Goal: Task Accomplishment & Management: Complete application form

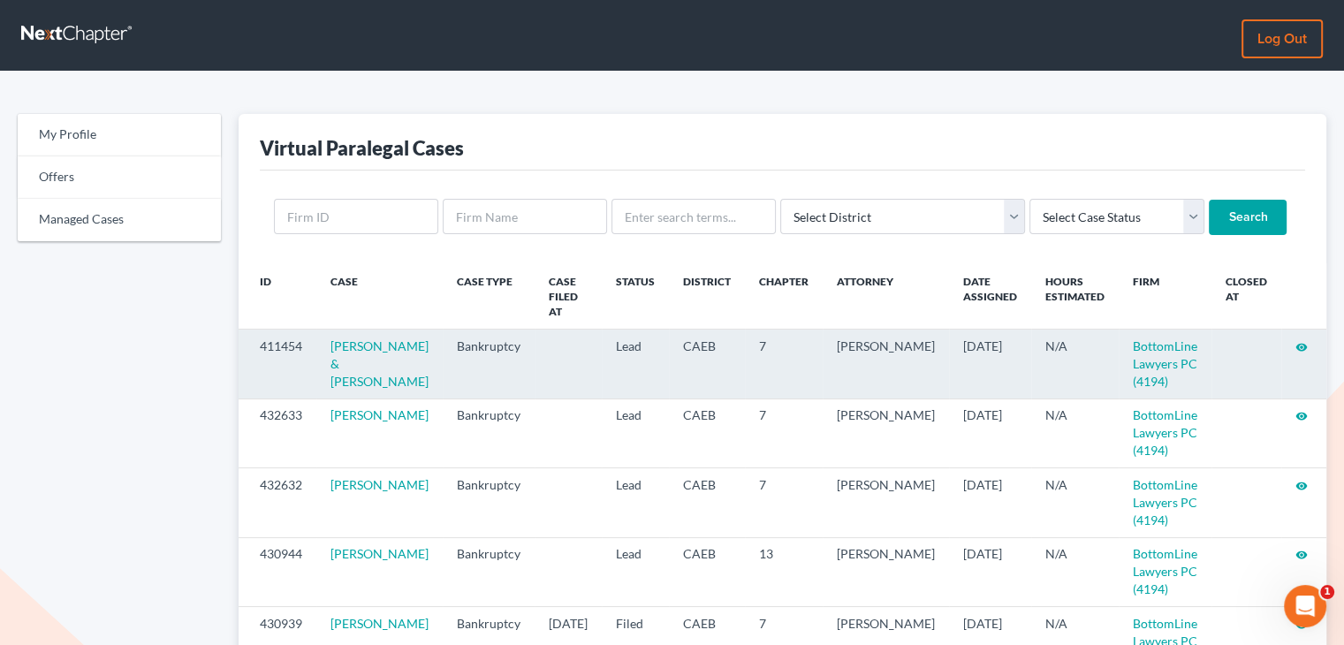
click at [1056, 341] on icon "visibility" at bounding box center [1302, 347] width 12 height 12
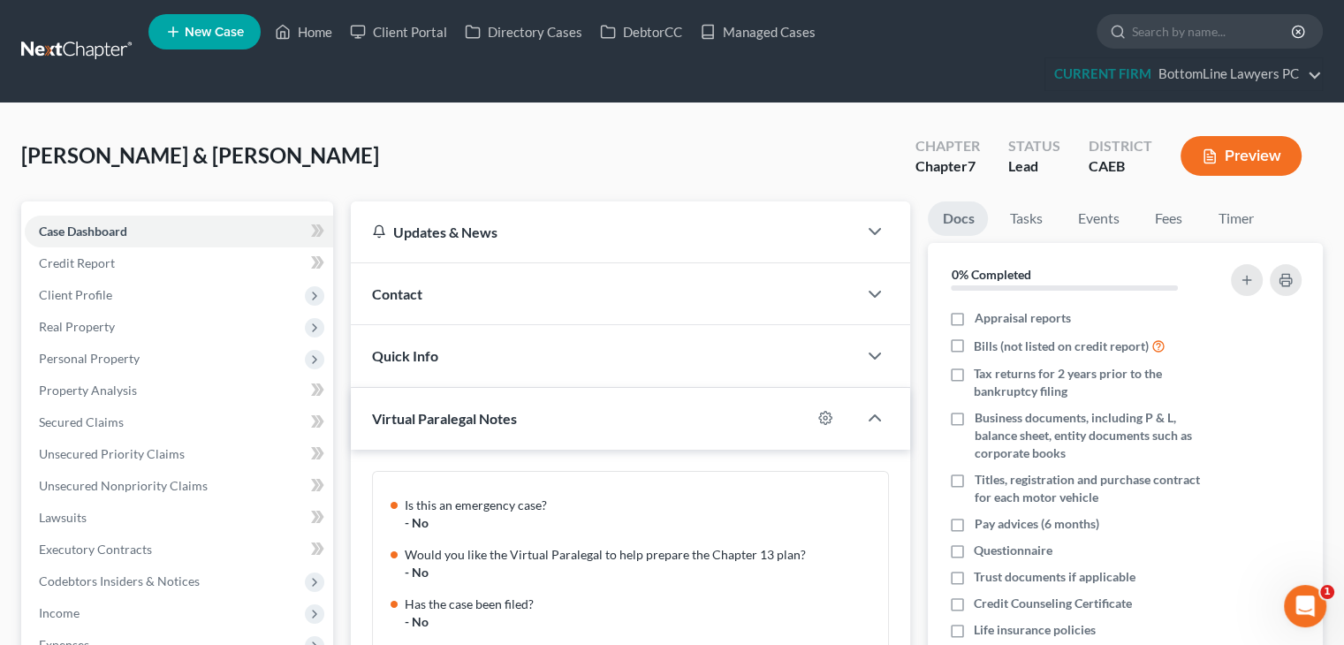
scroll to position [248, 0]
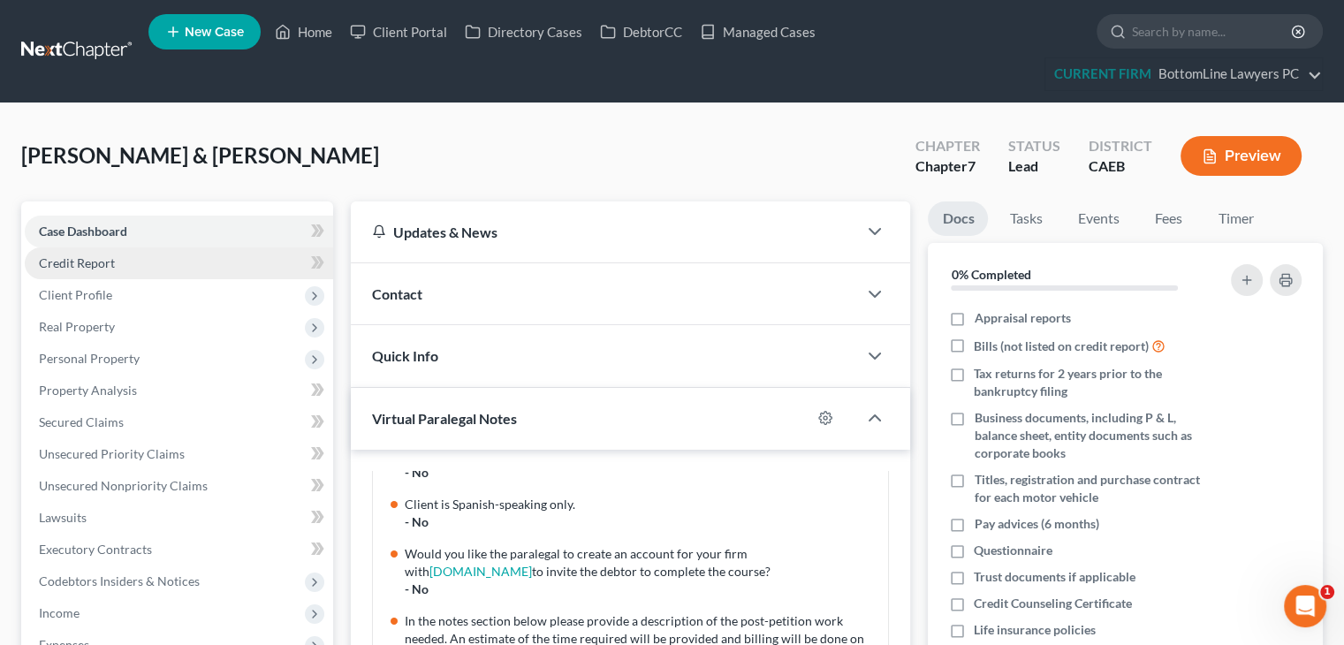
click at [125, 256] on link "Credit Report" at bounding box center [179, 263] width 308 height 32
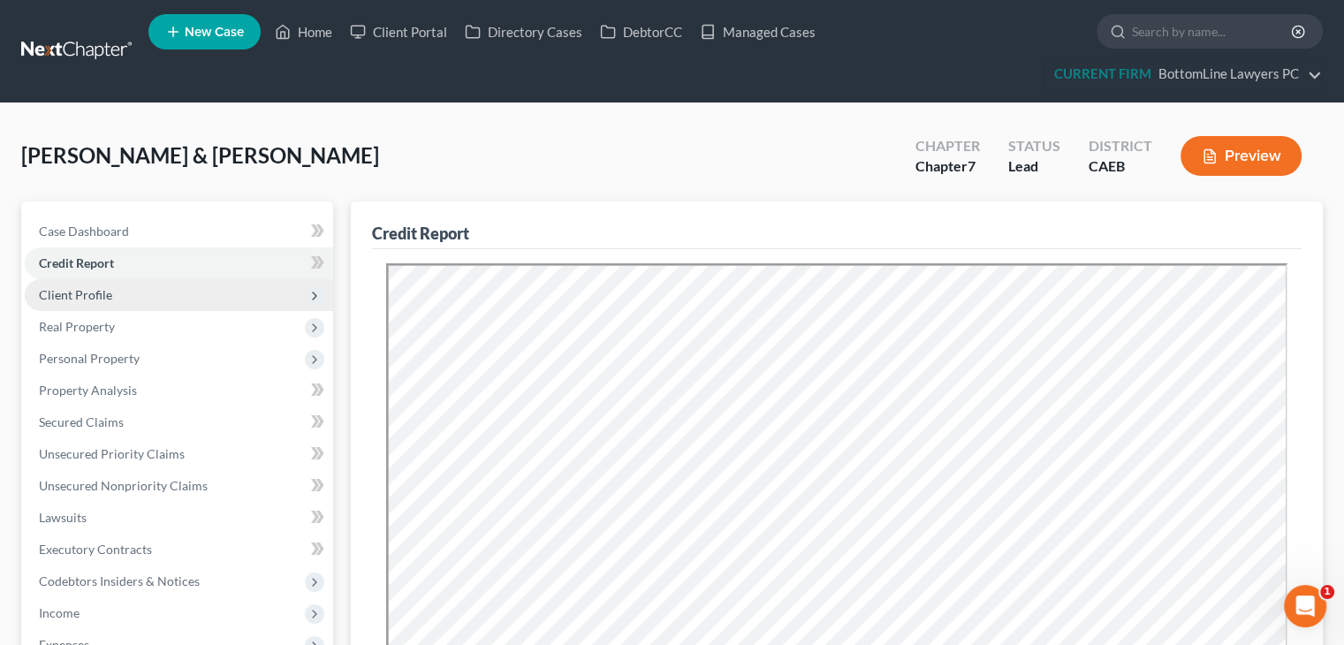
click at [95, 298] on span "Client Profile" at bounding box center [75, 294] width 73 height 15
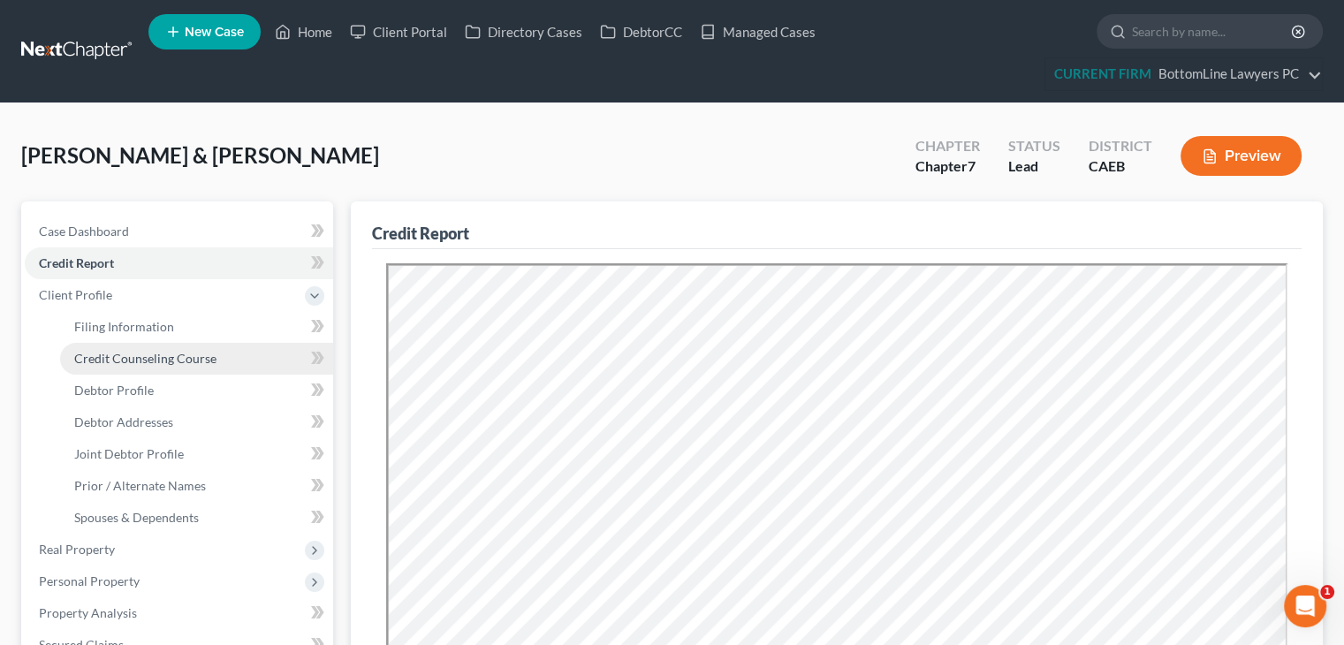
click at [124, 356] on span "Credit Counseling Course" at bounding box center [145, 358] width 142 height 15
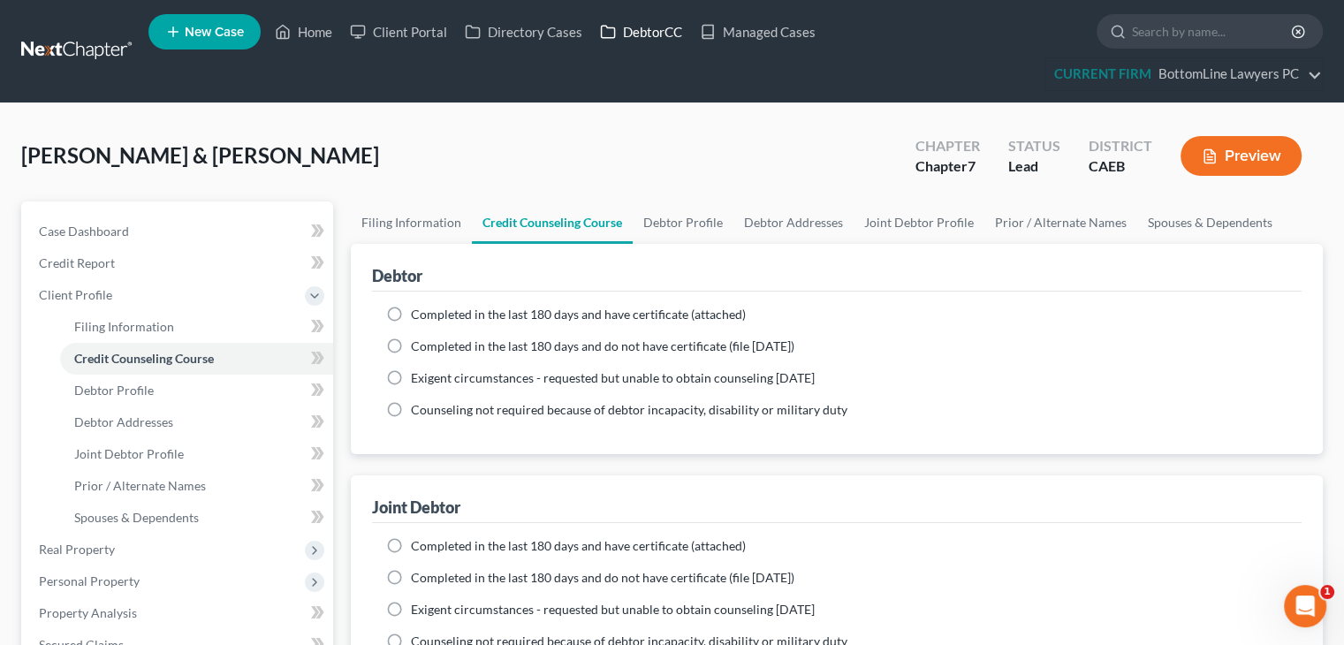
click at [642, 34] on link "DebtorCC" at bounding box center [641, 32] width 100 height 32
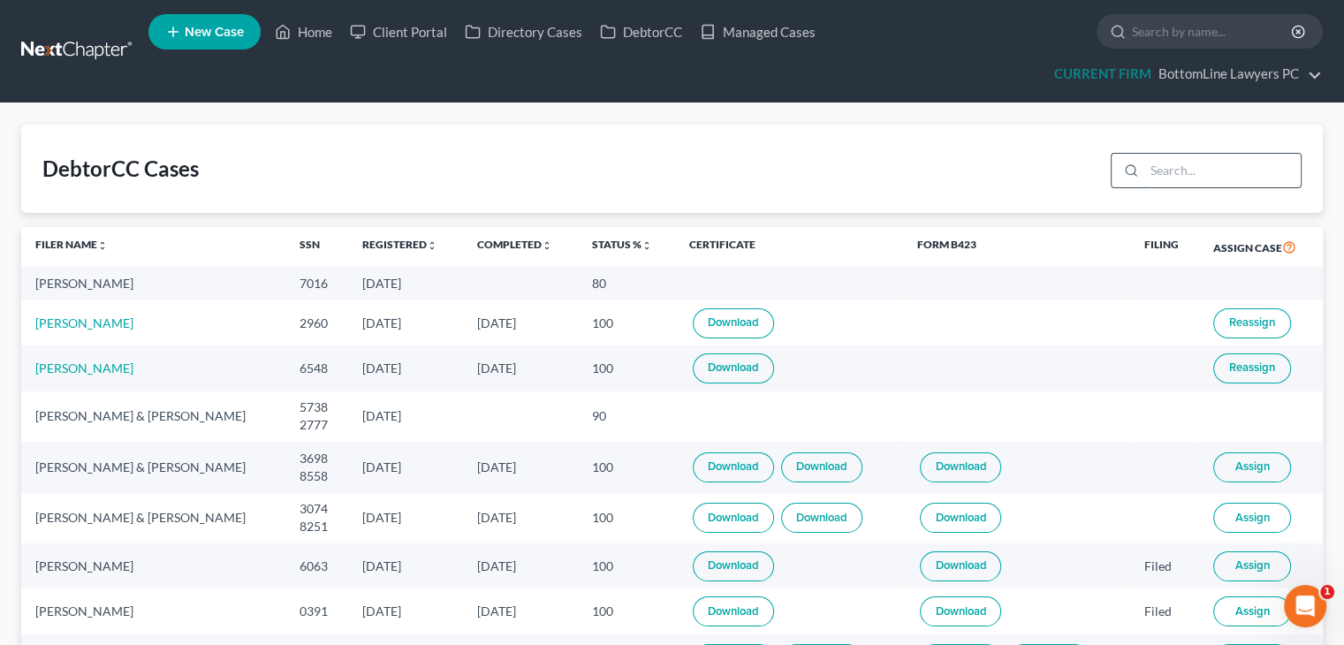
click at [1160, 168] on input "search" at bounding box center [1222, 171] width 156 height 34
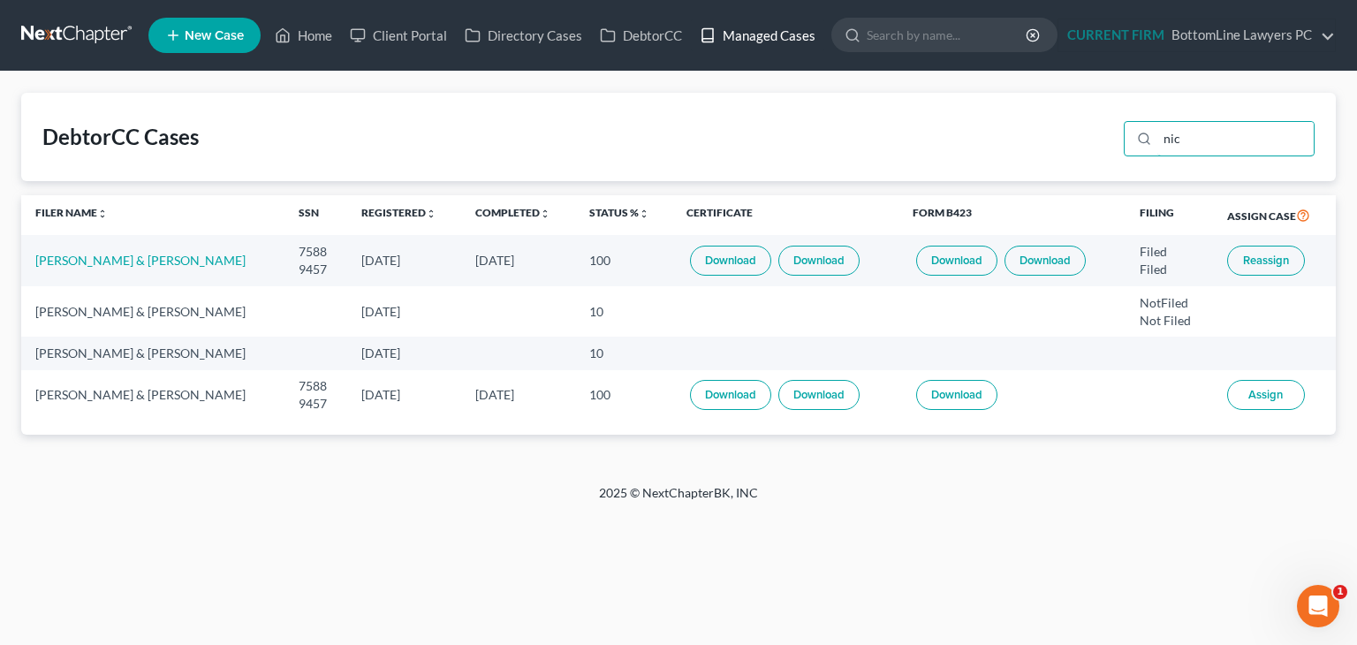
type input "nic"
click at [771, 33] on link "Managed Cases" at bounding box center [757, 35] width 133 height 32
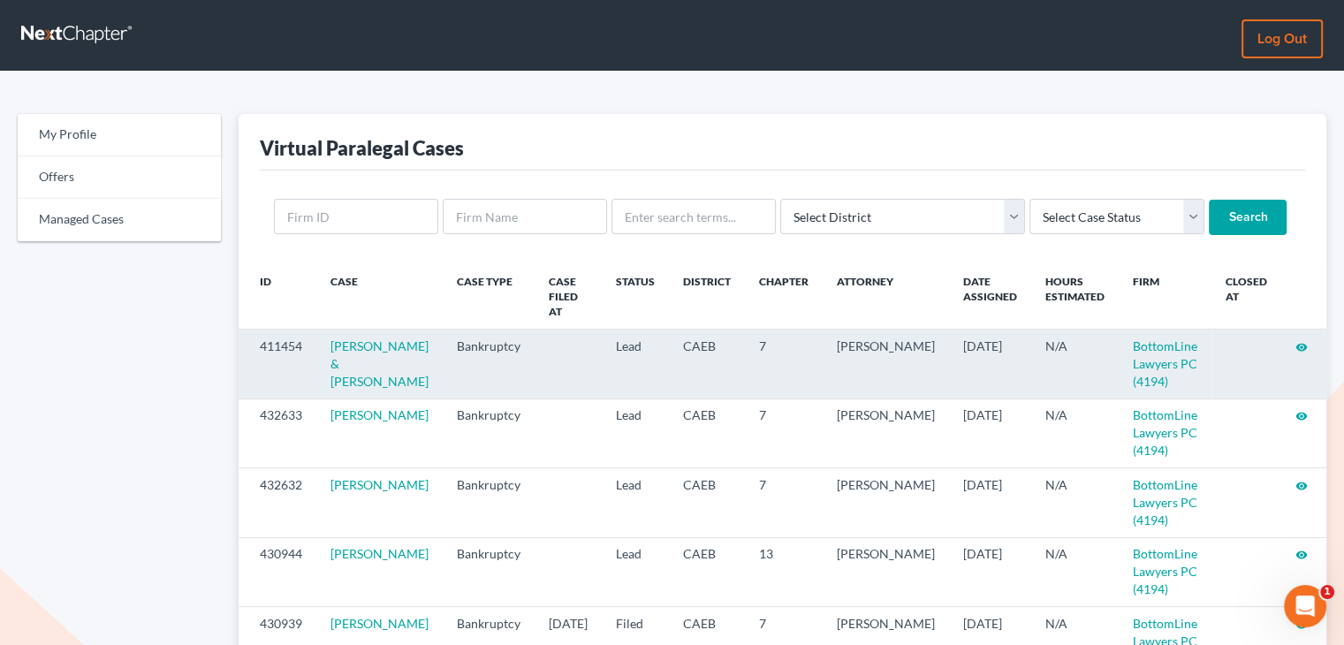
click at [1301, 341] on icon "visibility" at bounding box center [1302, 347] width 12 height 12
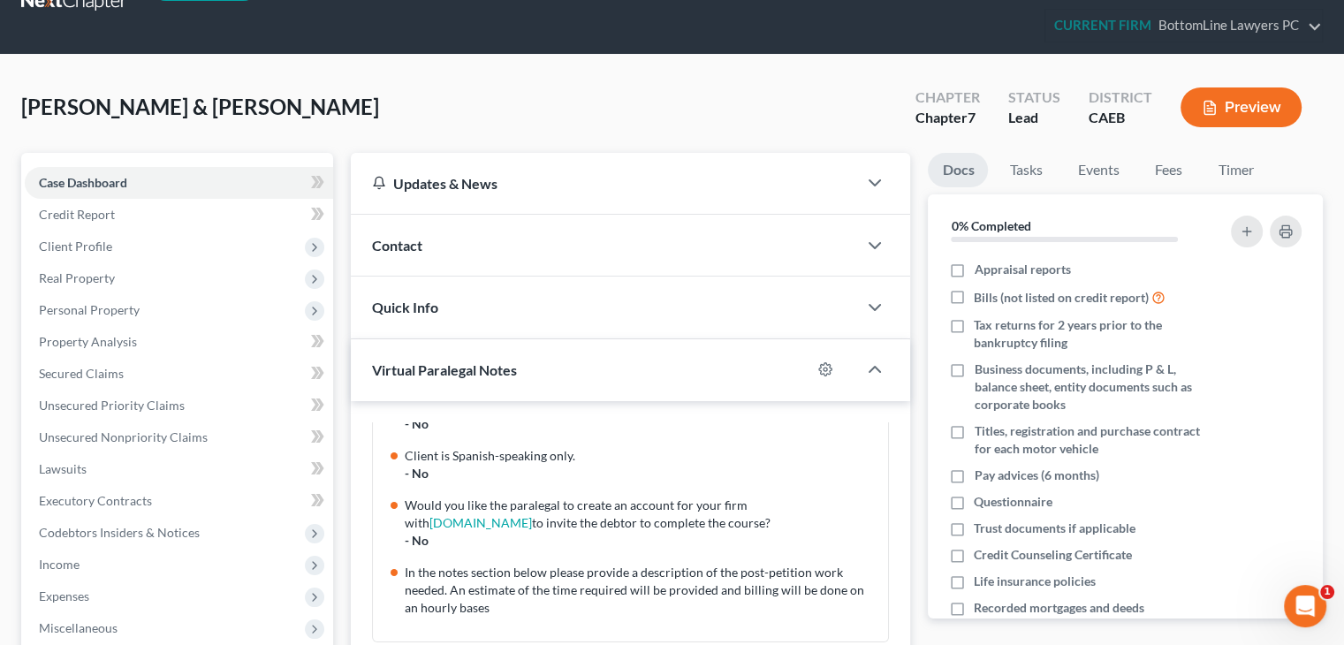
scroll to position [88, 0]
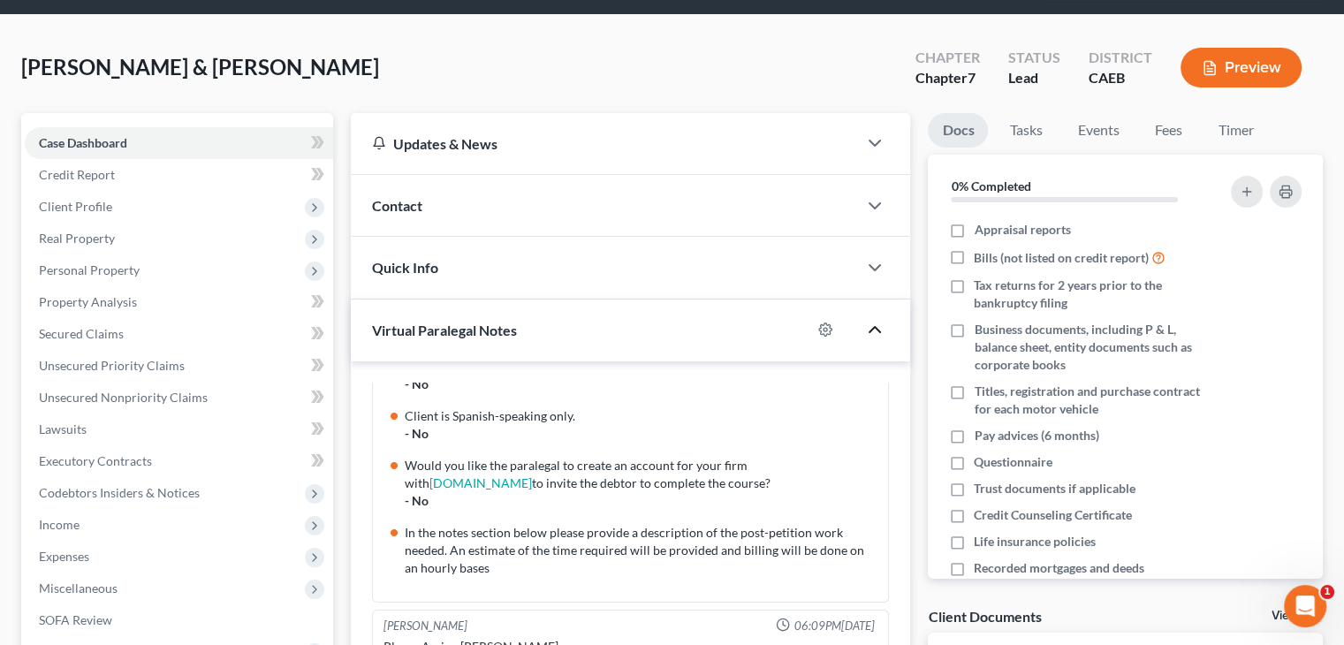
click at [873, 321] on icon "button" at bounding box center [874, 329] width 21 height 21
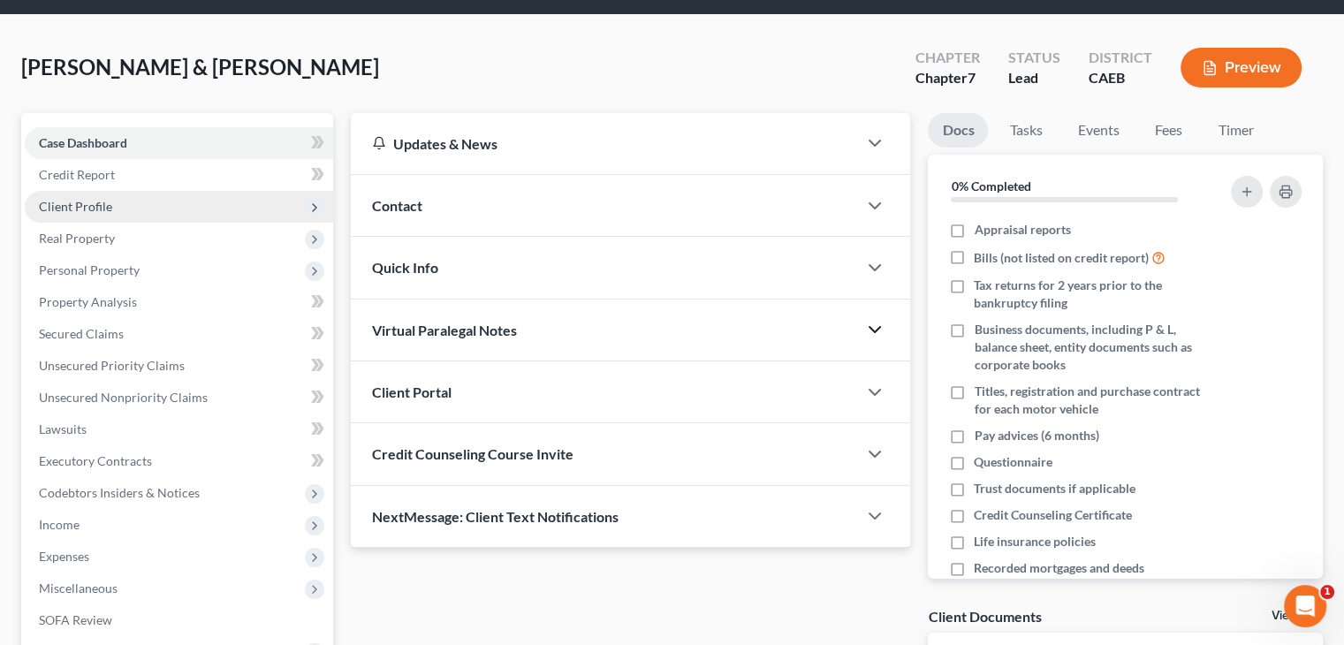
click at [123, 200] on span "Client Profile" at bounding box center [179, 207] width 308 height 32
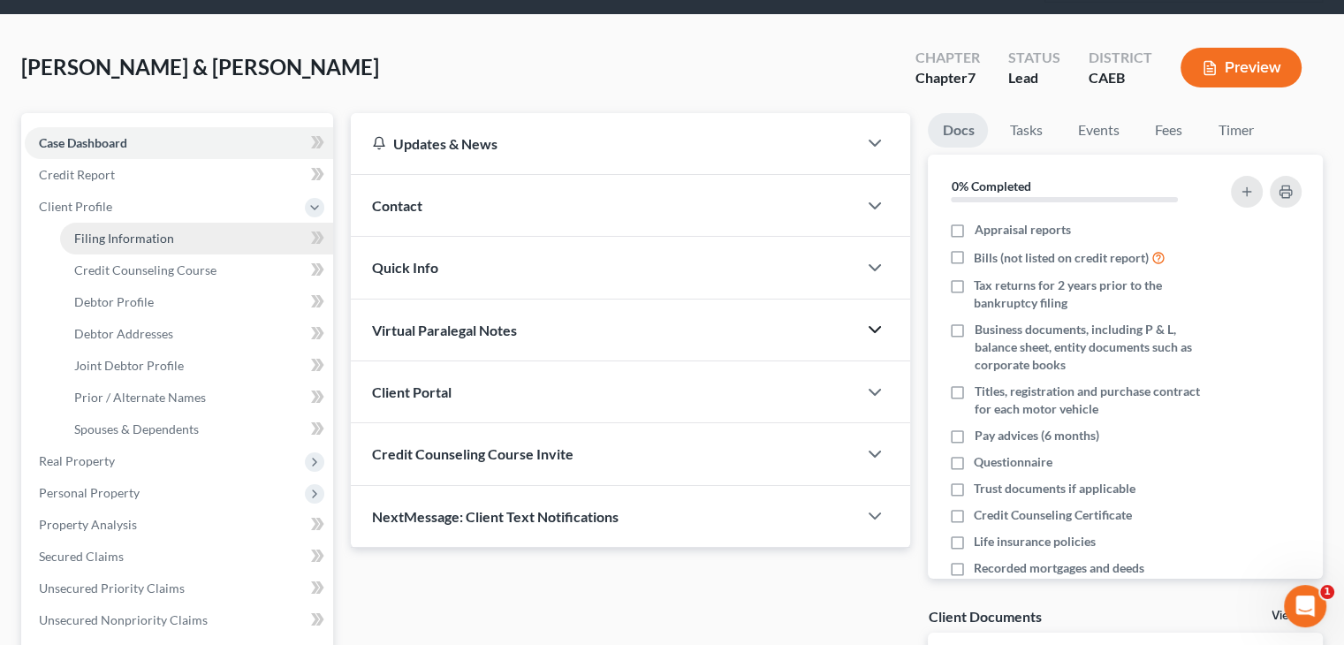
click at [122, 237] on span "Filing Information" at bounding box center [124, 238] width 100 height 15
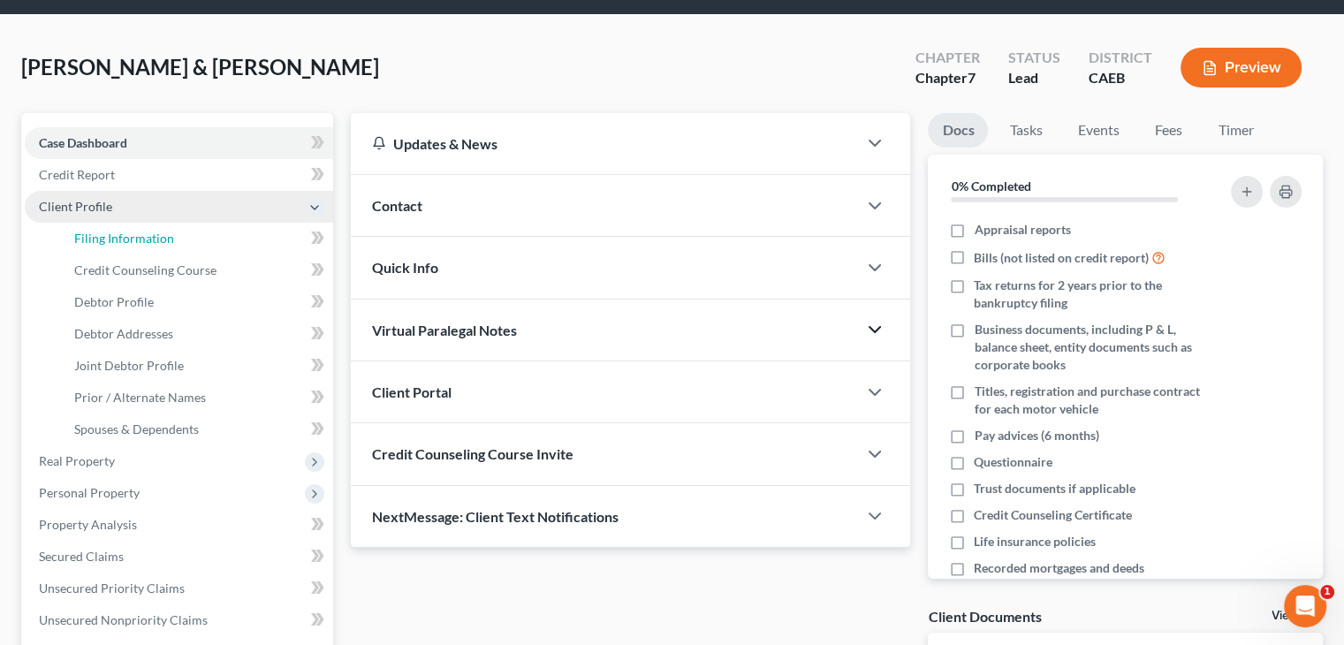
select select "1"
select select "0"
select select "8"
select select "0"
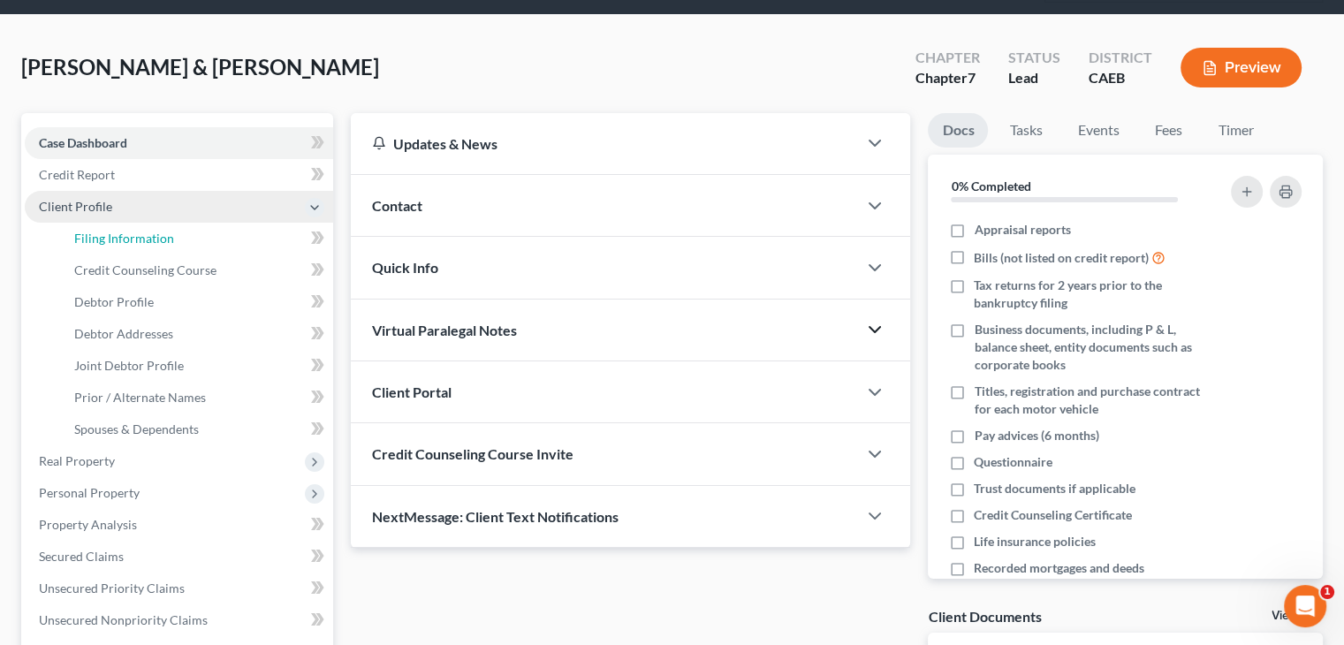
select select "4"
select select "1"
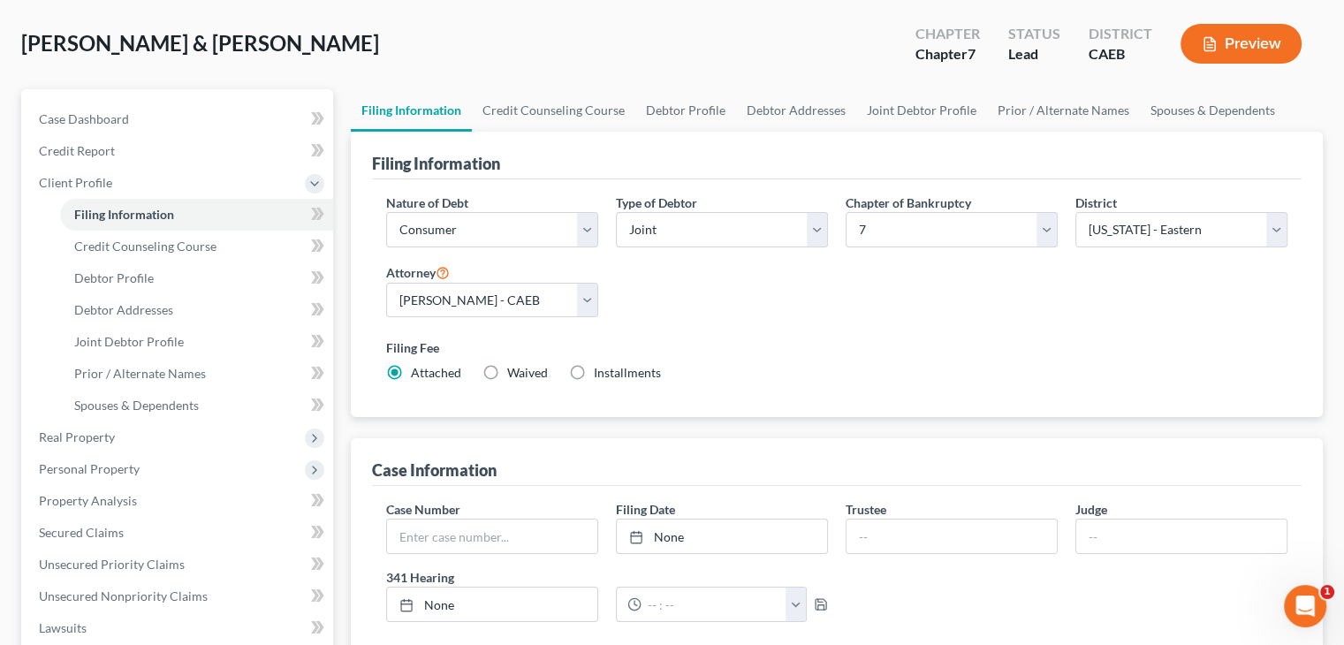
scroll to position [72, 0]
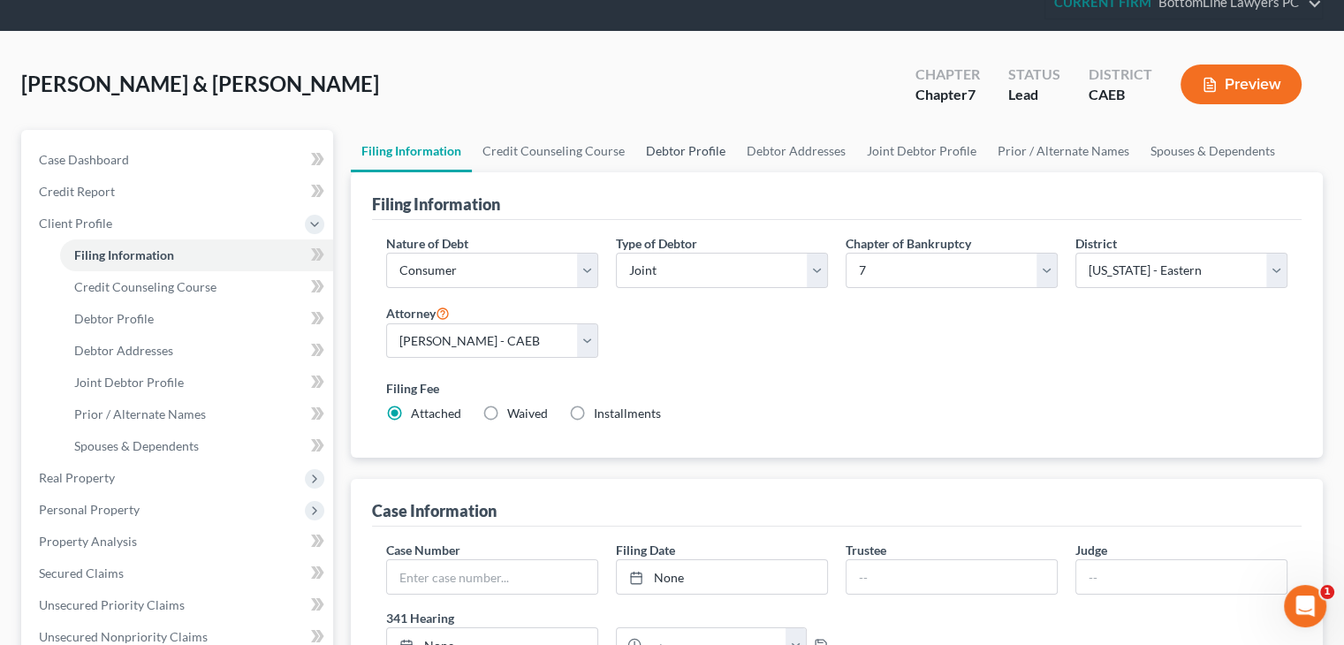
click at [685, 150] on link "Debtor Profile" at bounding box center [685, 151] width 101 height 42
select select "1"
select select "2"
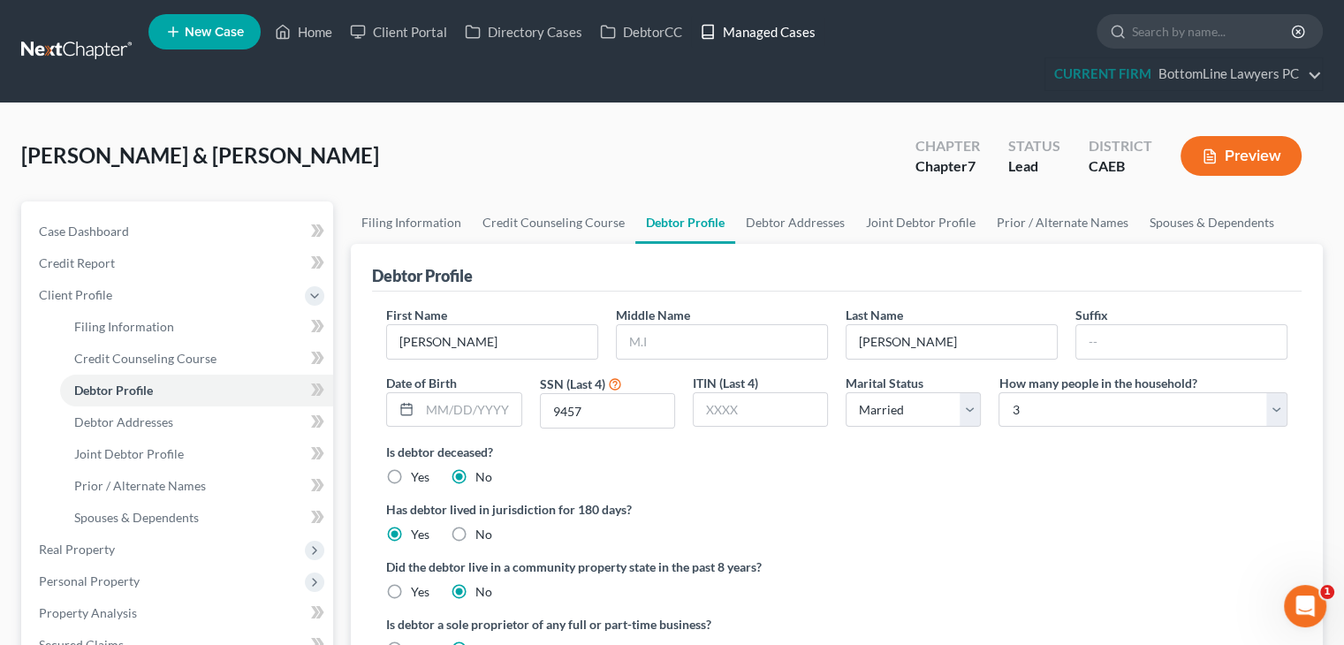
click at [773, 36] on link "Managed Cases" at bounding box center [757, 32] width 133 height 32
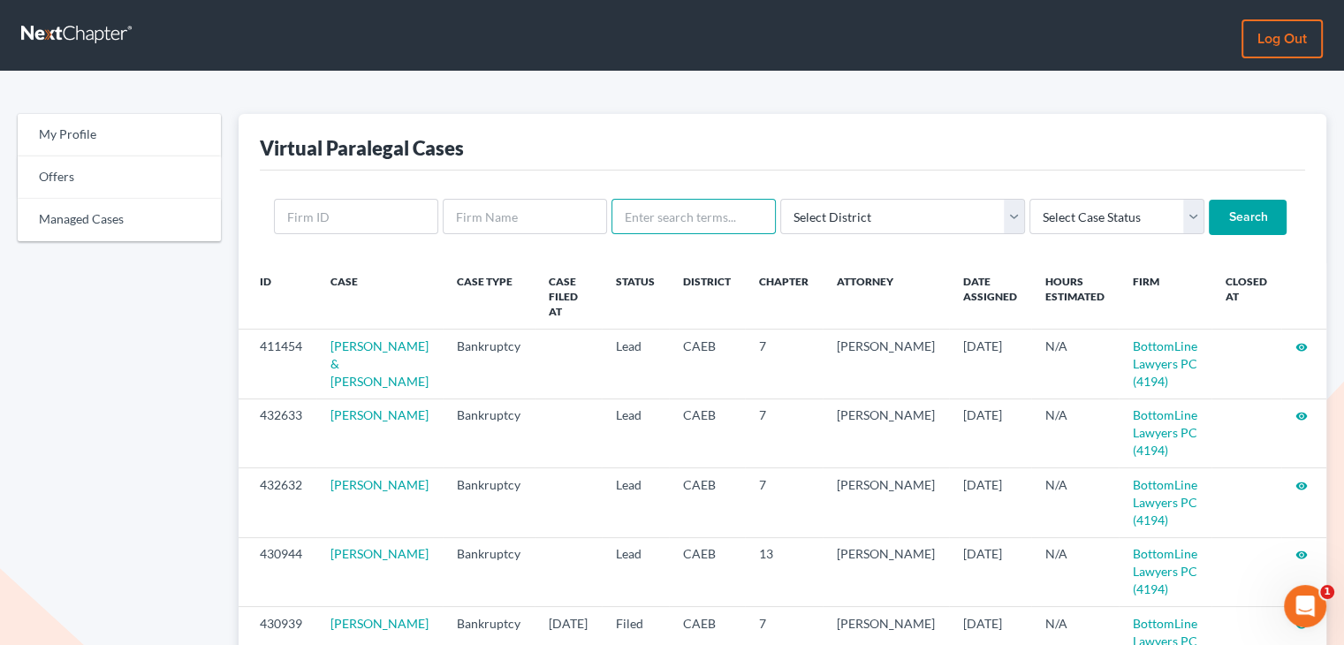
click at [738, 220] on input "text" at bounding box center [694, 216] width 164 height 35
type input "[PERSON_NAME]"
click at [1209, 221] on input "Search" at bounding box center [1248, 217] width 78 height 35
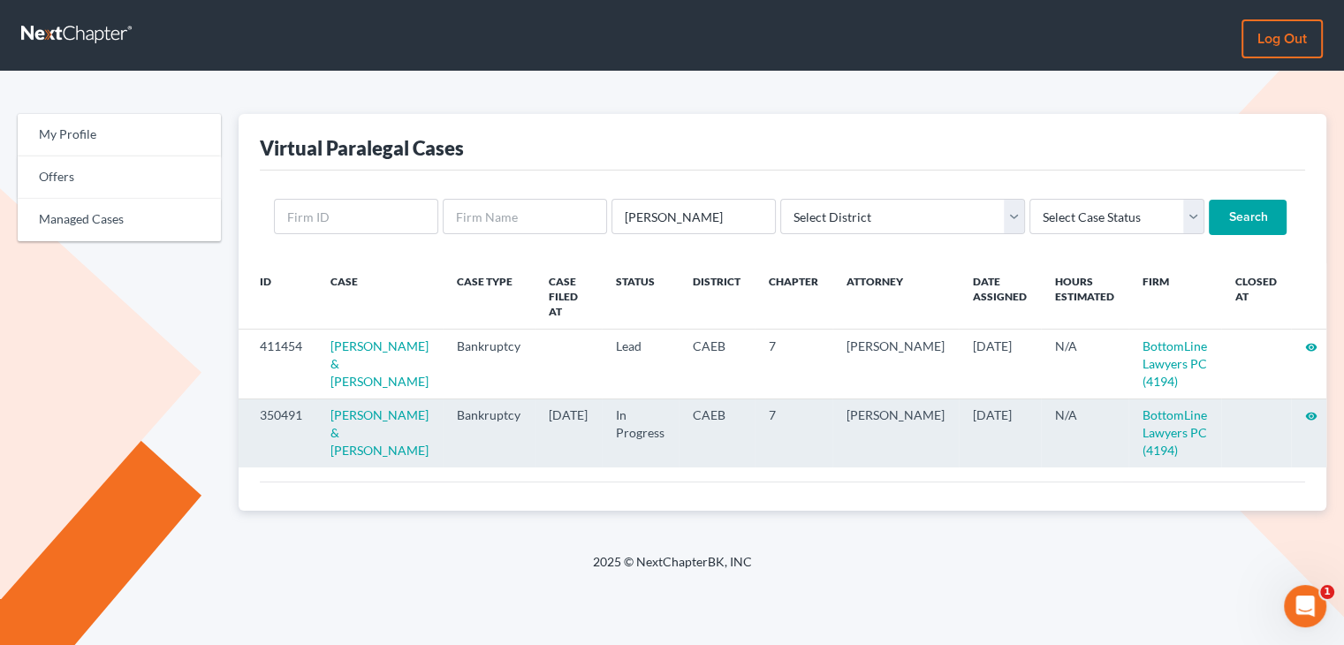
click at [1305, 422] on icon "visibility" at bounding box center [1311, 416] width 12 height 12
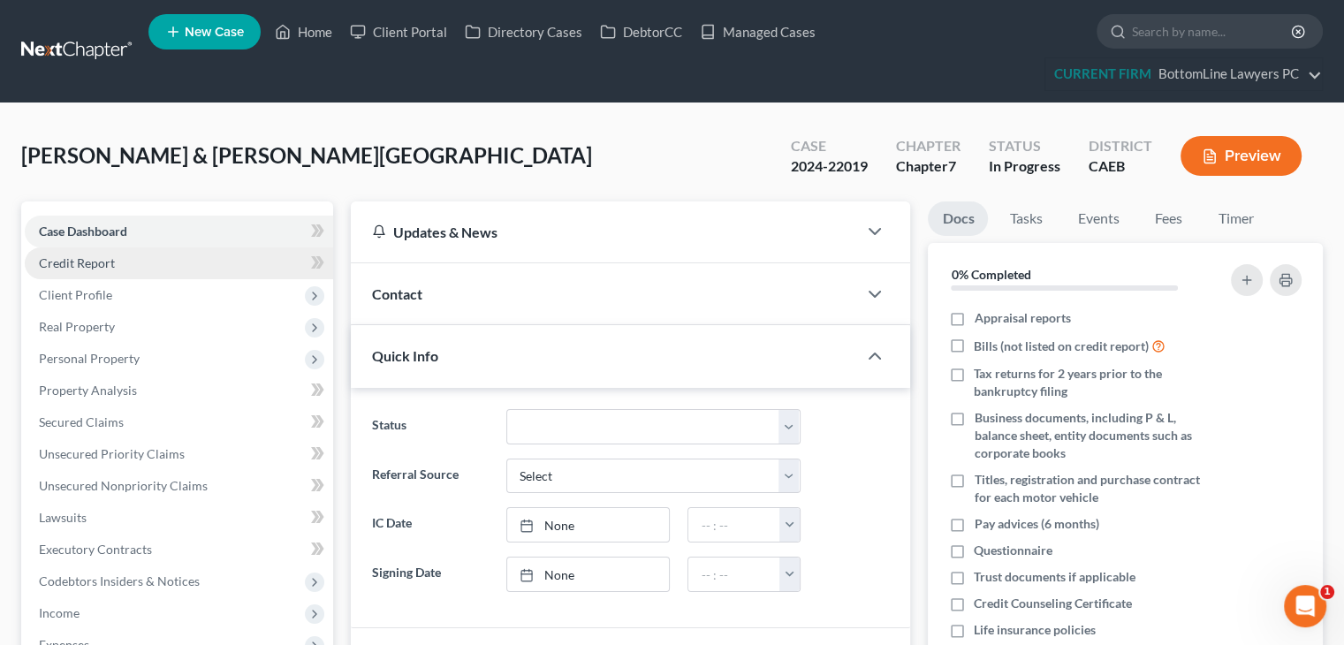
click at [152, 262] on link "Credit Report" at bounding box center [179, 263] width 308 height 32
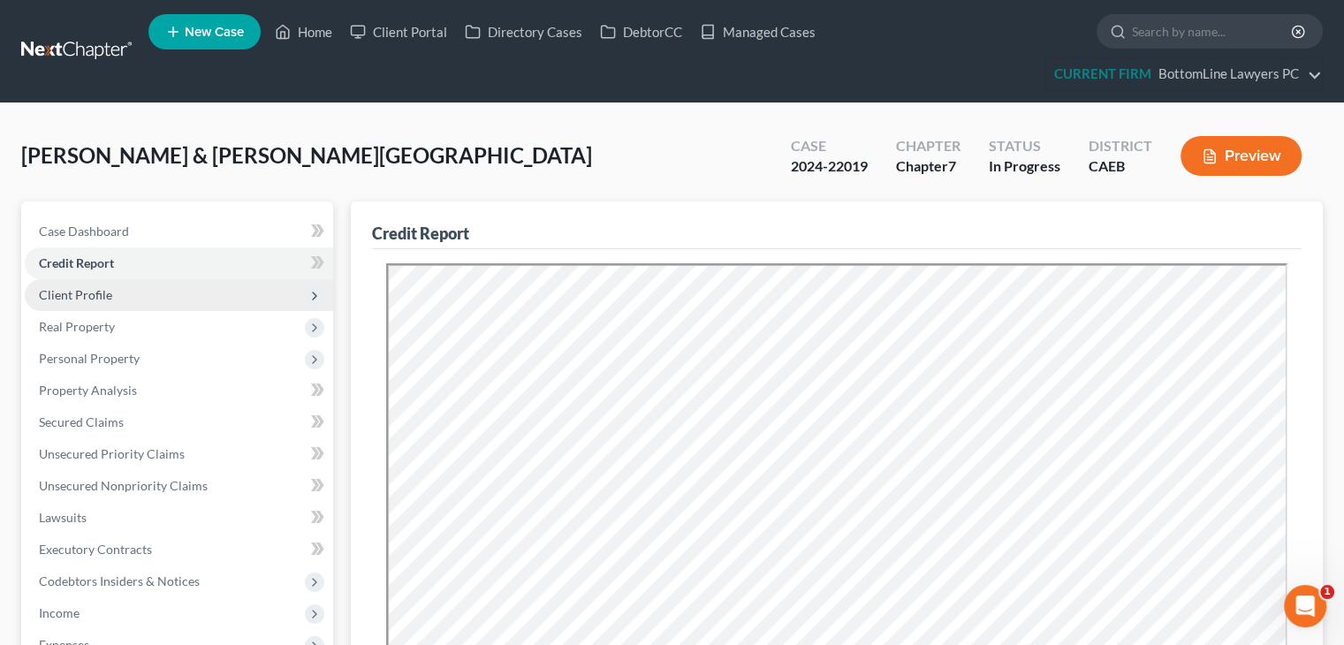
click at [153, 291] on span "Client Profile" at bounding box center [179, 295] width 308 height 32
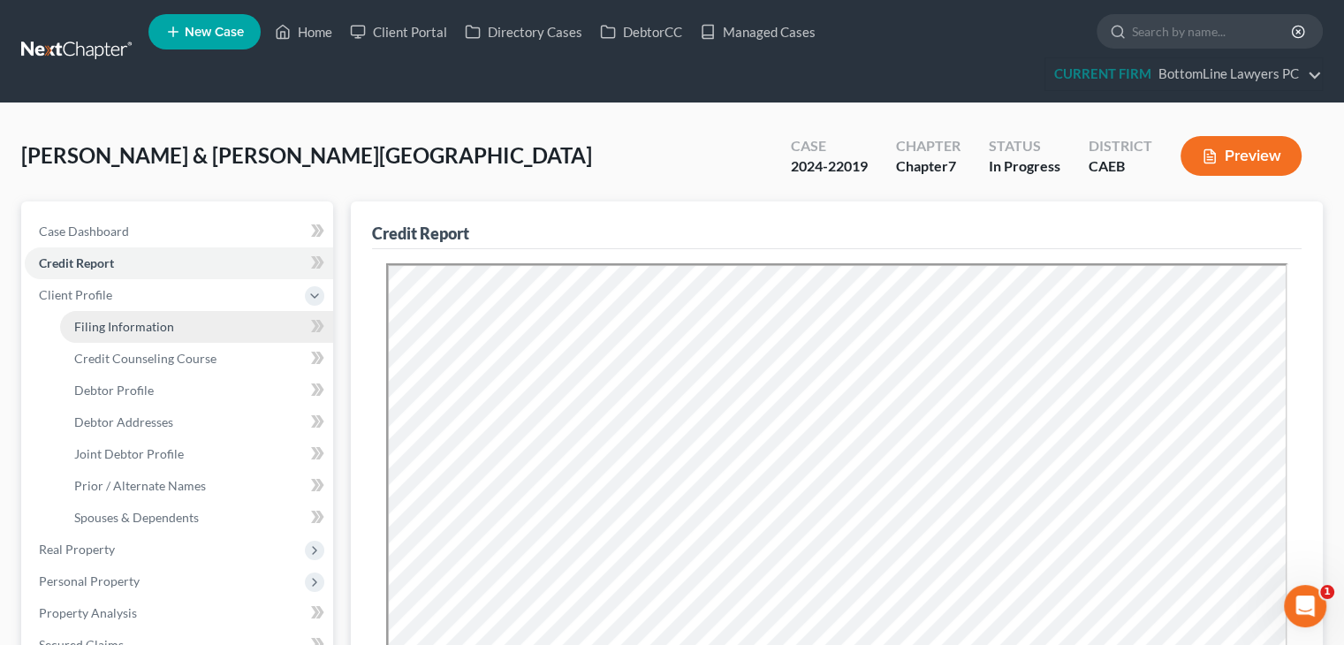
click at [159, 323] on span "Filing Information" at bounding box center [124, 326] width 100 height 15
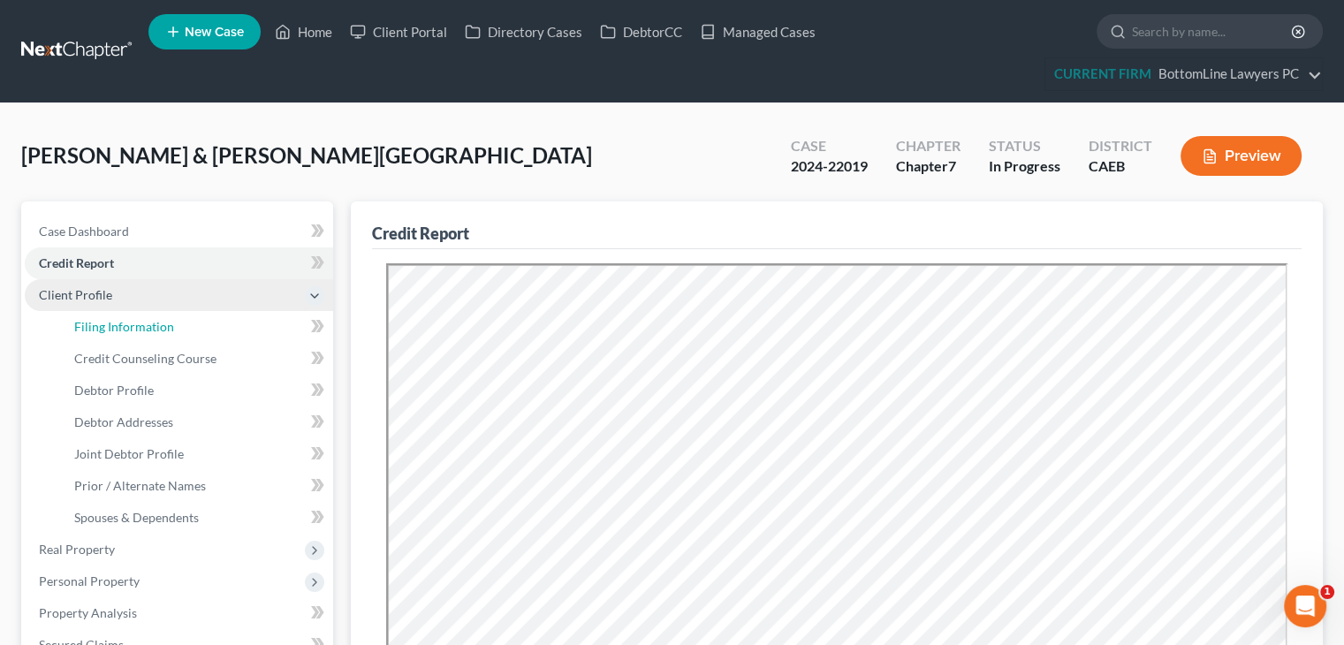
select select "1"
select select "0"
select select "8"
select select "0"
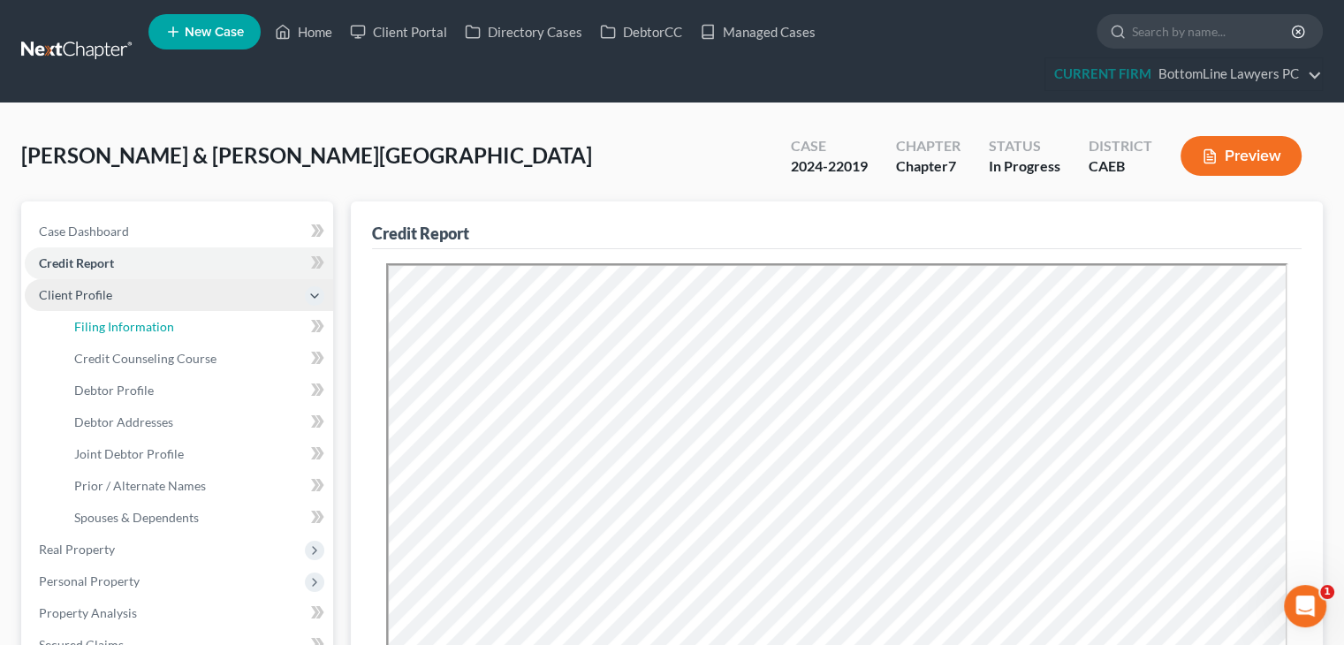
select select "4"
select select "1"
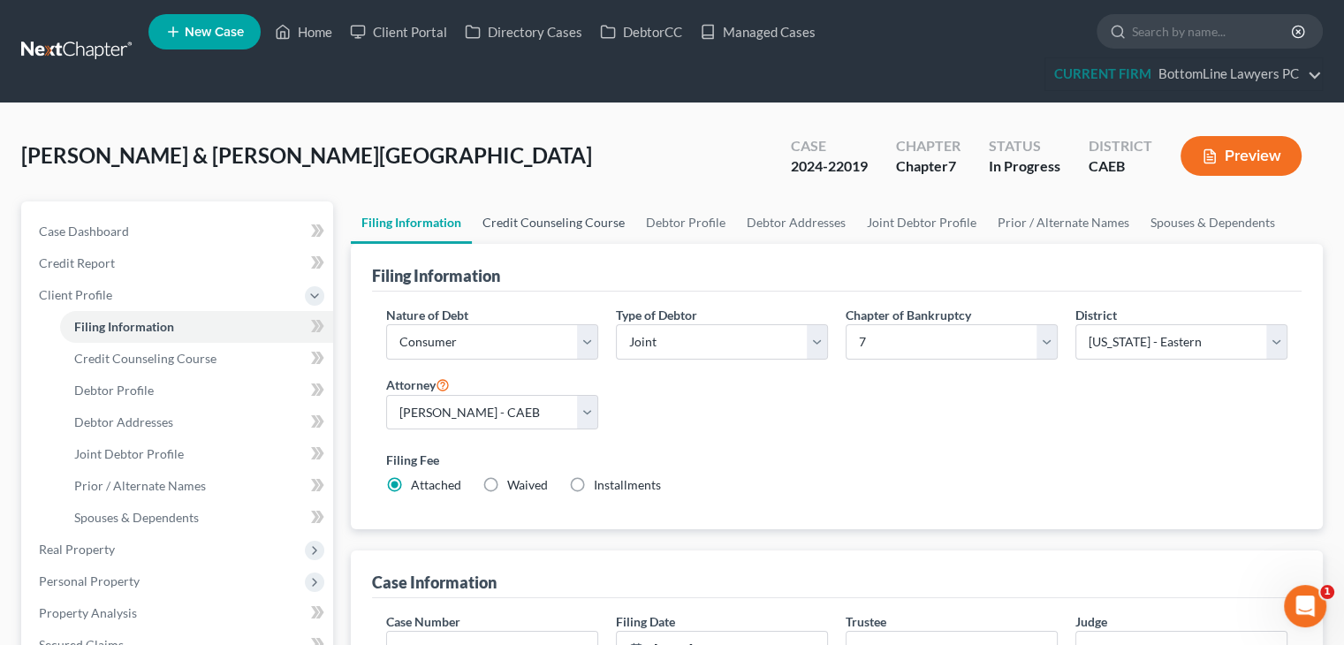
click at [556, 221] on link "Credit Counseling Course" at bounding box center [553, 222] width 163 height 42
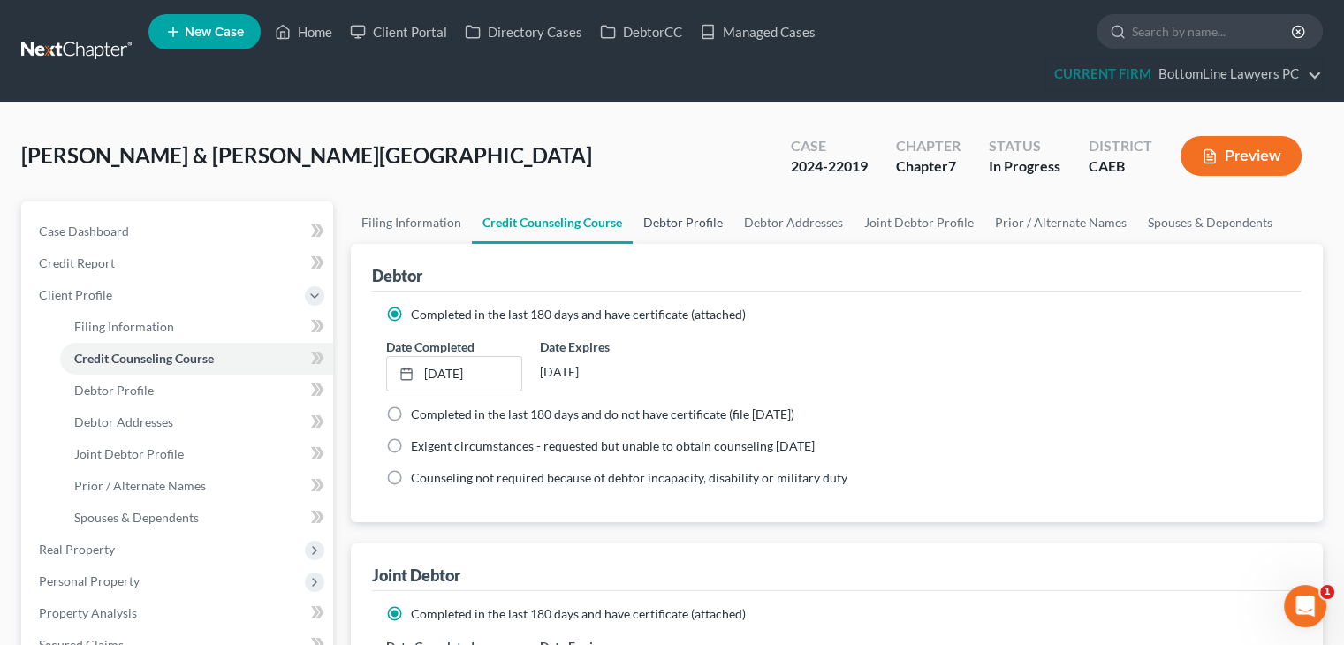
click at [689, 217] on link "Debtor Profile" at bounding box center [683, 222] width 101 height 42
select select "1"
select select "4"
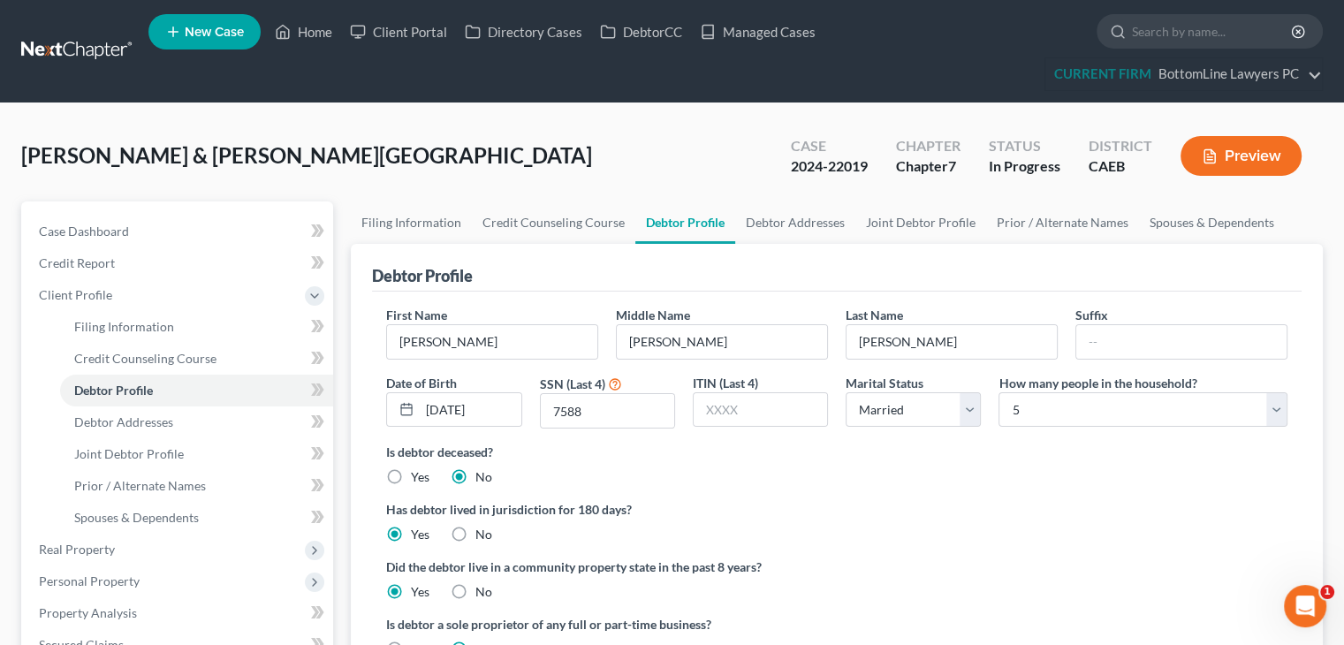
radio input "true"
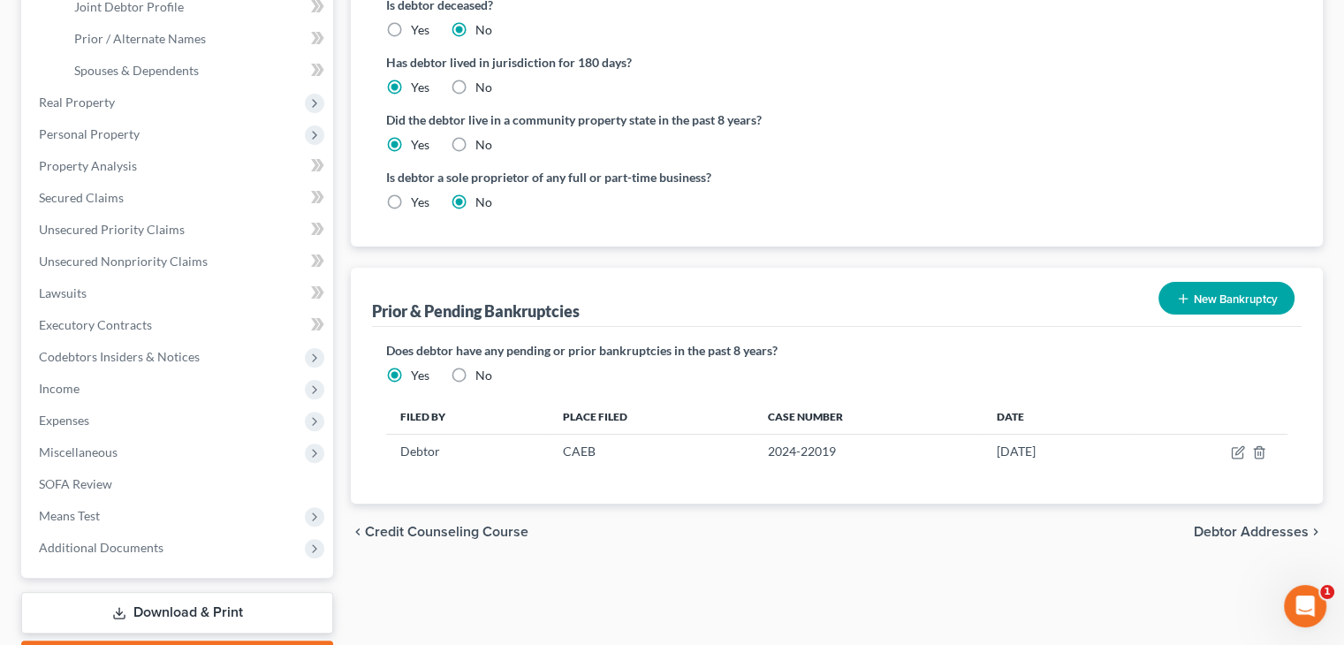
scroll to position [530, 0]
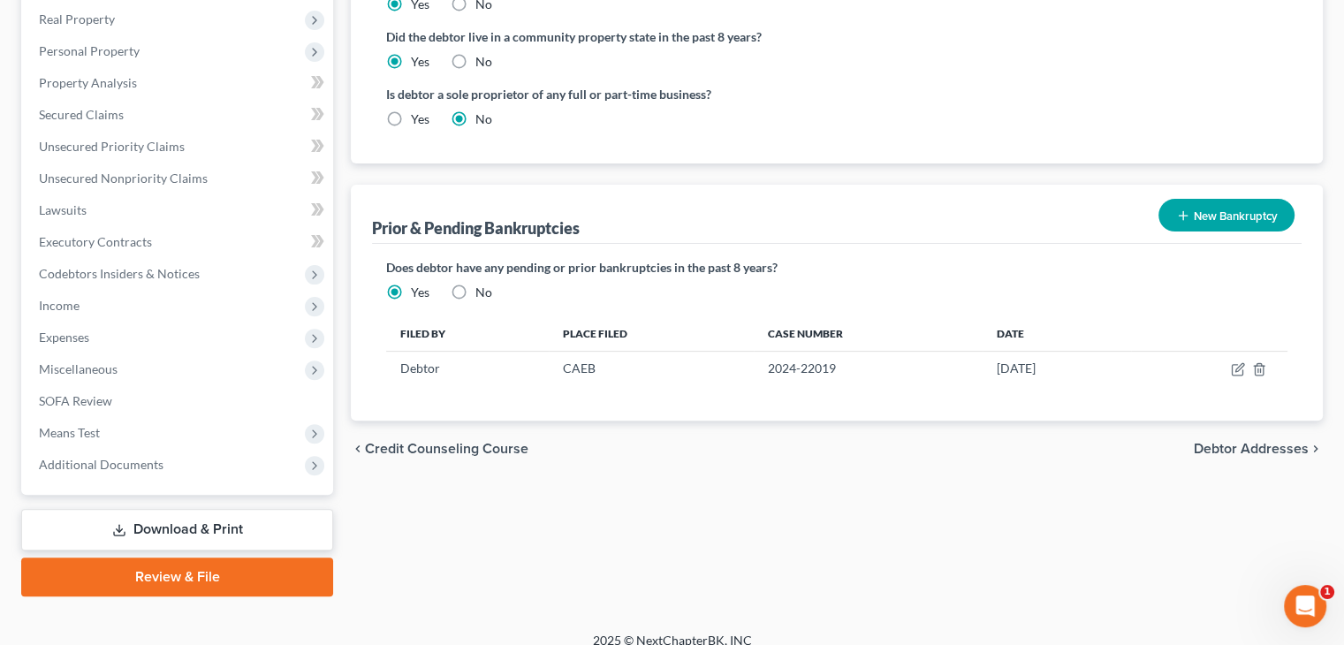
click at [1045, 308] on div "Does debtor have any pending or prior bankruptcies in the past 8 years? Are any…" at bounding box center [837, 332] width 930 height 176
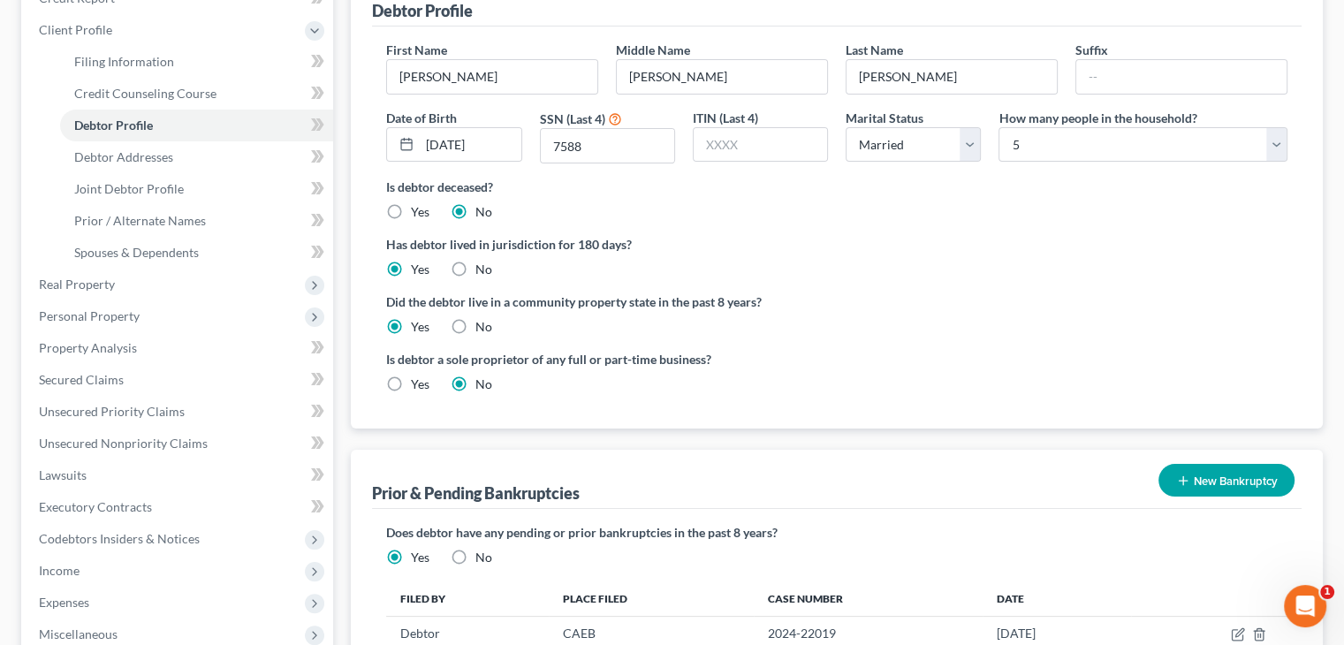
scroll to position [547, 0]
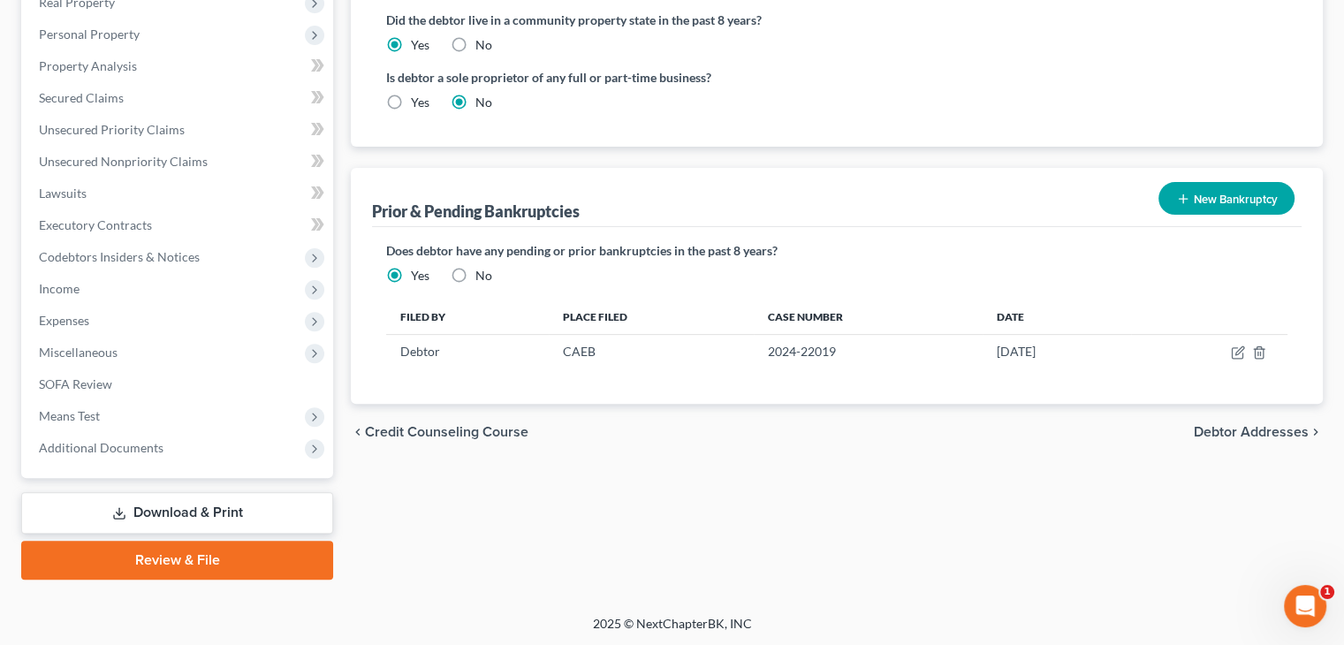
click at [1272, 425] on span "Debtor Addresses" at bounding box center [1251, 432] width 115 height 14
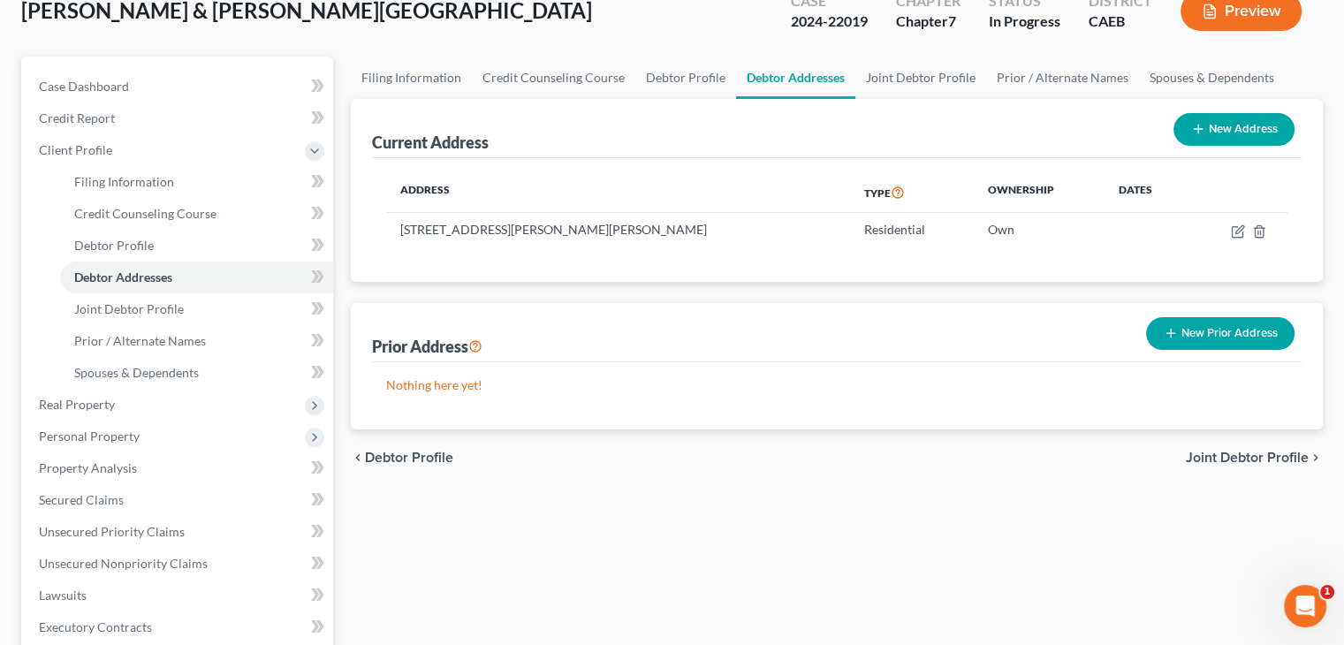
scroll to position [177, 0]
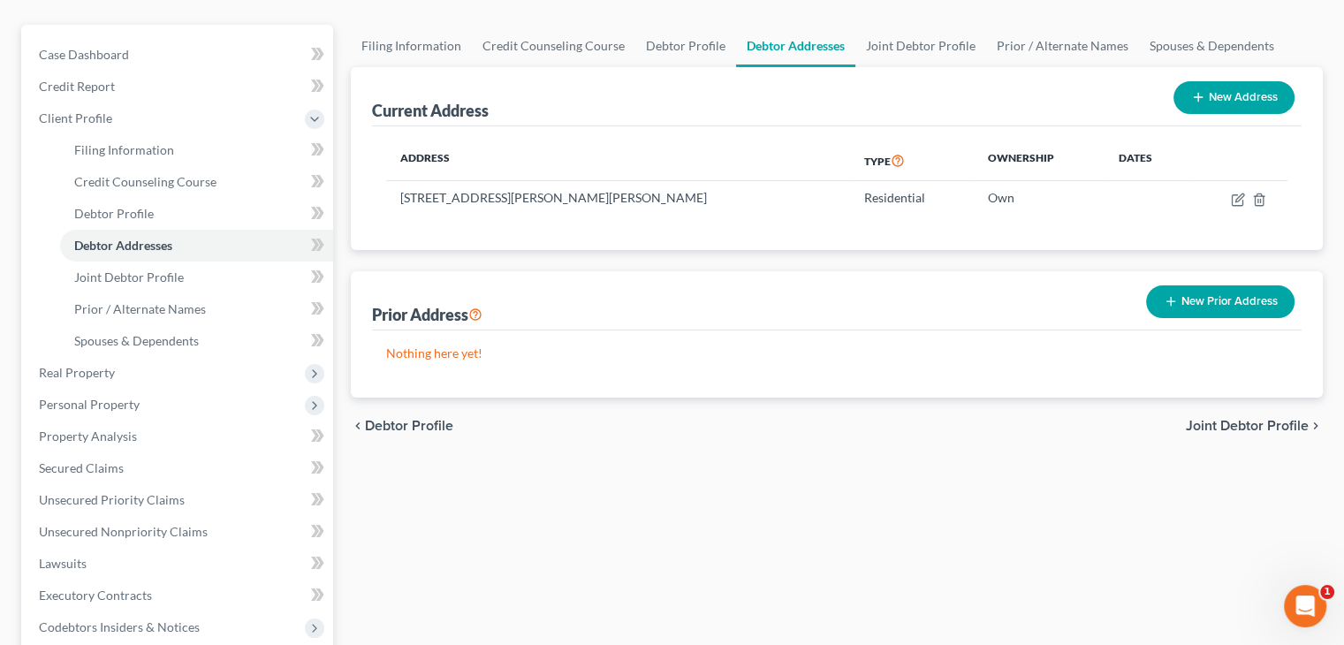
click at [1226, 423] on span "Joint Debtor Profile" at bounding box center [1247, 426] width 123 height 14
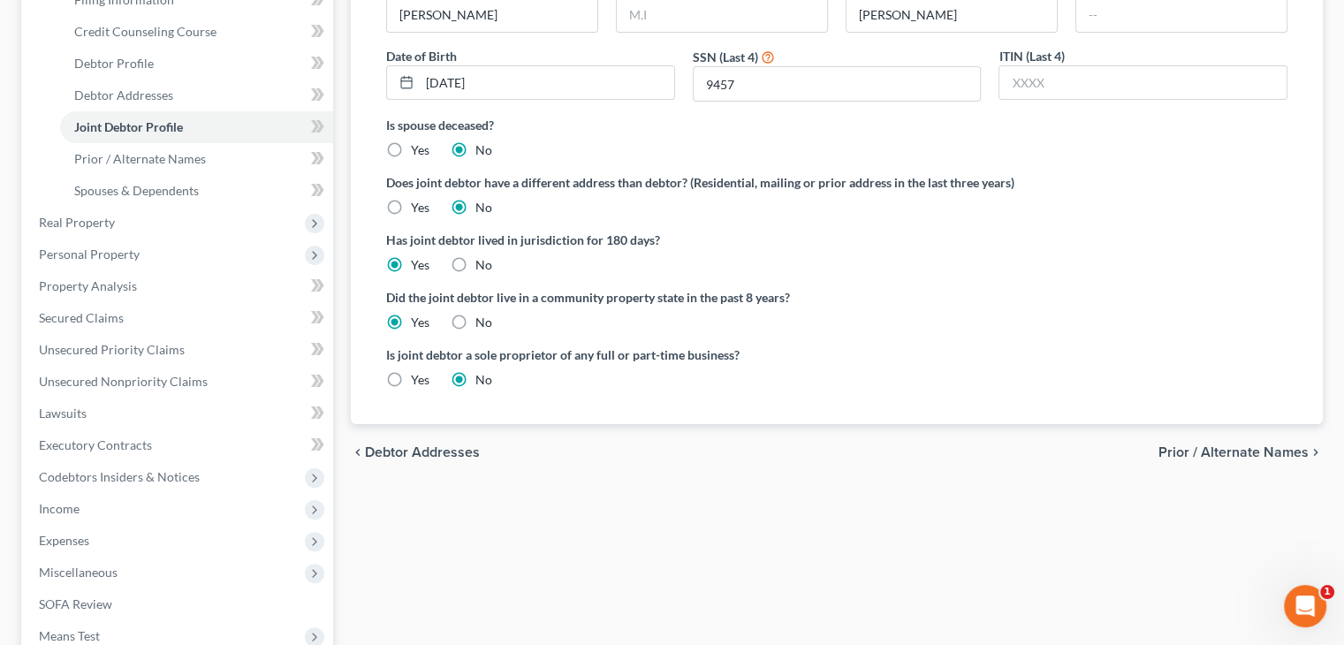
scroll to position [354, 0]
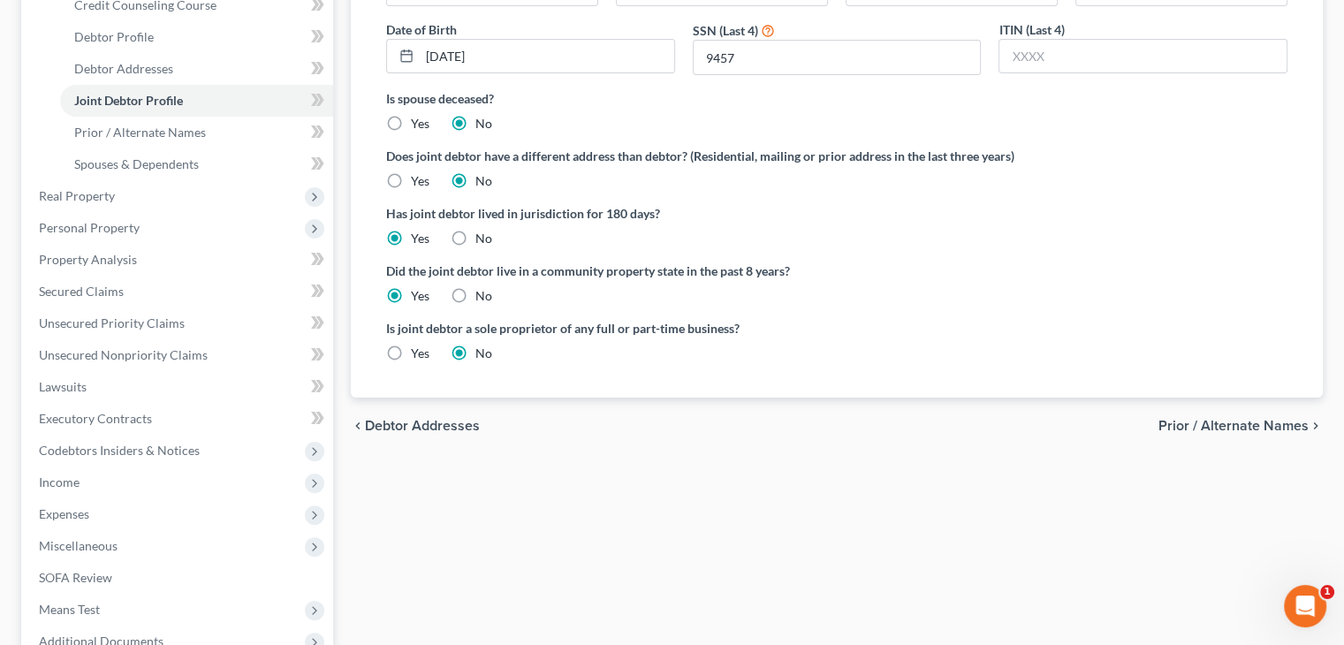
click at [1230, 428] on span "Prior / Alternate Names" at bounding box center [1234, 426] width 150 height 14
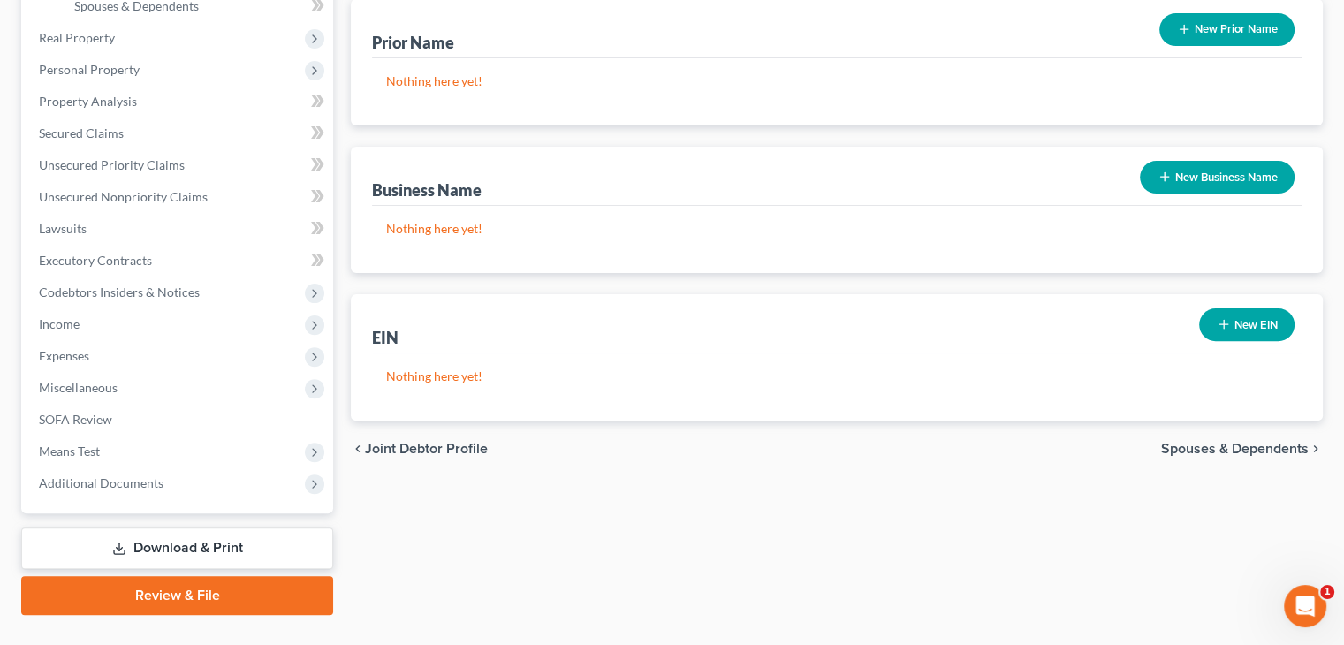
scroll to position [530, 0]
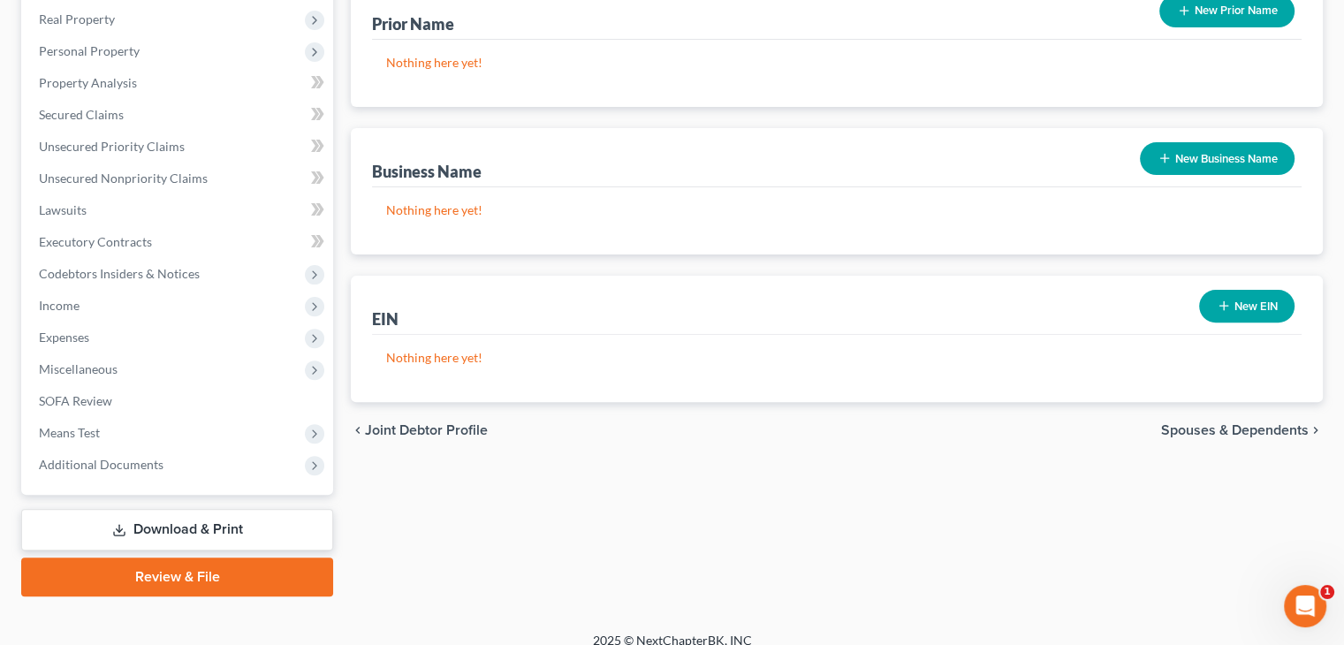
click at [1231, 425] on span "Spouses & Dependents" at bounding box center [1235, 430] width 148 height 14
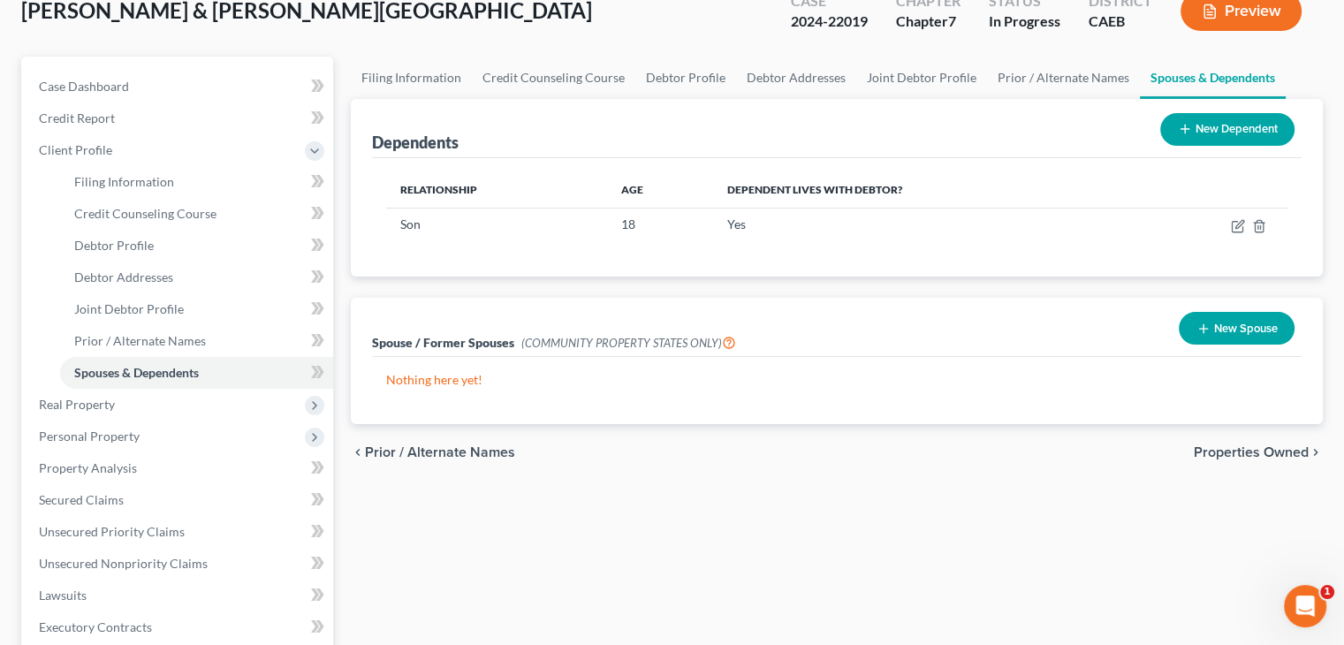
scroll to position [177, 0]
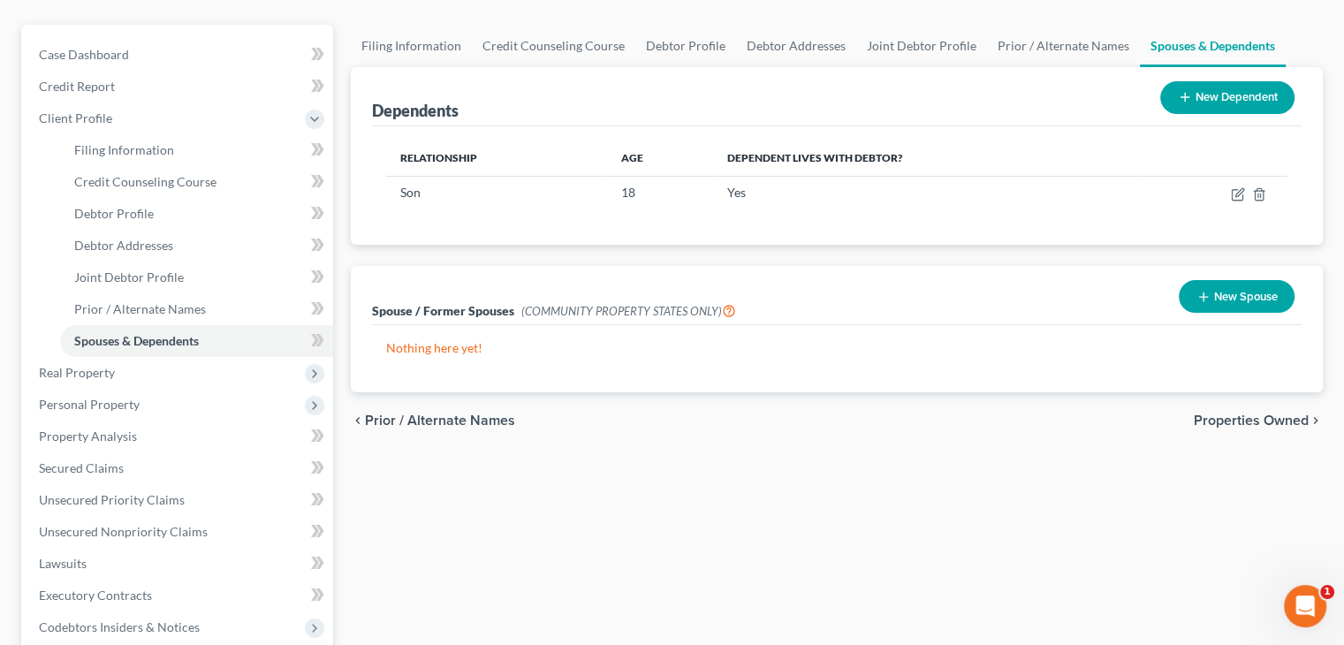
click at [1262, 422] on span "Properties Owned" at bounding box center [1251, 421] width 115 height 14
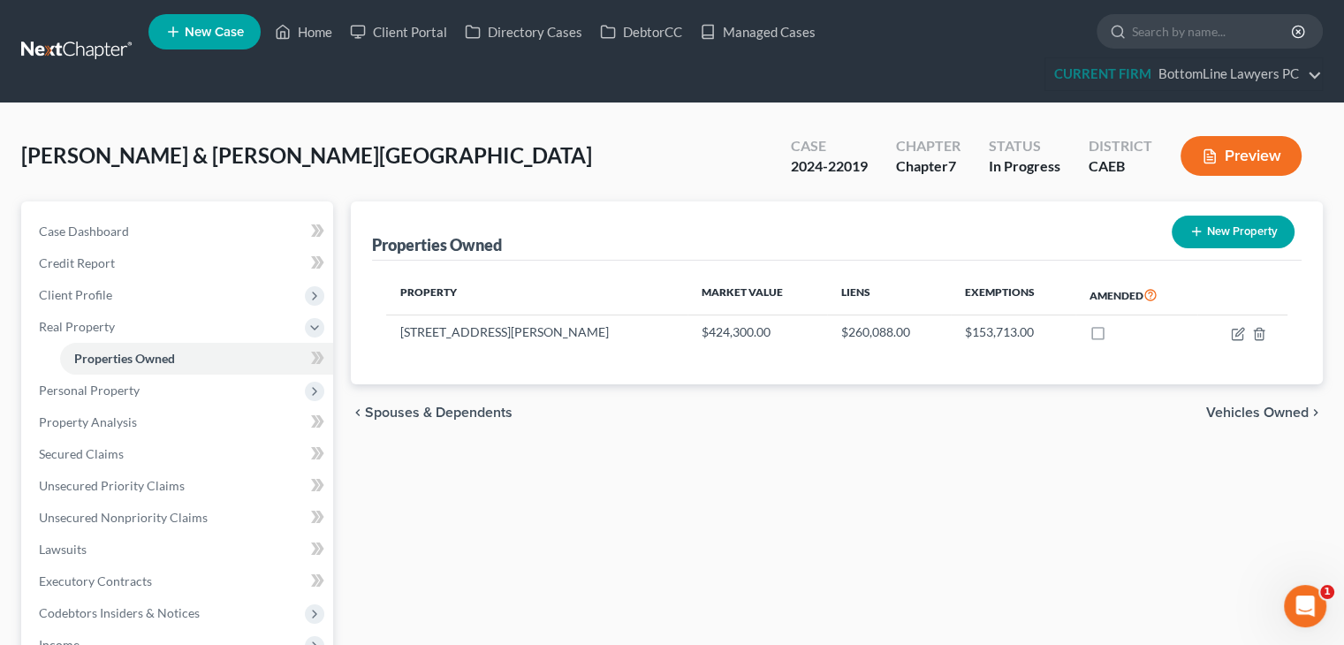
click at [1262, 414] on span "Vehicles Owned" at bounding box center [1257, 413] width 103 height 14
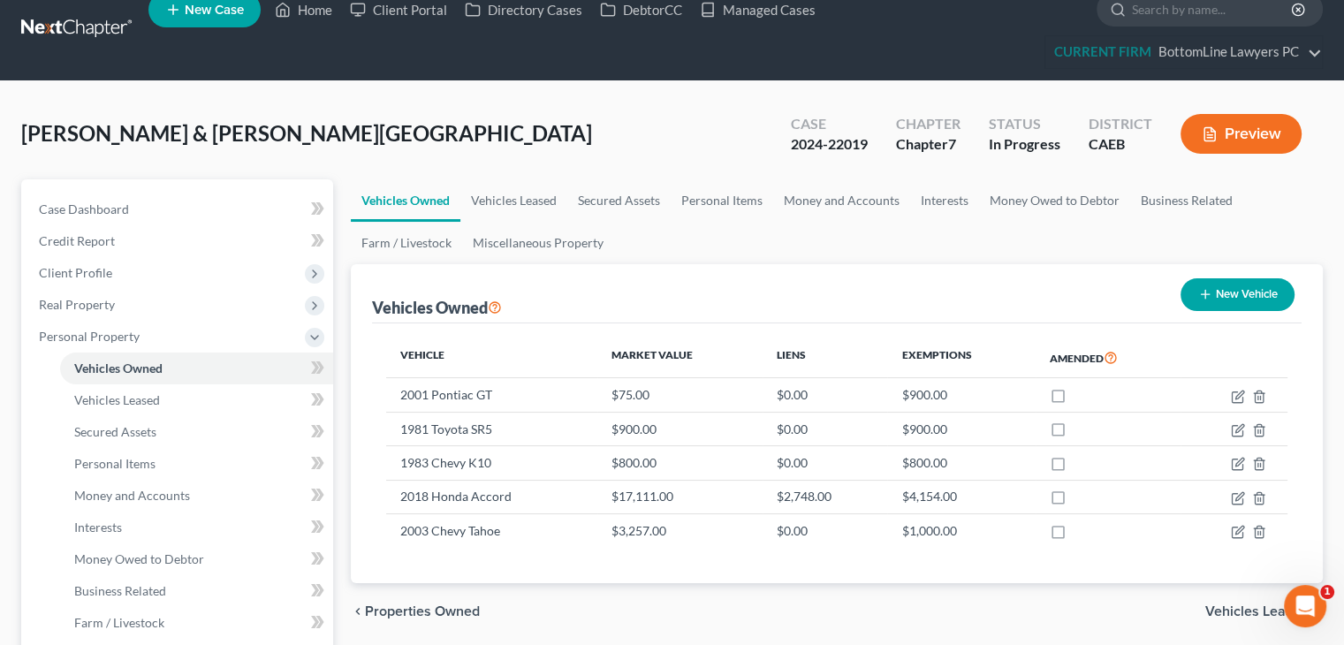
scroll to position [88, 0]
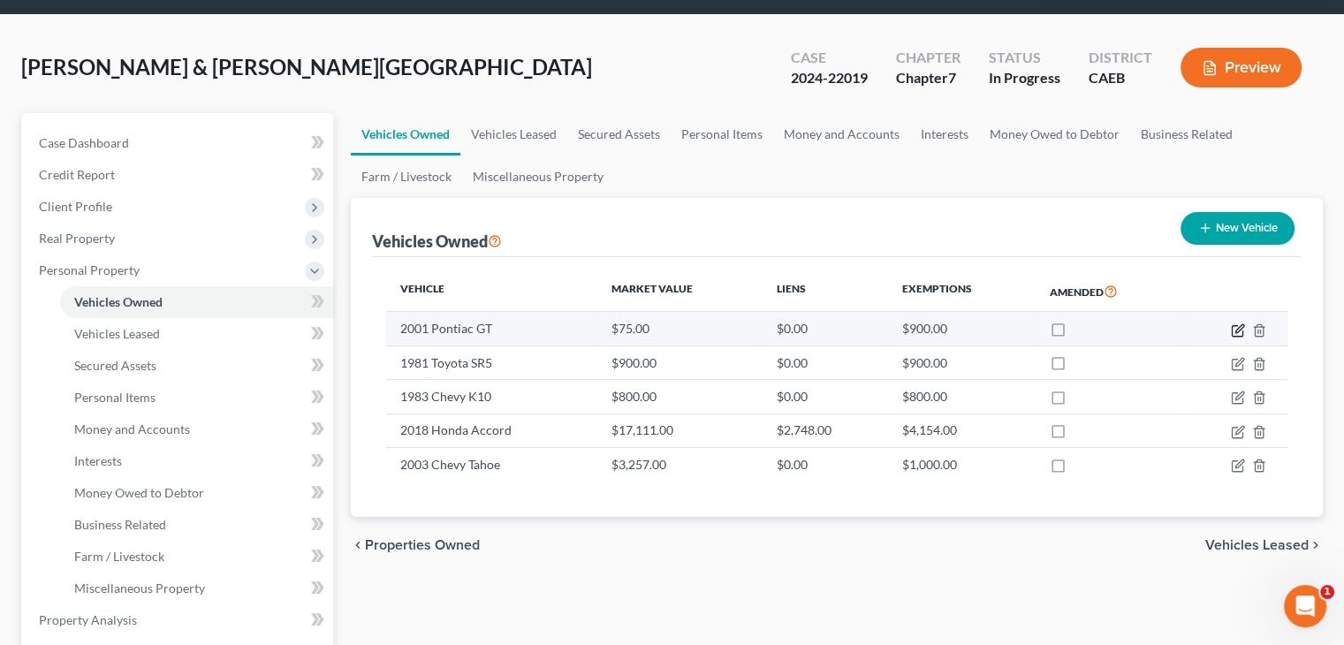
click at [1235, 329] on icon "button" at bounding box center [1238, 330] width 14 height 14
select select "0"
select select "25"
select select "4"
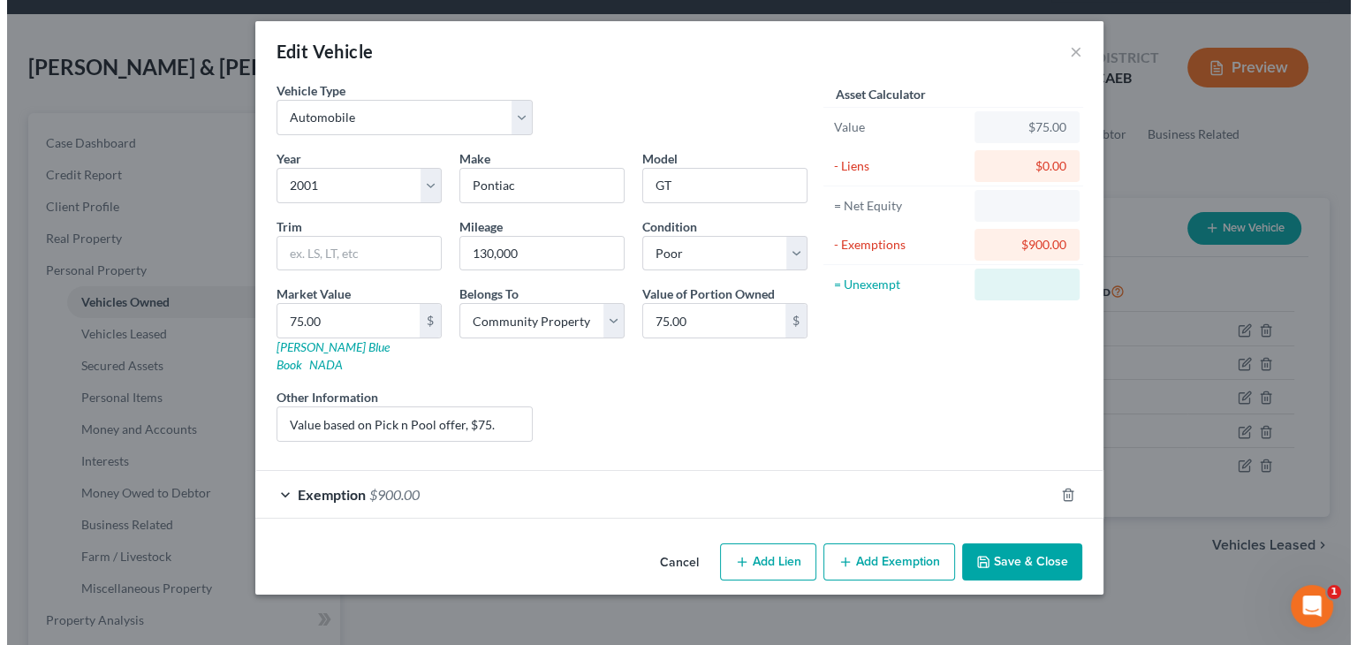
scroll to position [49, 0]
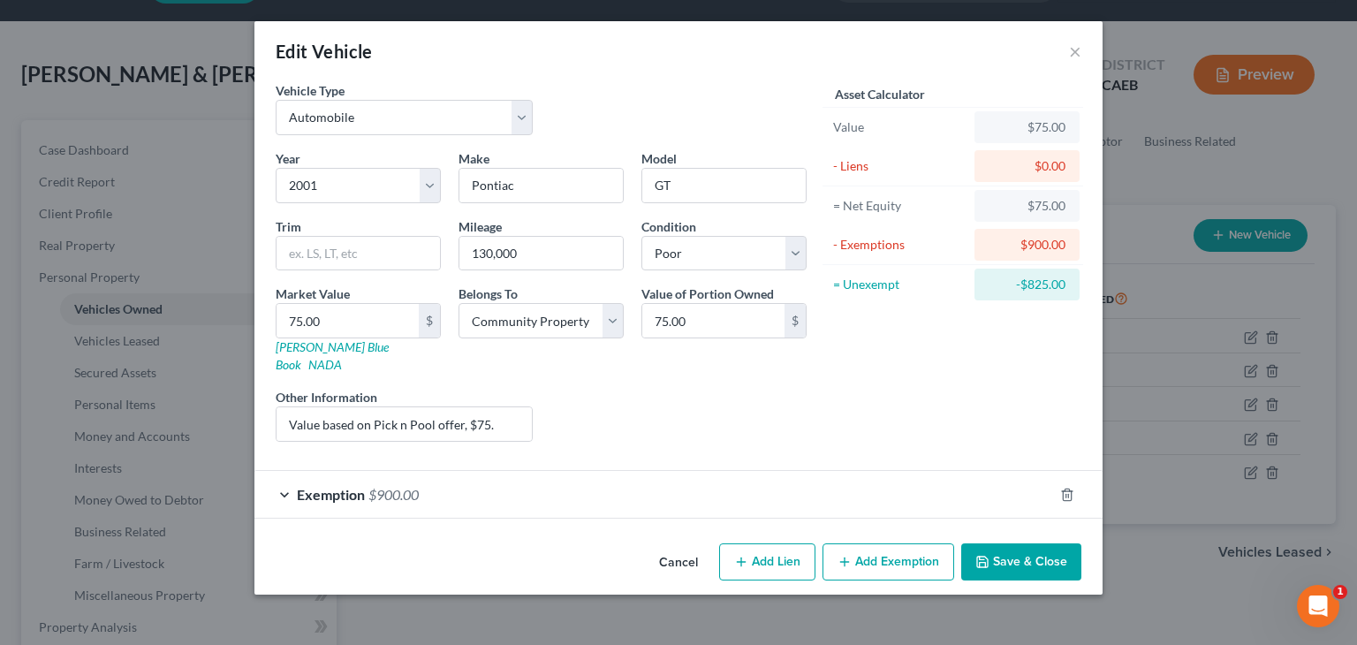
click at [681, 545] on button "Cancel" at bounding box center [678, 562] width 67 height 35
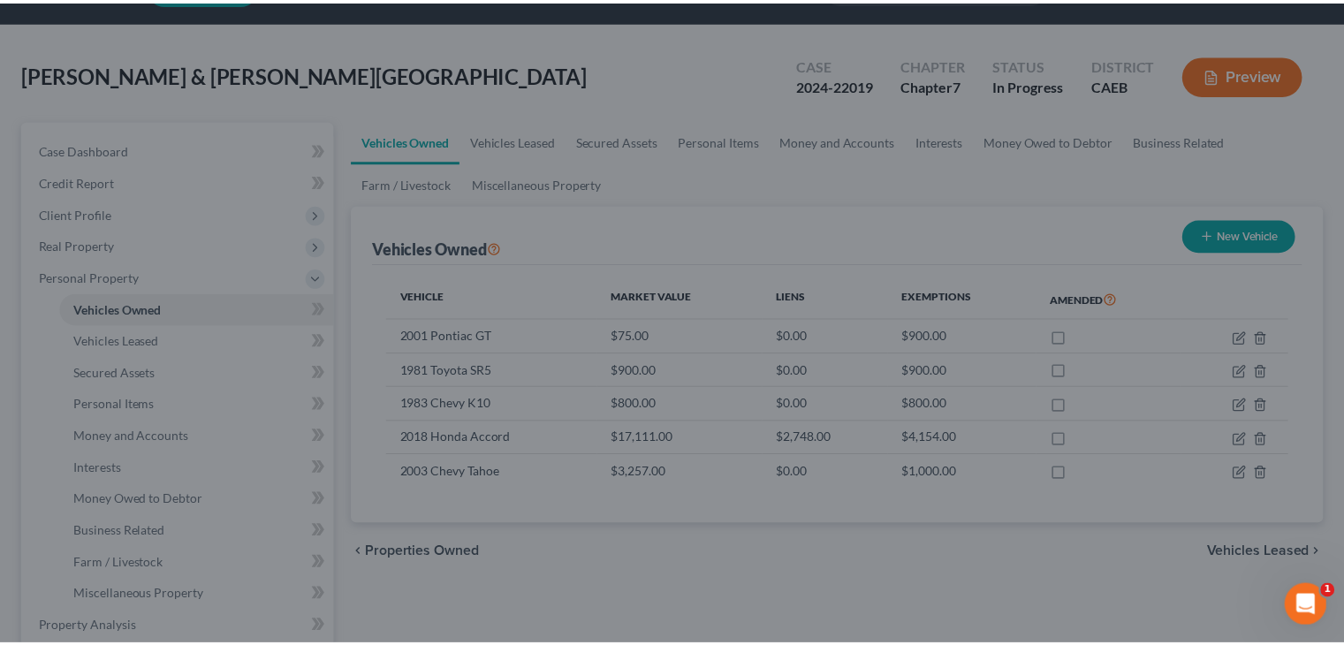
scroll to position [65, 0]
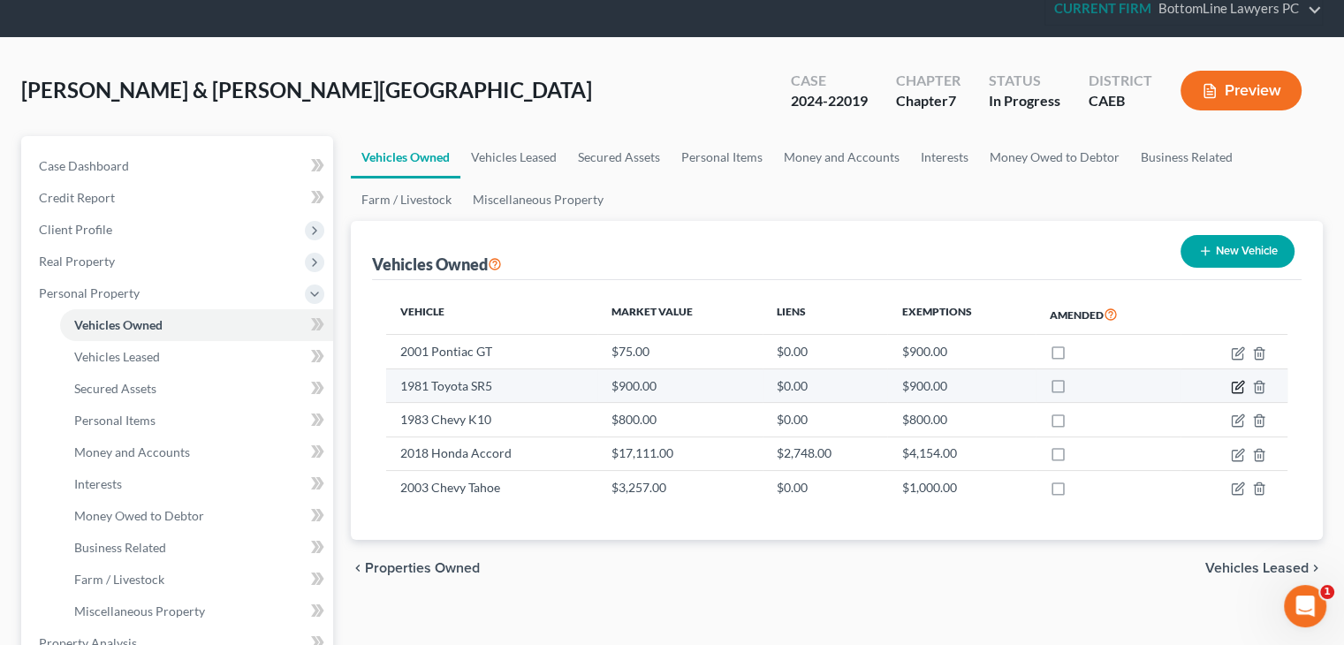
click at [1240, 386] on icon "button" at bounding box center [1238, 387] width 14 height 14
select select "0"
select select "45"
select select "4"
select select "3"
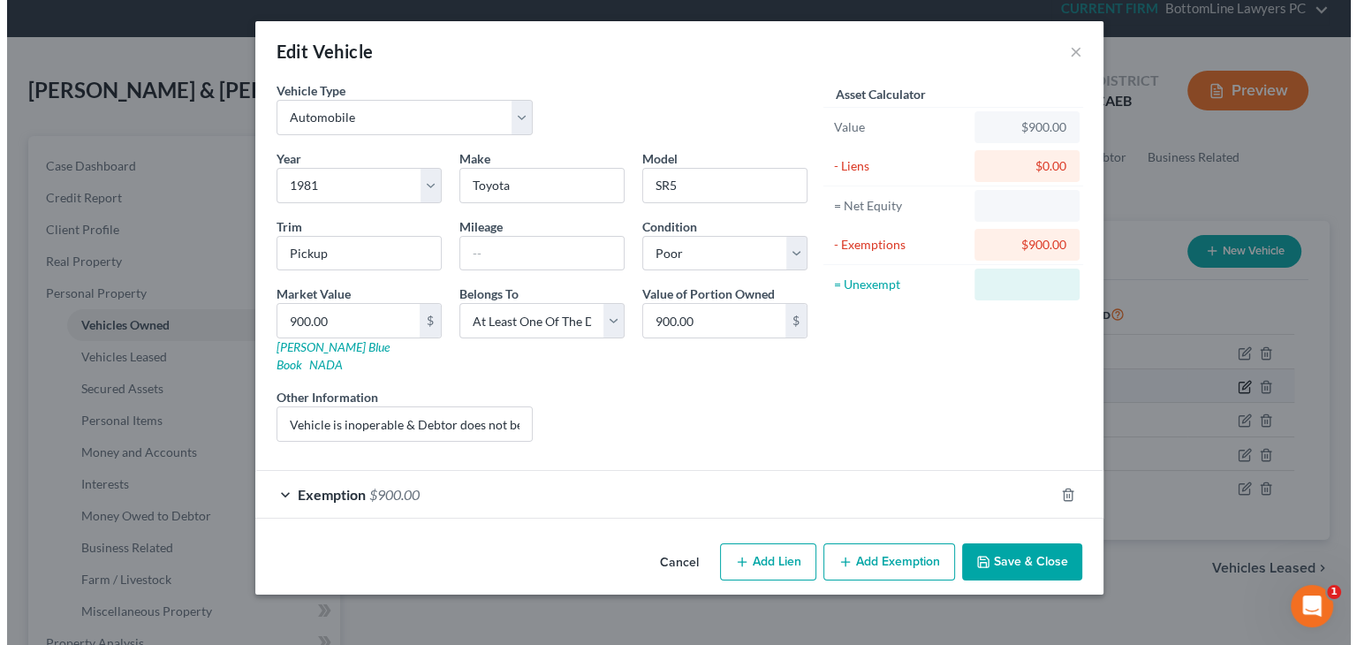
scroll to position [49, 0]
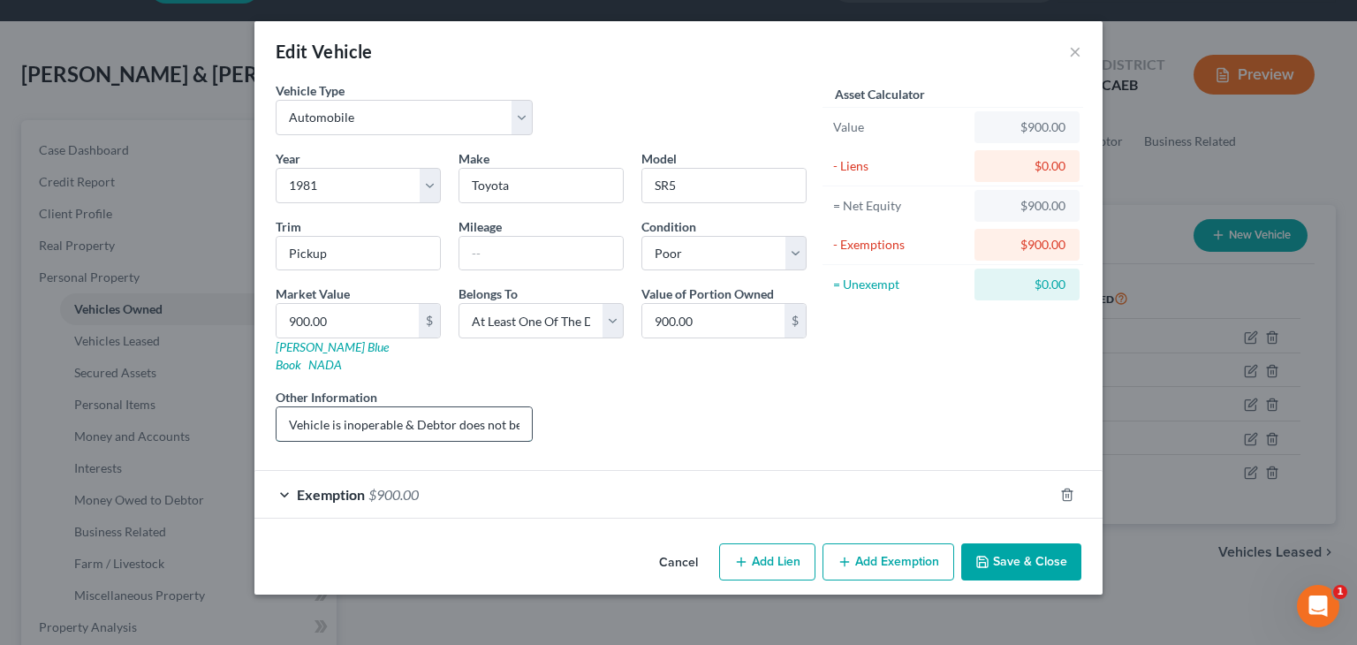
click at [455, 410] on input "Vehicle is inoperable & Debtor does not believe vehicle will sell for more than…" at bounding box center [404, 424] width 255 height 34
drag, startPoint x: 286, startPoint y: 405, endPoint x: 590, endPoint y: 419, distance: 304.3
click at [590, 419] on div "Year Select 2026 2025 2024 2023 2022 2021 2020 2019 2018 2017 2016 2015 2014 20…" at bounding box center [541, 302] width 549 height 307
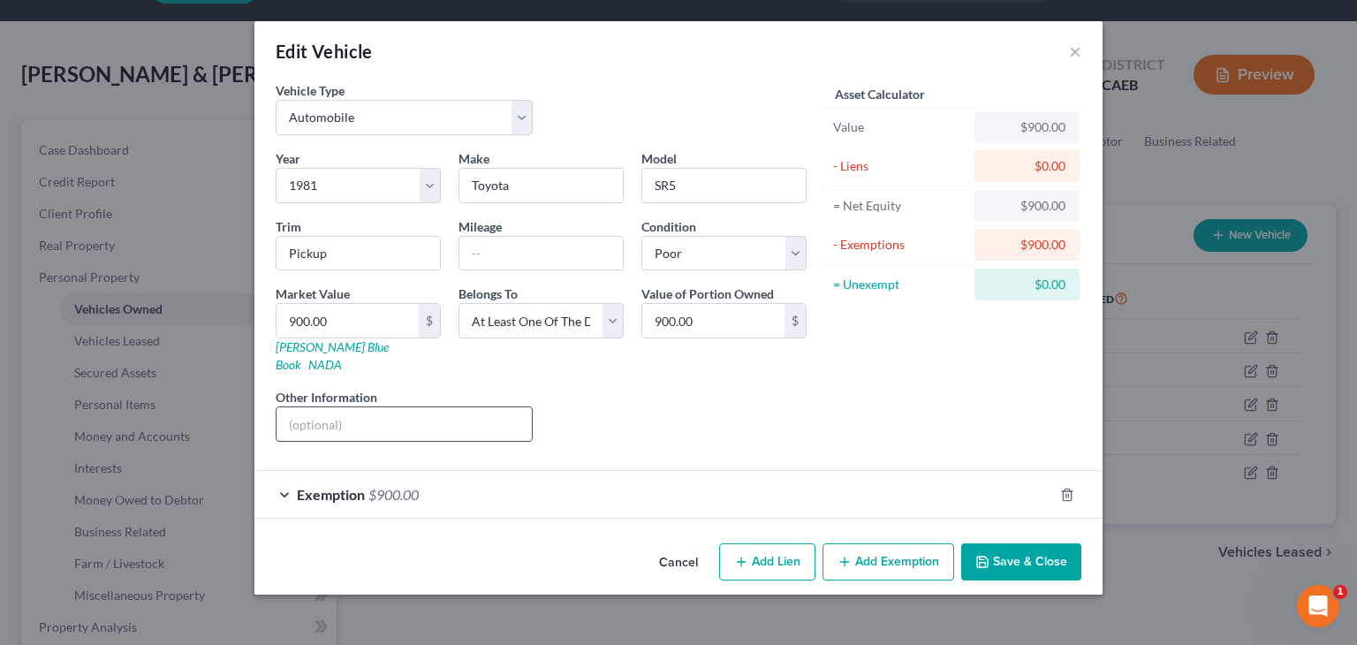
paste input "Vehicle is inoperable & Debtor does not believe vehicle will sell for more than…"
type input "Vehicle is inoperable & Debtor does not believe vehicle will sell for more than…"
click at [677, 545] on button "Cancel" at bounding box center [678, 562] width 67 height 35
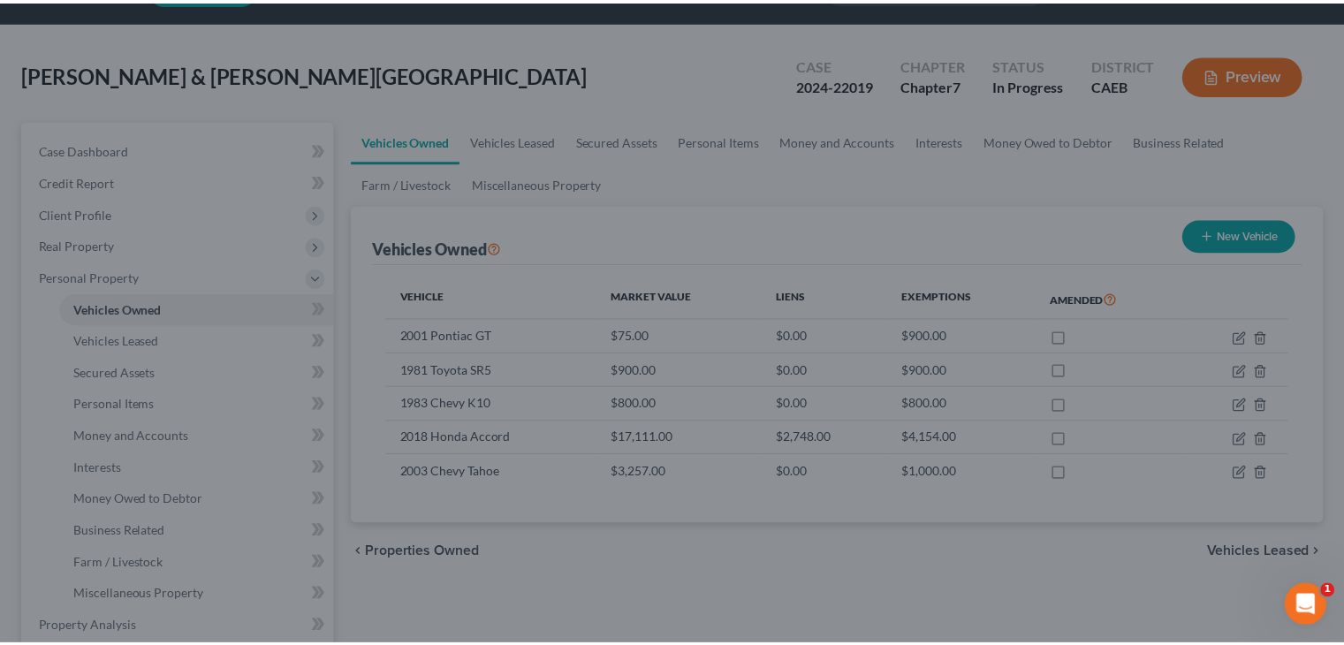
scroll to position [65, 0]
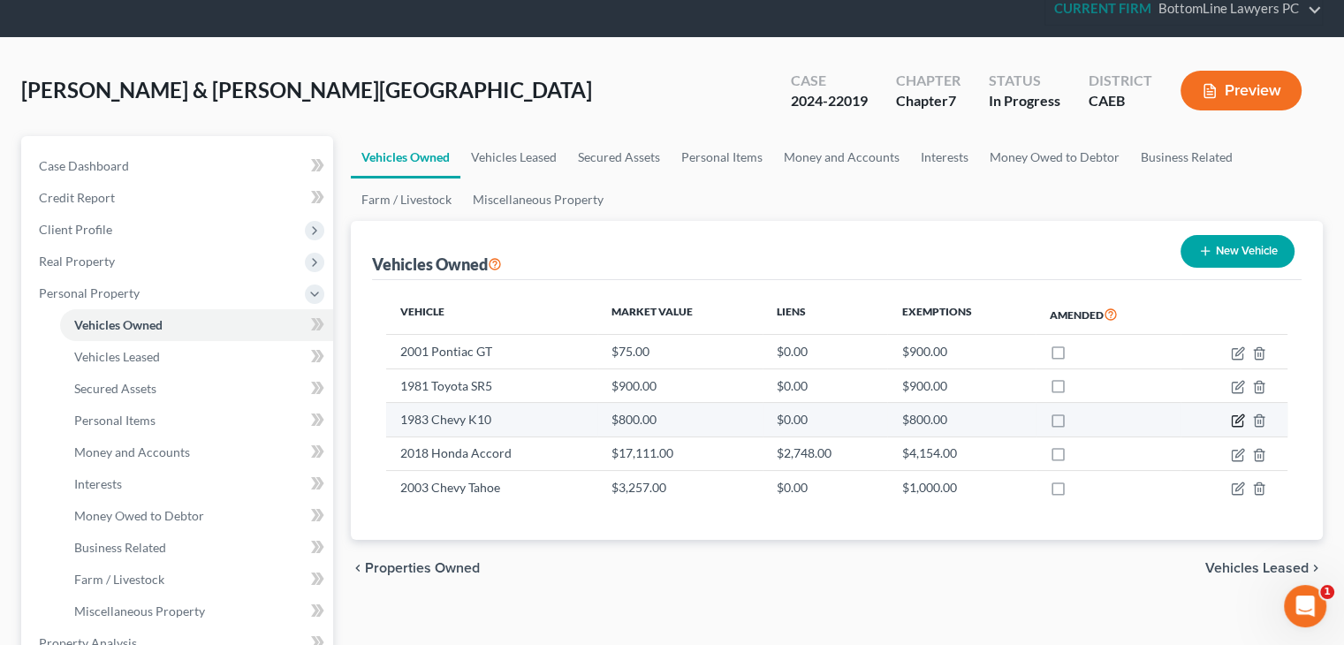
click at [1236, 422] on icon "button" at bounding box center [1240, 419] width 8 height 8
select select "0"
select select "43"
select select "4"
select select "2"
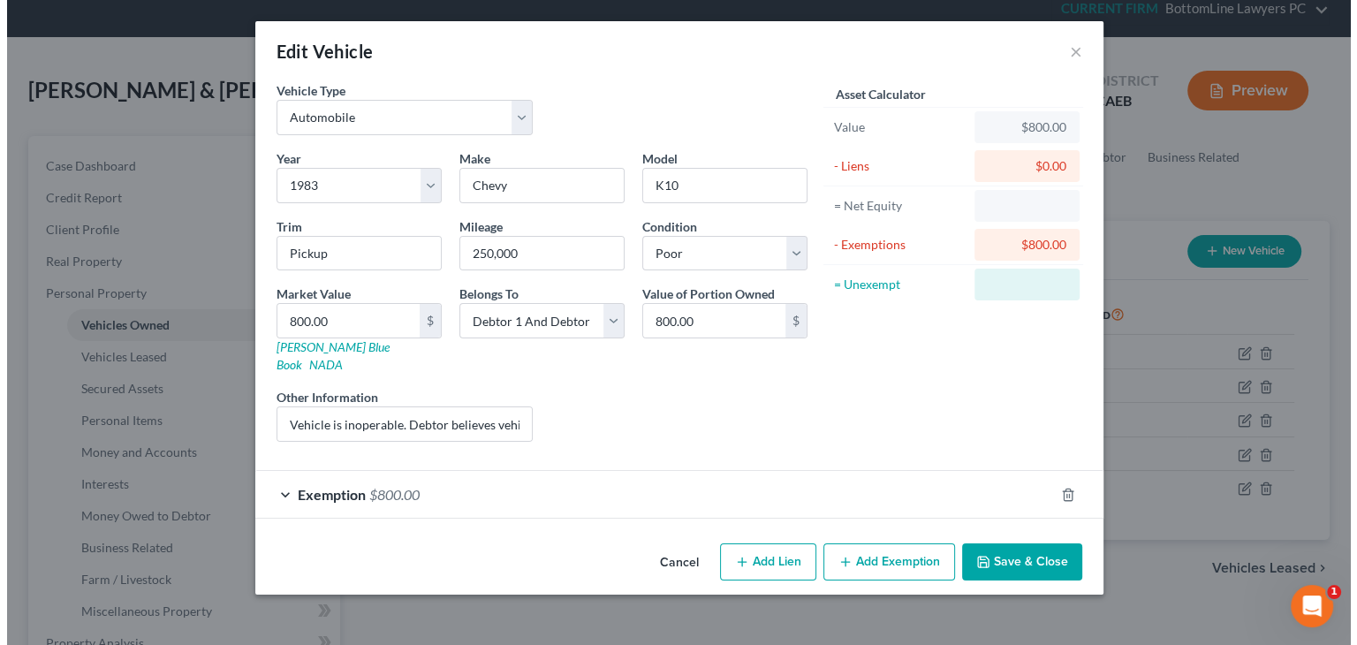
scroll to position [49, 0]
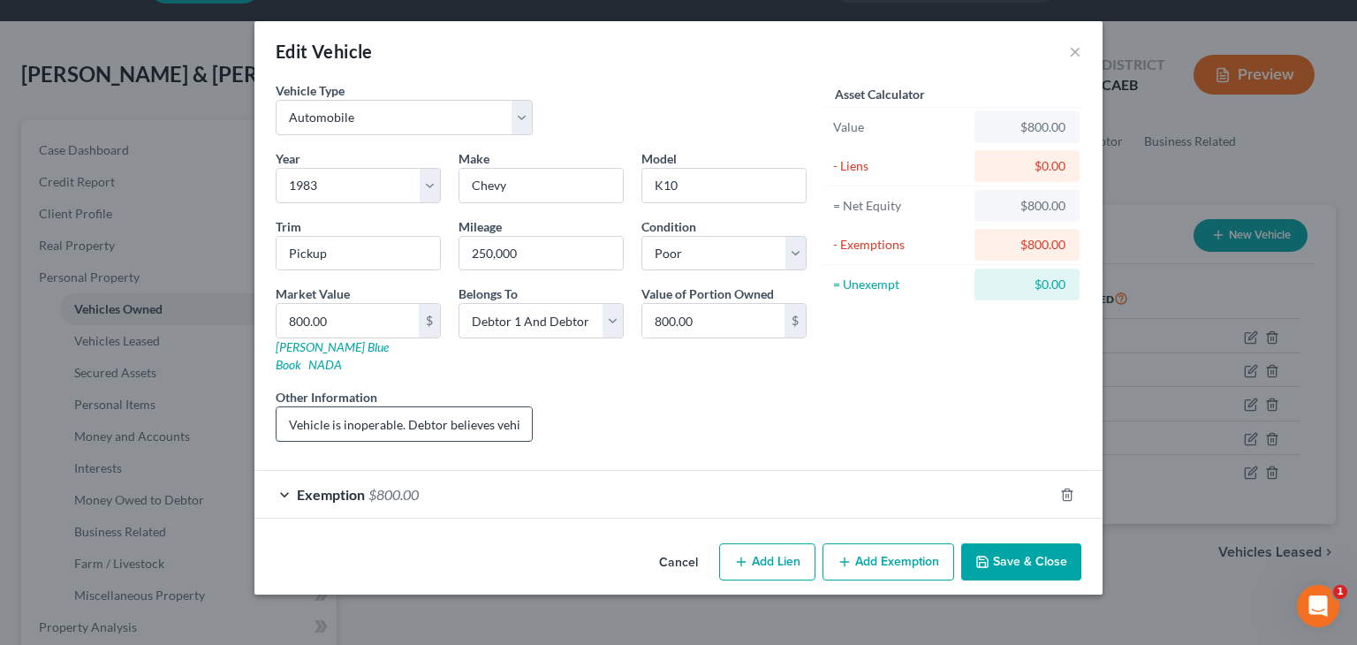
click at [308, 407] on input "Vehicle is inoperable. Debtor believes vehicle is valued about $800 or less" at bounding box center [404, 424] width 255 height 34
click at [329, 407] on input "Vehicle is inoperable. Debtor believes vehicle is valued about $800 or less" at bounding box center [404, 424] width 255 height 34
paste input "Vehicle is inoperable. Debtor believes vehicle is valued about $800 or less"
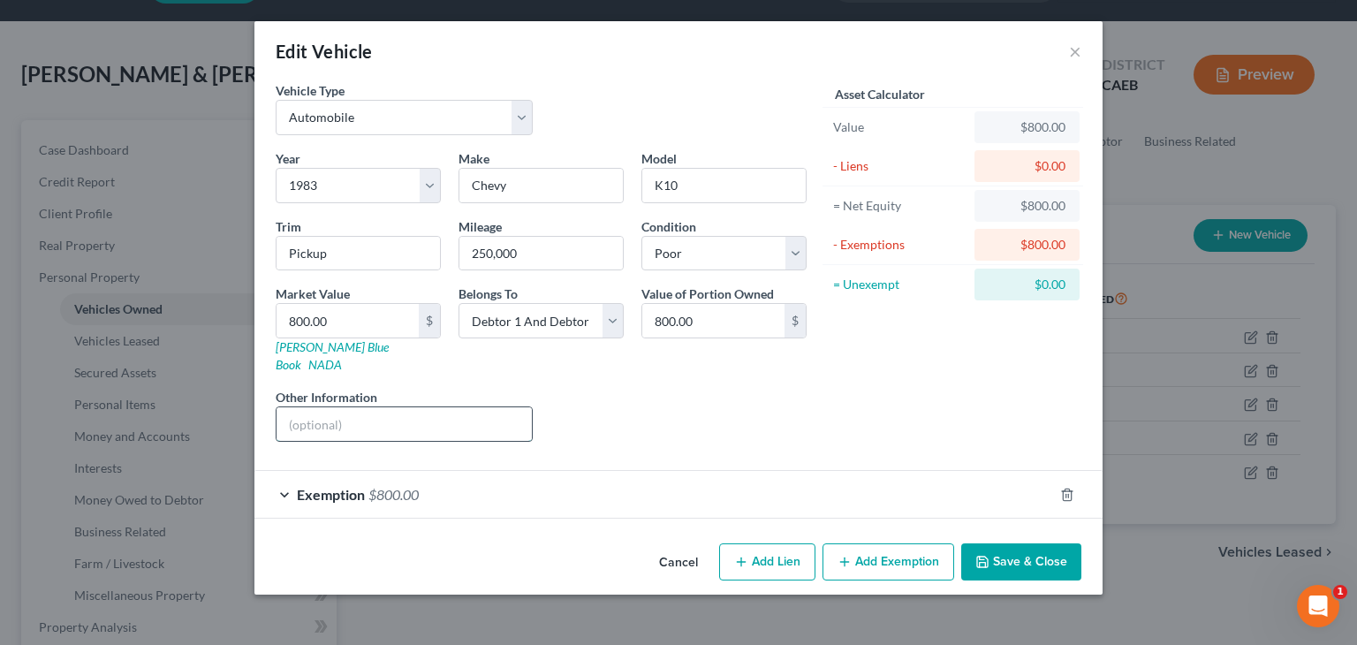
type input "Vehicle is inoperable. Debtor believes vehicle is valued about $800 or less"
click at [510, 536] on div "Cancel Add Lien Add Lease Add Exemption Save & Close" at bounding box center [679, 565] width 848 height 58
click at [421, 407] on input "Vehicle is inoperable. Debtor believes vehicle is valued about $800 or less" at bounding box center [404, 424] width 255 height 34
click at [412, 407] on input "Vehicle is inoperable. Debtor believes vehicle is valued about $800 or less" at bounding box center [404, 424] width 255 height 34
click at [409, 407] on input "Vehicle is inoperable. Debtor believes vehicle is valued about $800 or less" at bounding box center [404, 424] width 255 height 34
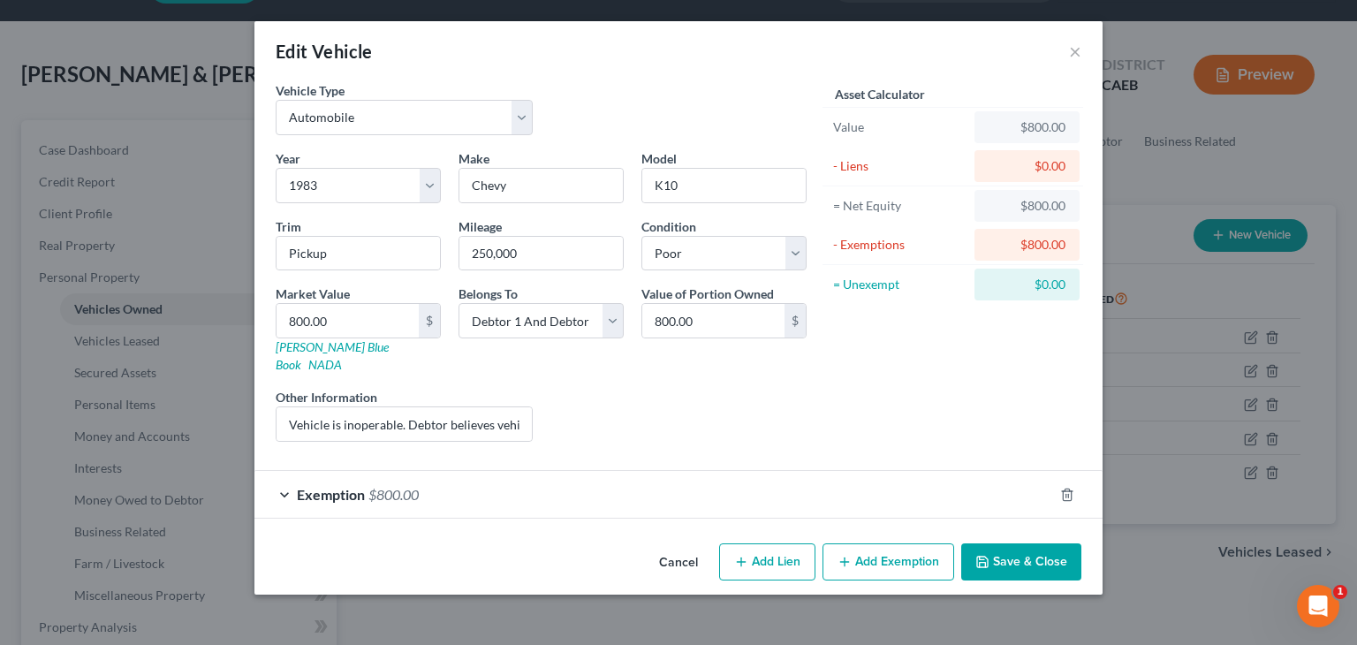
click at [559, 536] on div "Cancel Add Lien Add Lease Add Exemption Save & Close" at bounding box center [679, 565] width 848 height 58
click at [680, 551] on button "Cancel" at bounding box center [678, 562] width 67 height 35
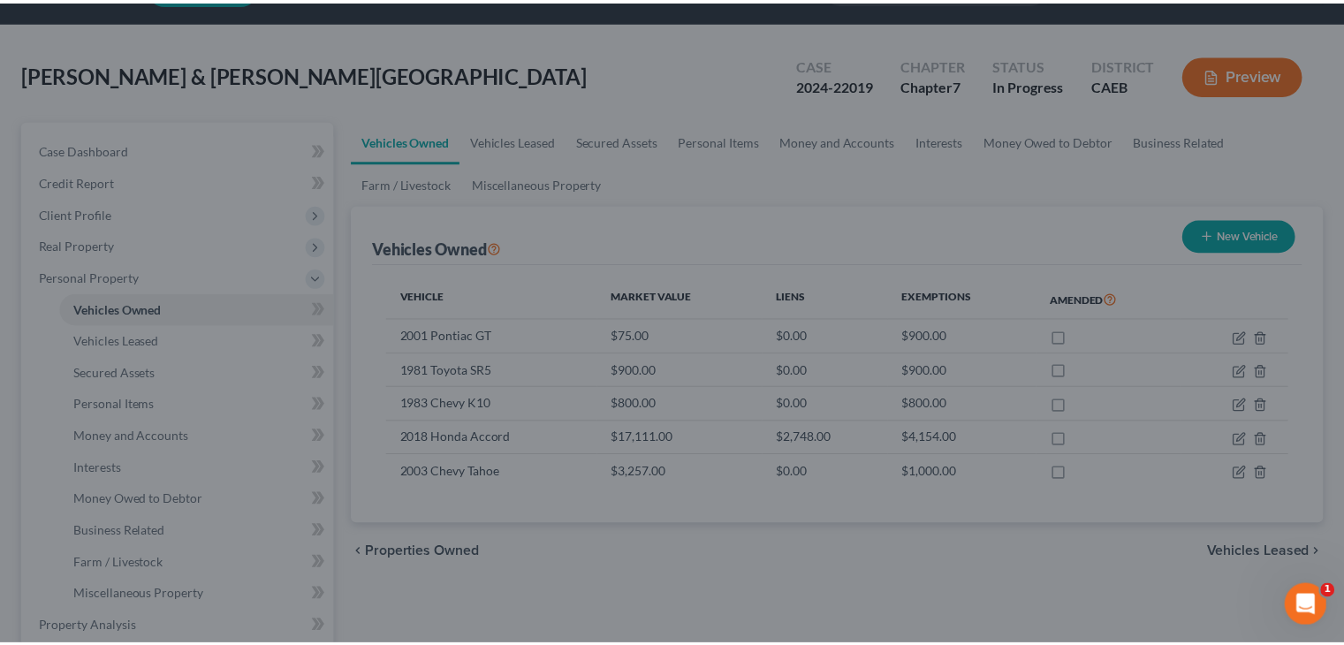
scroll to position [65, 0]
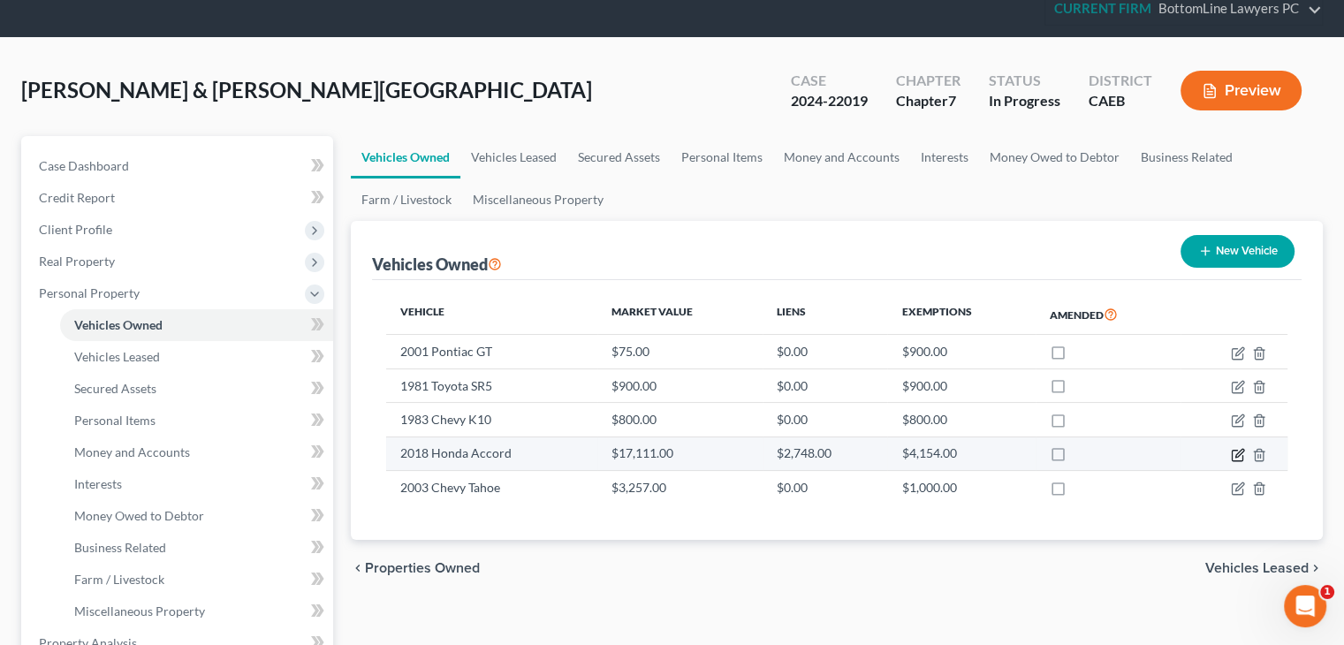
click at [1238, 451] on icon "button" at bounding box center [1240, 453] width 8 height 8
select select "0"
select select "8"
select select "1"
select select "2"
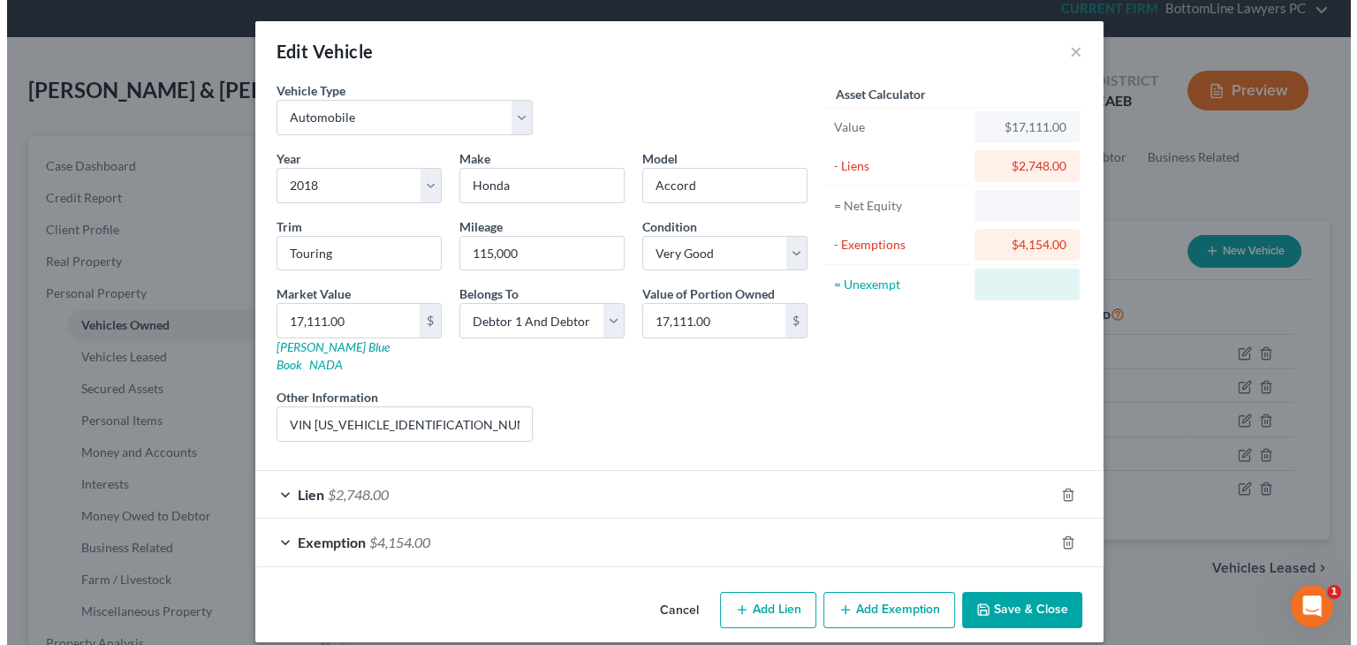
scroll to position [49, 0]
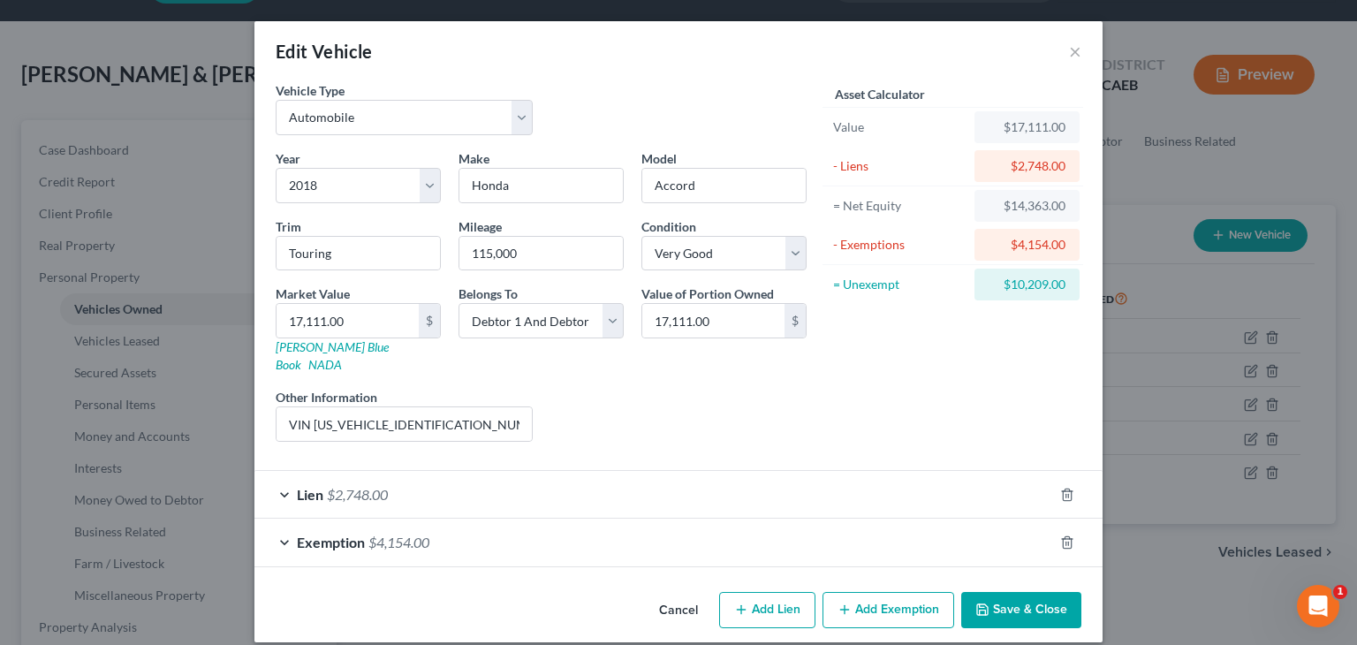
click at [826, 333] on div "Asset Calculator Value $17,111.00 - Liens $2,748.00 = Net Equity $14,363.00 - E…" at bounding box center [953, 268] width 275 height 375
drag, startPoint x: 490, startPoint y: 408, endPoint x: 250, endPoint y: 409, distance: 240.4
click at [250, 409] on div "Edit Vehicle × Vehicle Type Select Automobile Truck Trailer Watercraft Aircraft…" at bounding box center [678, 322] width 1357 height 645
click at [528, 585] on div "Cancel Add Lien Add Lease Add Exemption Save & Close" at bounding box center [679, 614] width 848 height 58
drag, startPoint x: 450, startPoint y: 402, endPoint x: 329, endPoint y: 411, distance: 121.4
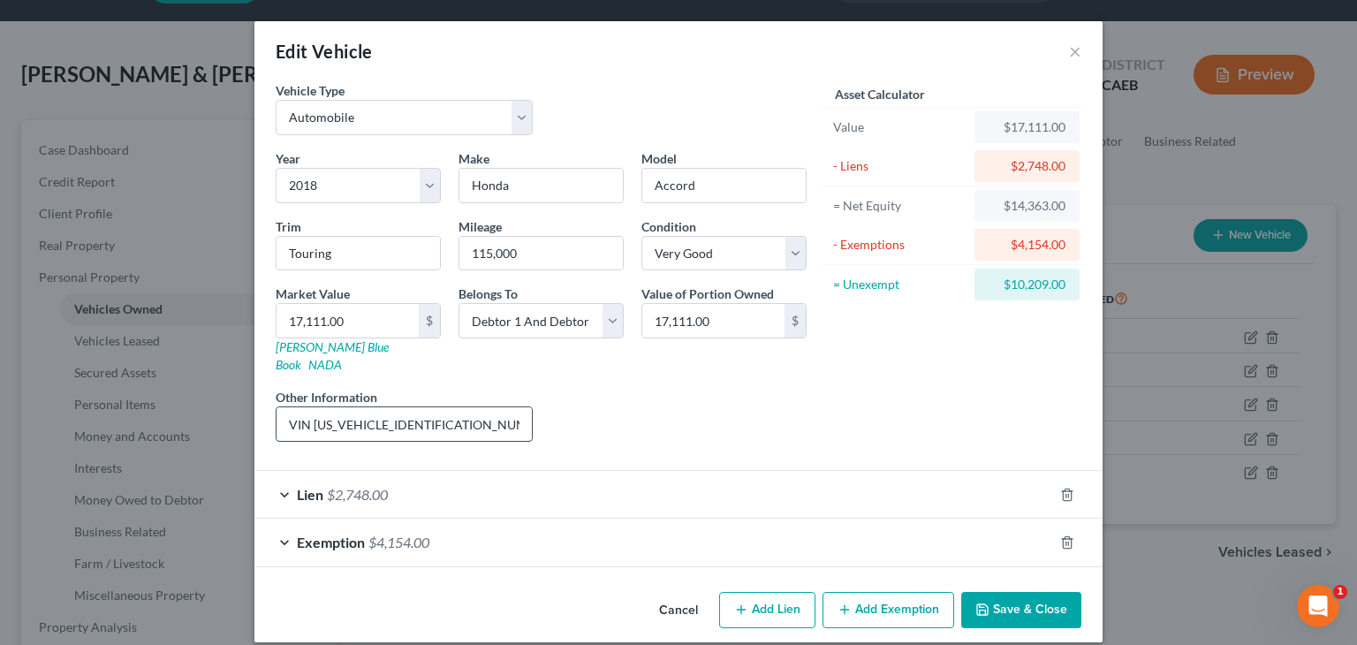
click at [323, 407] on input "VIN [US_VEHICLE_IDENTIFICATION_NUMBER]" at bounding box center [404, 424] width 255 height 34
click at [477, 407] on input "VIN [US_VEHICLE_IDENTIFICATION_NUMBER]" at bounding box center [404, 424] width 255 height 34
drag, startPoint x: 479, startPoint y: 404, endPoint x: 254, endPoint y: 418, distance: 225.8
click at [254, 418] on div "Edit Vehicle × Vehicle Type Select Automobile Truck Trailer Watercraft Aircraft…" at bounding box center [678, 322] width 1357 height 645
click at [319, 486] on span "Lien" at bounding box center [310, 494] width 27 height 17
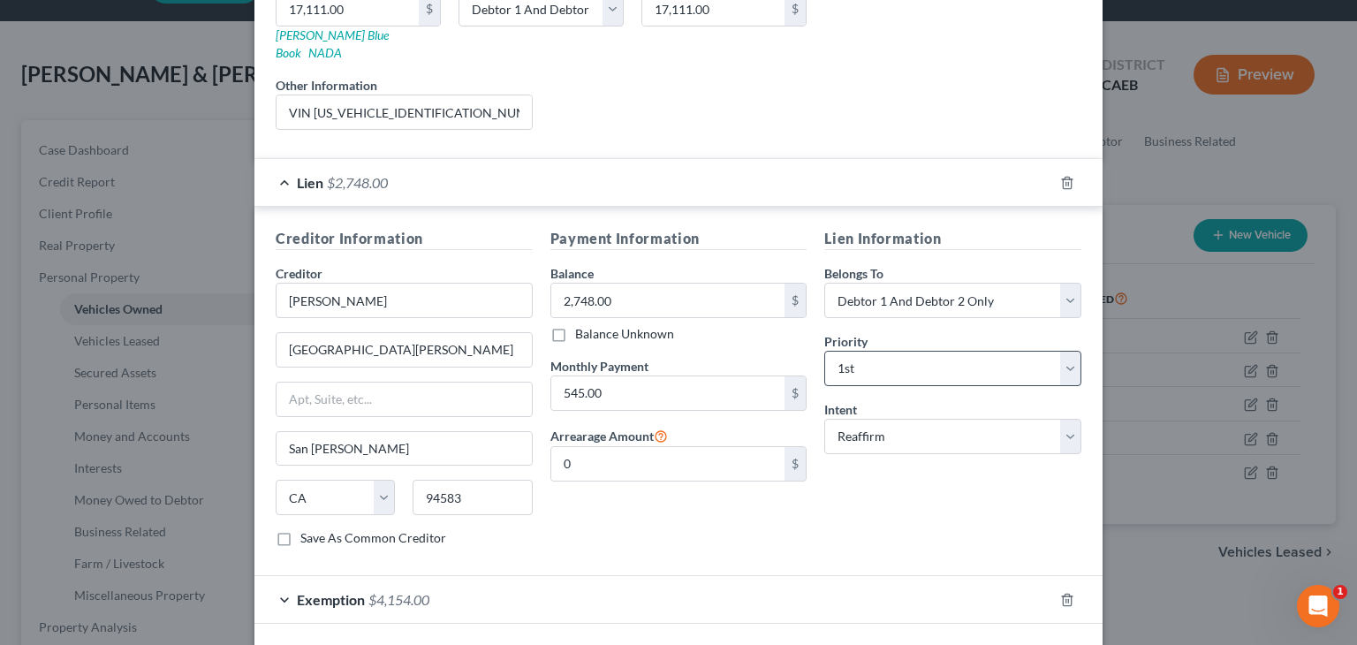
scroll to position [354, 0]
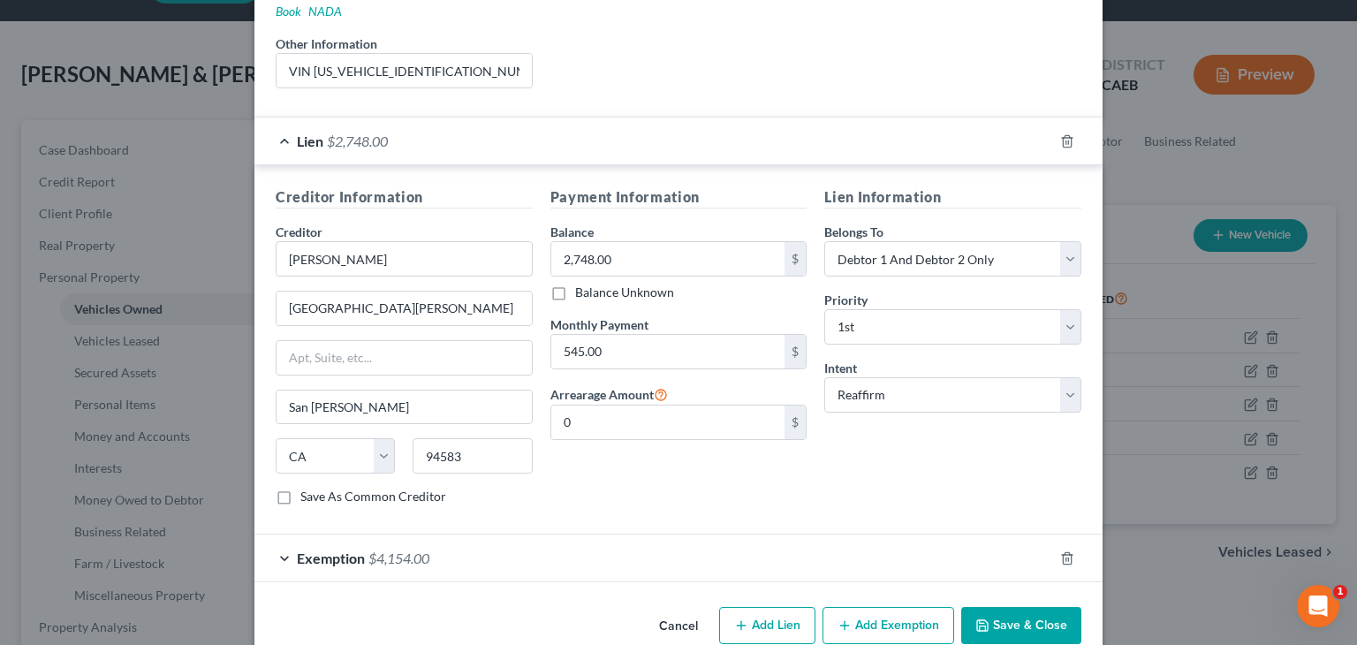
click at [667, 609] on button "Cancel" at bounding box center [678, 626] width 67 height 35
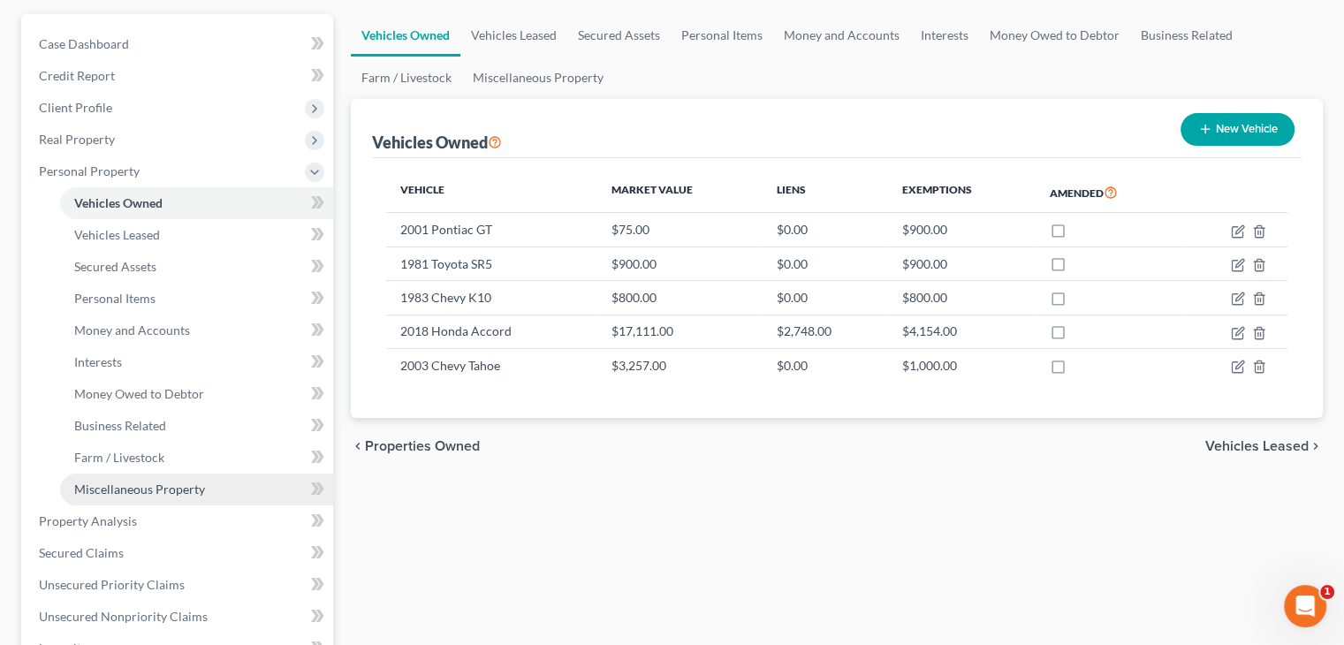
scroll to position [242, 0]
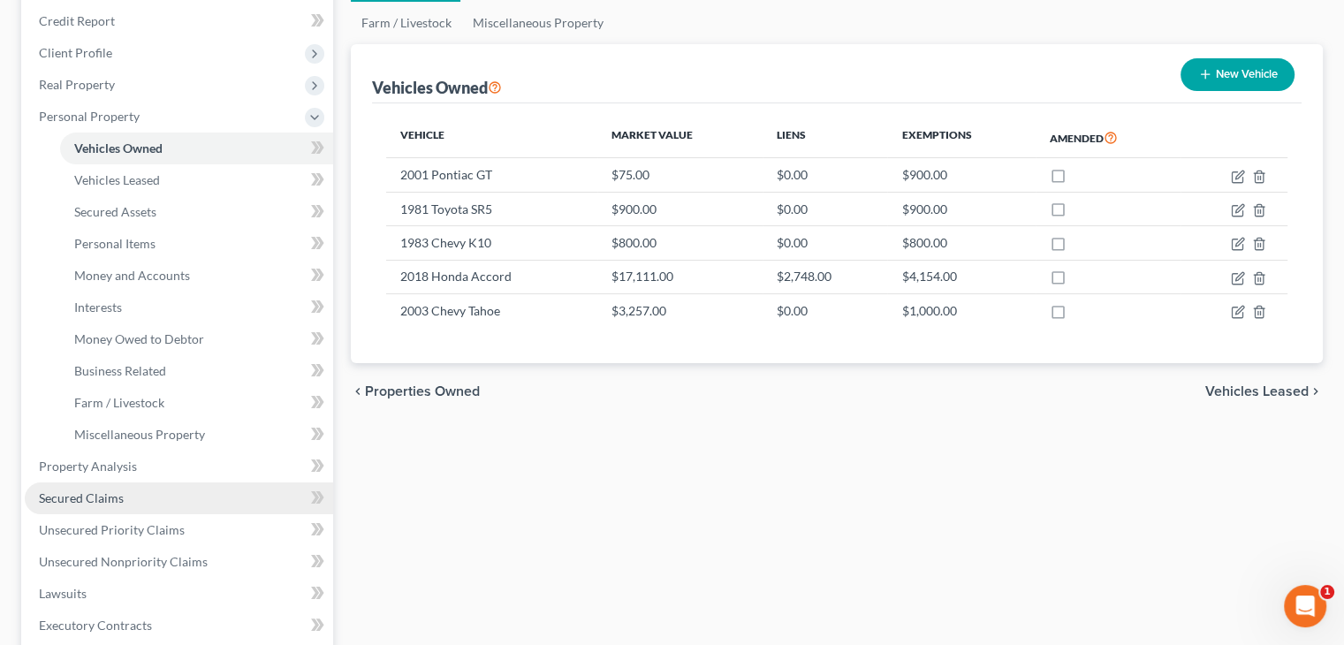
click at [92, 499] on span "Secured Claims" at bounding box center [81, 497] width 85 height 15
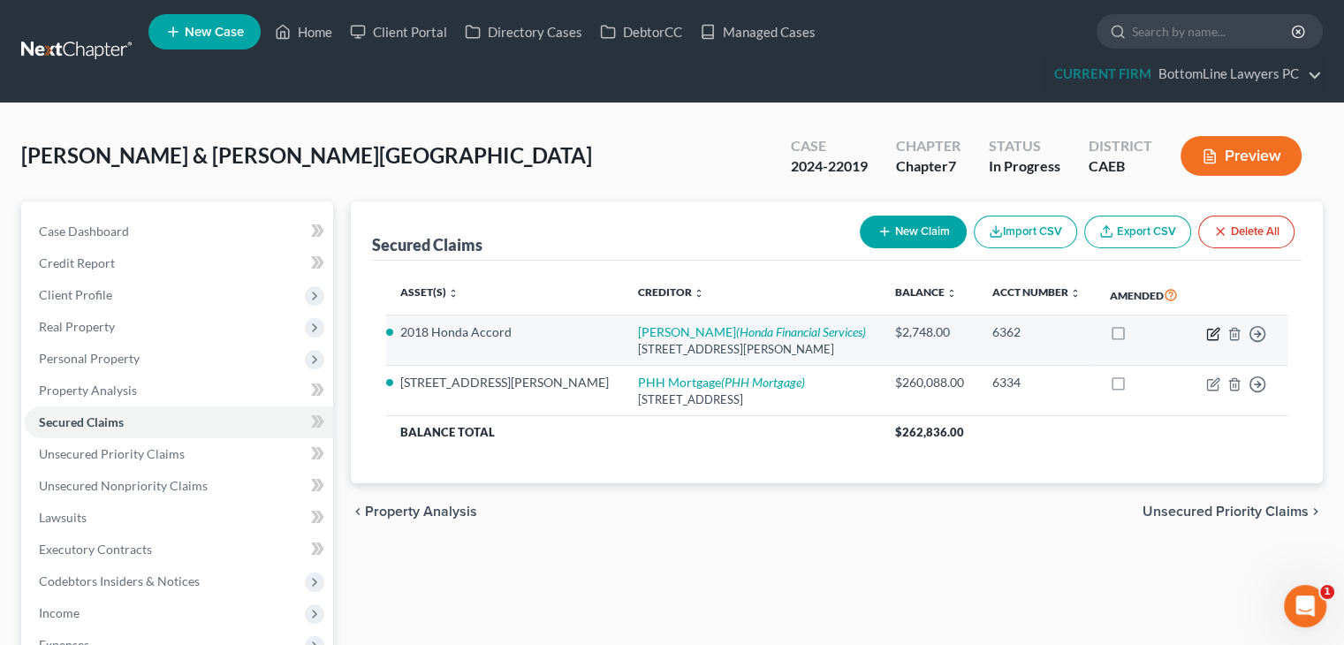
click at [1213, 337] on icon "button" at bounding box center [1213, 334] width 14 height 14
select select "4"
select select "0"
select select "2"
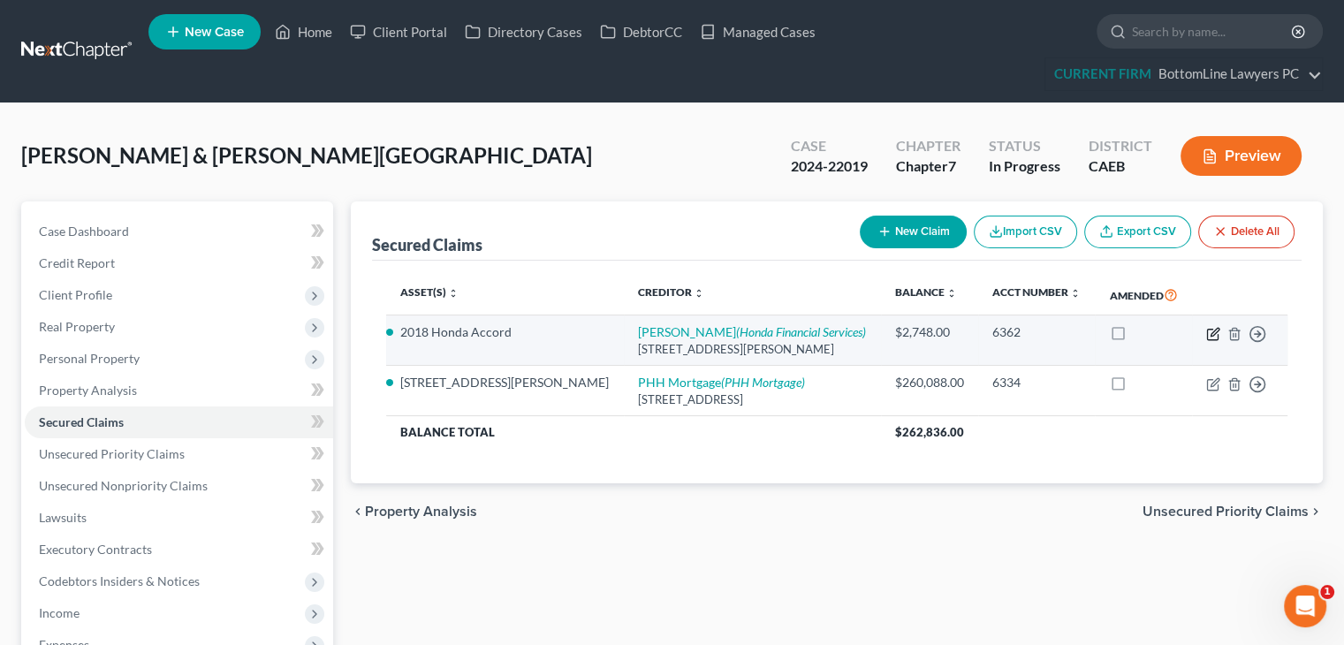
select select "0"
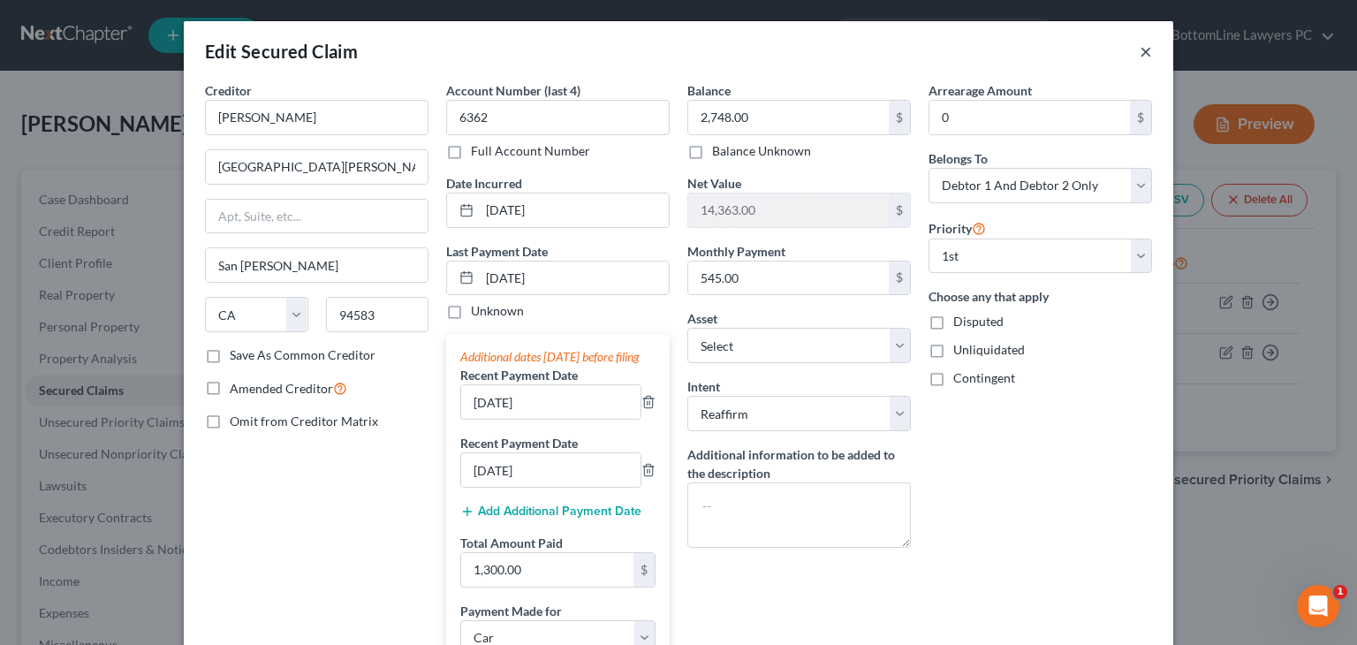
click at [1140, 51] on button "×" at bounding box center [1146, 51] width 12 height 21
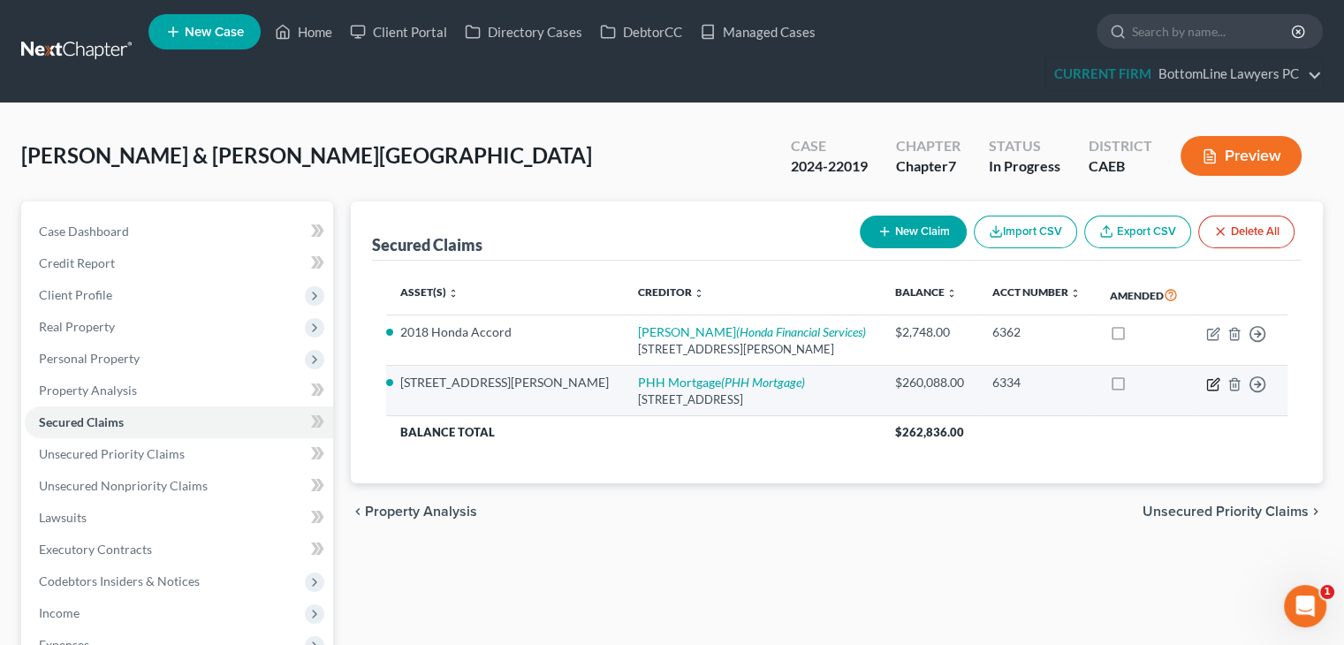
click at [1208, 383] on icon "button" at bounding box center [1213, 384] width 14 height 14
select select "33"
select select "3"
select select "8"
select select "2"
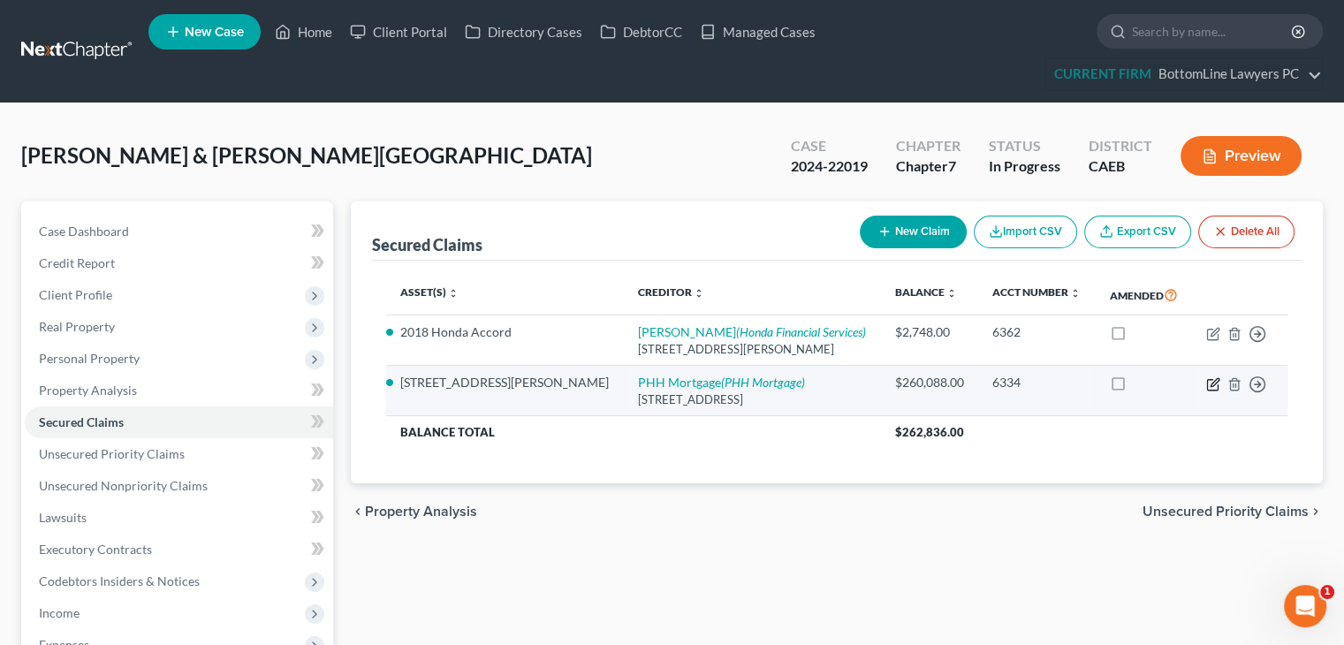
select select "2"
select select "0"
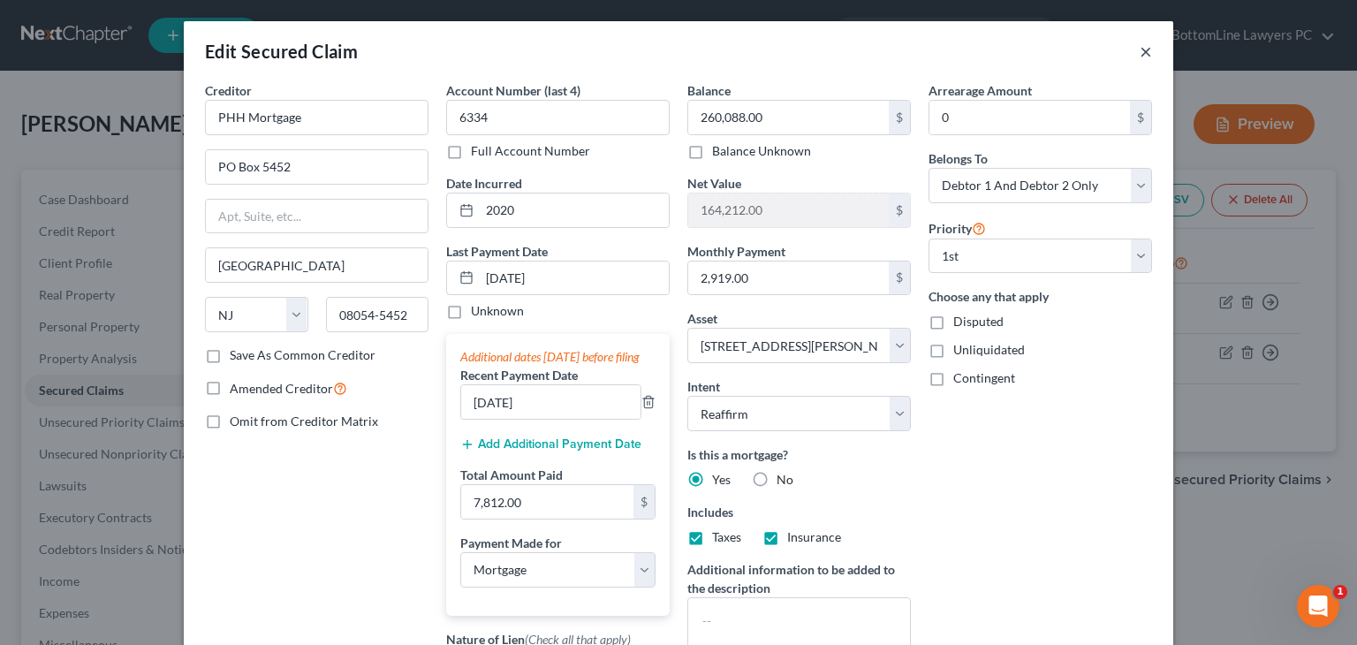
click at [1140, 55] on button "×" at bounding box center [1146, 51] width 12 height 21
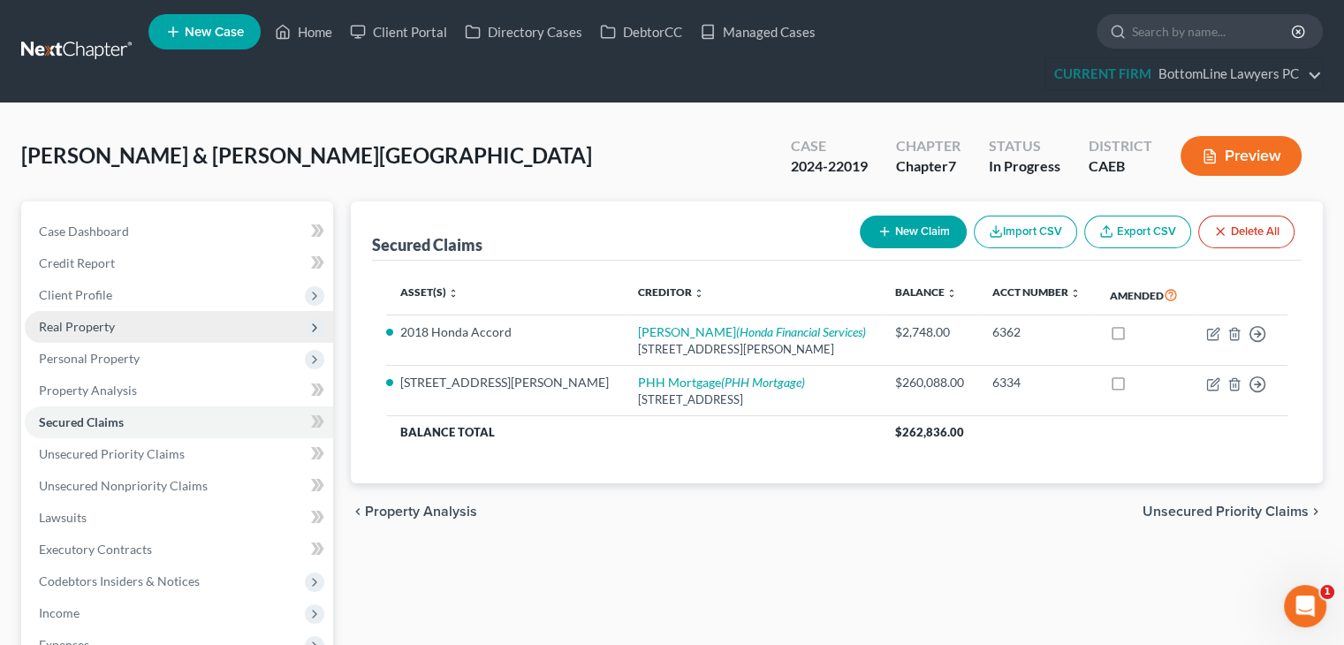
click at [115, 323] on span "Real Property" at bounding box center [179, 327] width 308 height 32
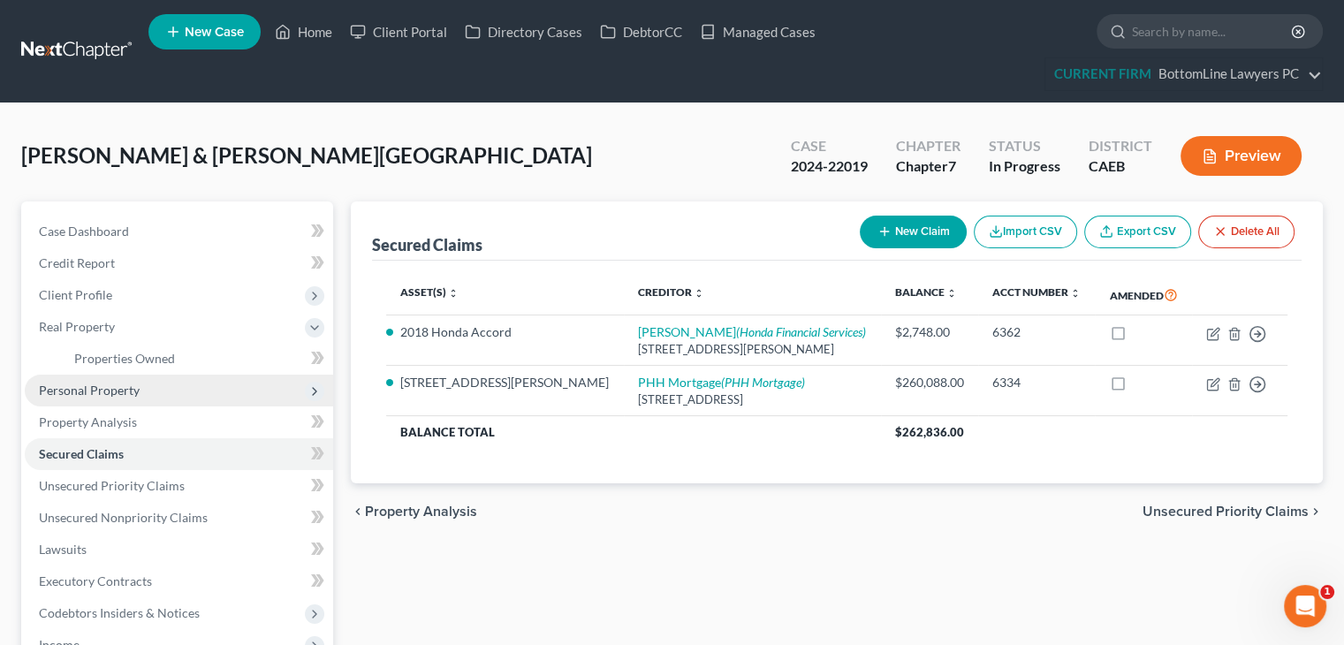
click at [103, 387] on span "Personal Property" at bounding box center [89, 390] width 101 height 15
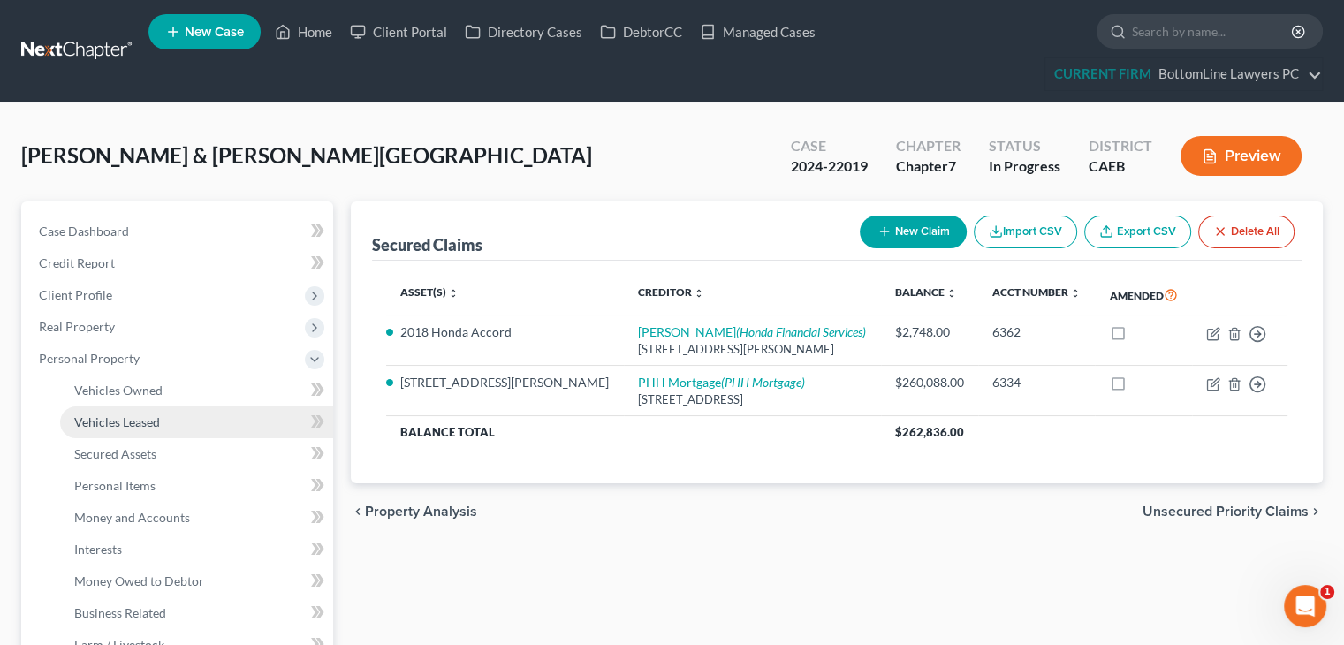
click at [148, 419] on span "Vehicles Leased" at bounding box center [117, 421] width 86 height 15
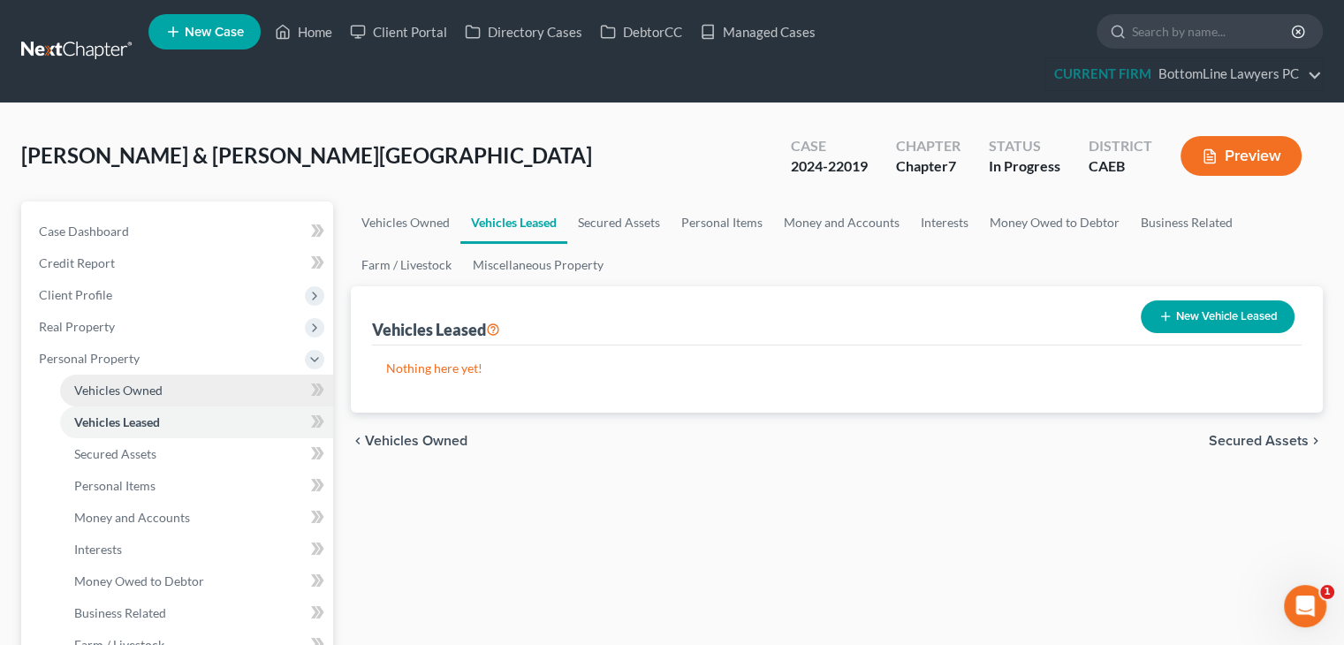
click at [134, 386] on span "Vehicles Owned" at bounding box center [118, 390] width 88 height 15
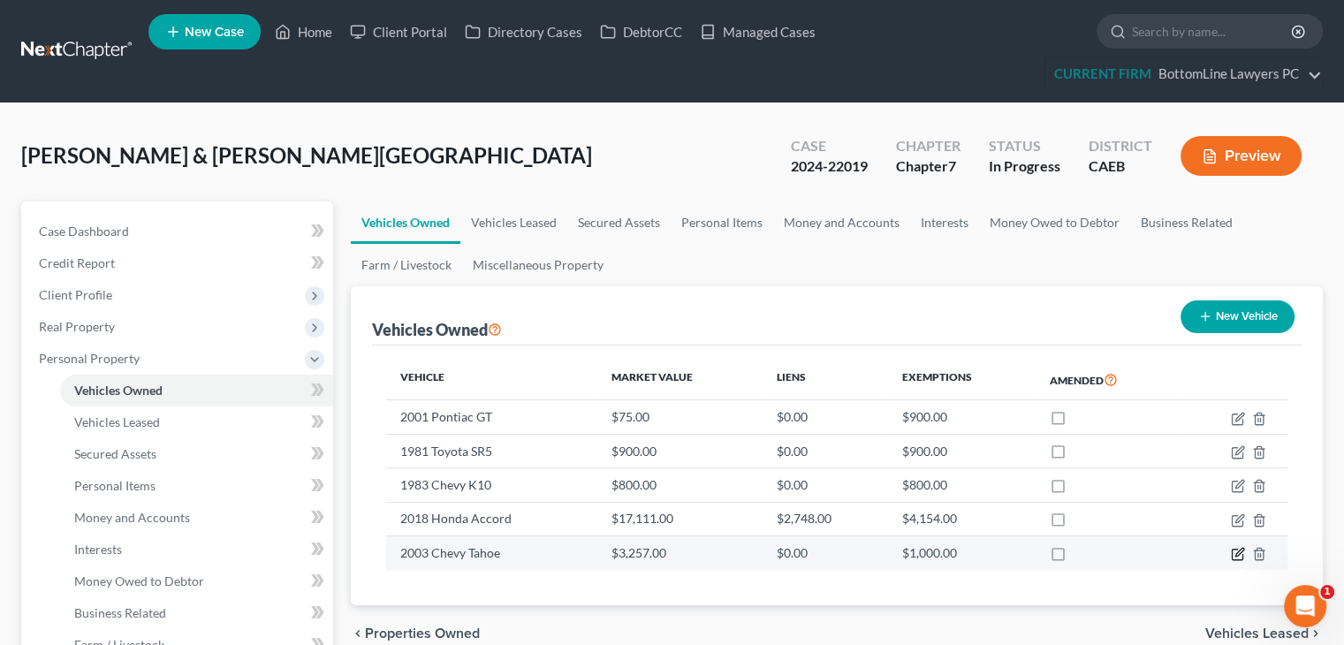
click at [1237, 556] on icon "button" at bounding box center [1238, 554] width 14 height 14
select select "0"
select select "23"
select select "4"
select select "2"
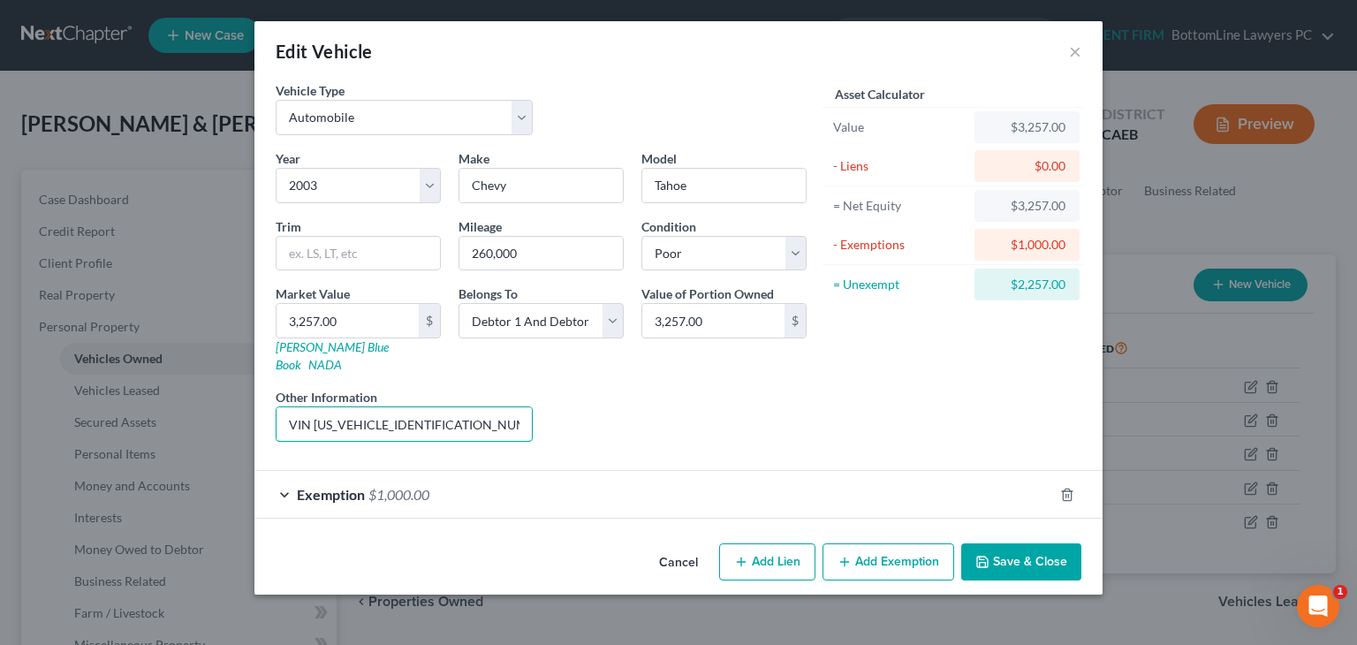
drag, startPoint x: 502, startPoint y: 392, endPoint x: 147, endPoint y: 422, distance: 356.5
click at [147, 422] on div "Edit Vehicle × Vehicle Type Select Automobile Truck Trailer Watercraft Aircraft…" at bounding box center [678, 322] width 1357 height 645
click at [540, 550] on div "Cancel Add Lien Add Lease Add Exemption Save & Close" at bounding box center [679, 565] width 848 height 58
drag, startPoint x: 467, startPoint y: 403, endPoint x: 216, endPoint y: 407, distance: 251.0
click at [216, 407] on div "Edit Vehicle × Vehicle Type Select Automobile Truck Trailer Watercraft Aircraft…" at bounding box center [678, 322] width 1357 height 645
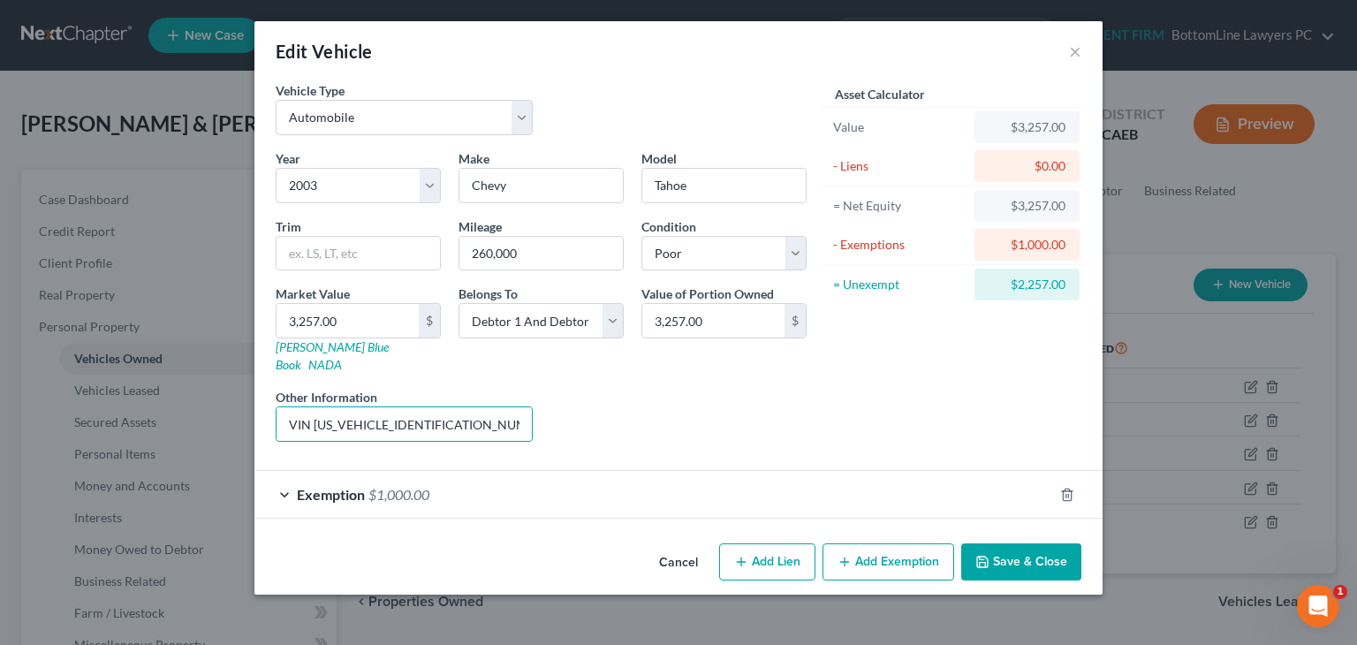
click at [681, 545] on button "Cancel" at bounding box center [678, 562] width 67 height 35
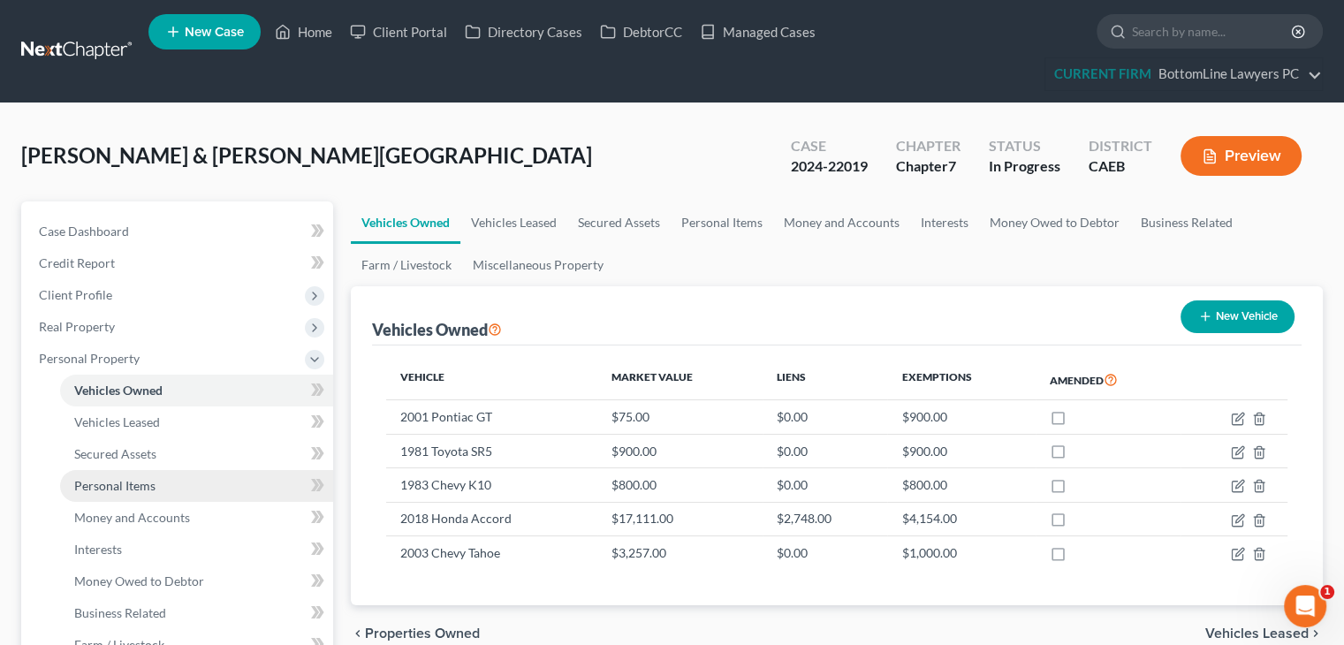
click at [157, 481] on link "Personal Items" at bounding box center [196, 486] width 273 height 32
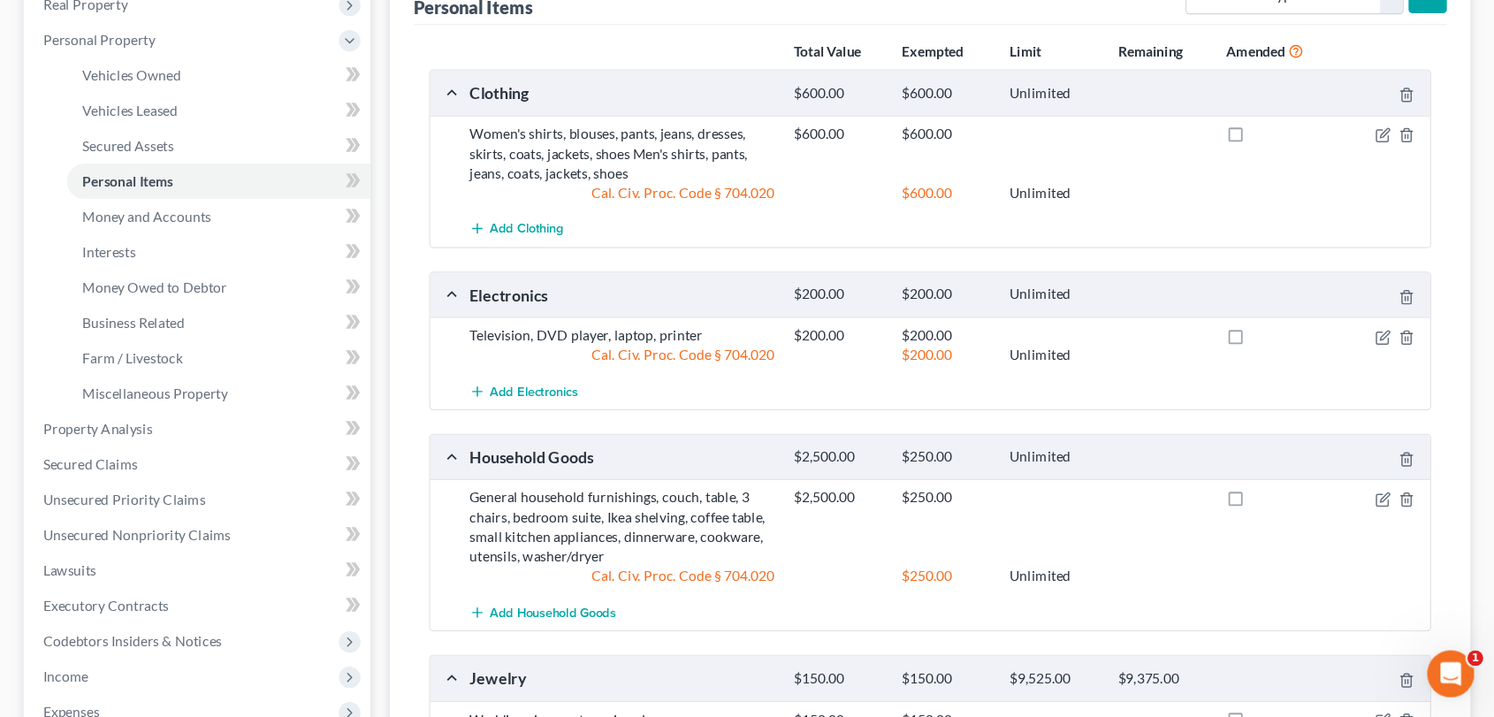
scroll to position [354, 0]
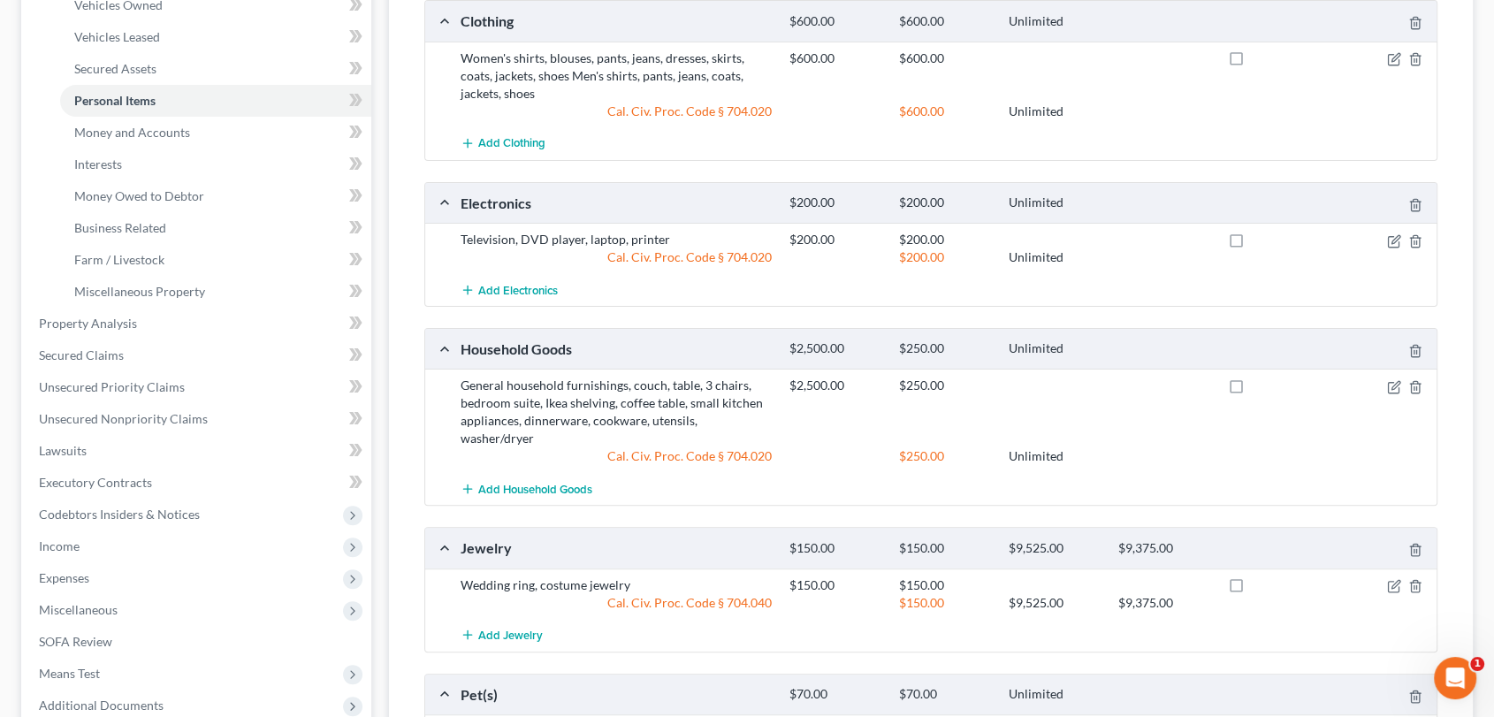
drag, startPoint x: 1323, startPoint y: 1, endPoint x: 425, endPoint y: 118, distance: 905.6
click at [425, 118] on div "Women's shirts, blouses, pants, jeans, dresses, skirts, coats, jackets, shoes M…" at bounding box center [931, 85] width 1012 height 86
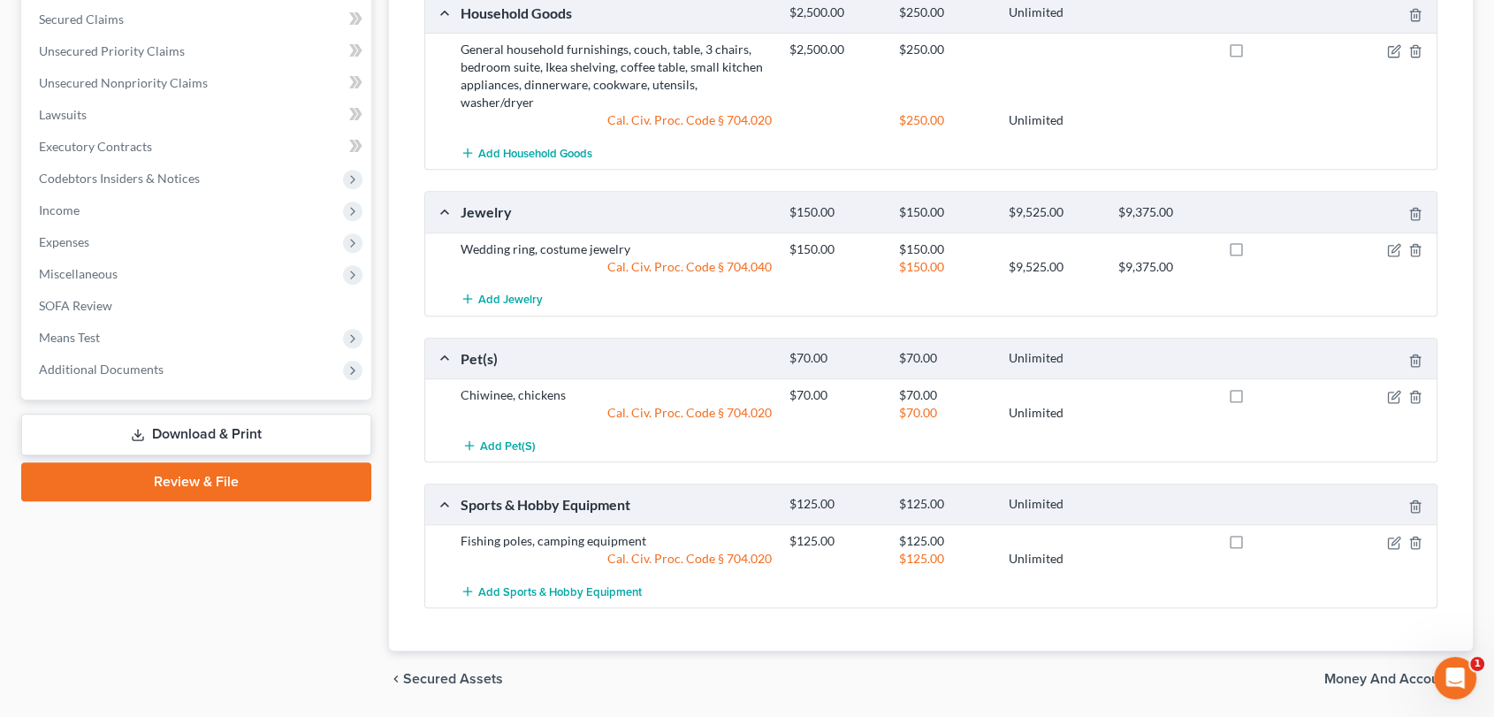
scroll to position [726, 0]
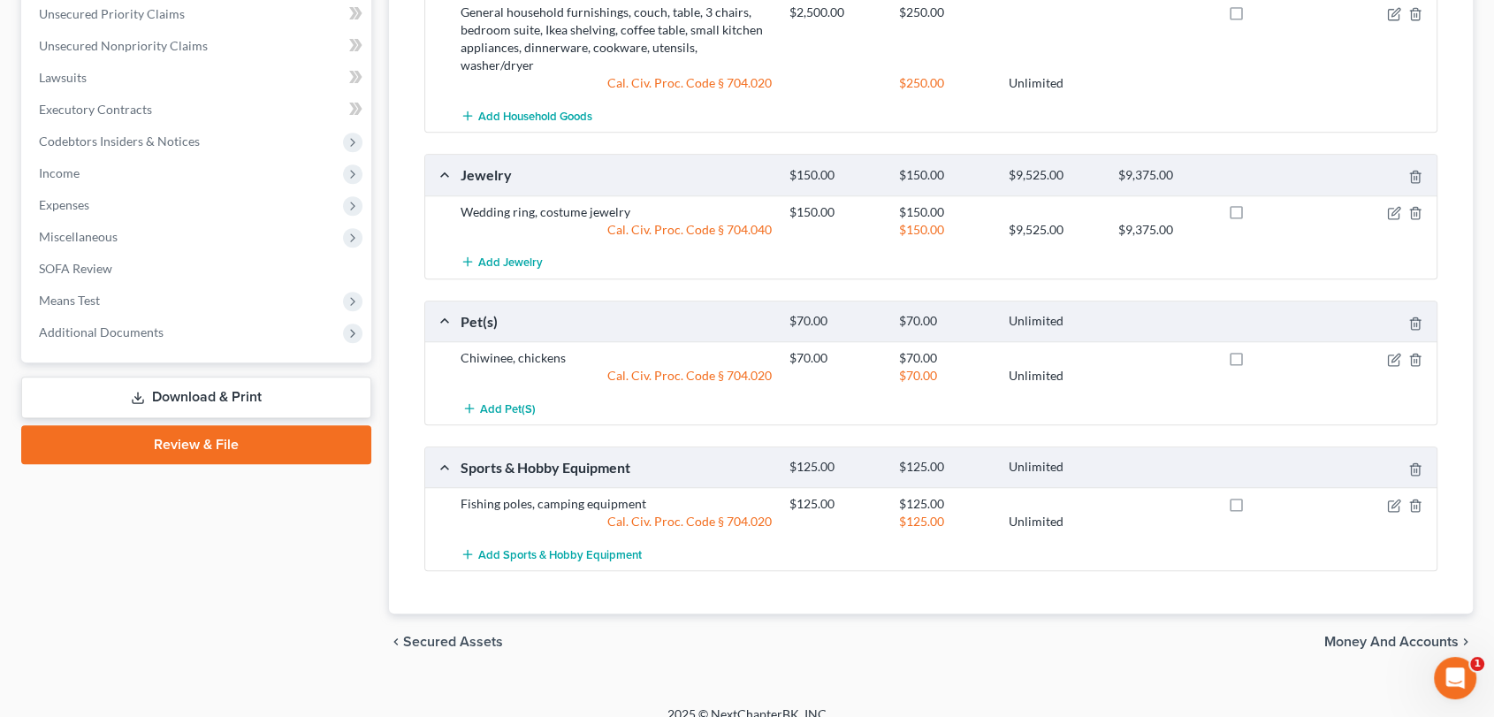
click at [1357, 632] on div "chevron_left Secured Assets Money and Accounts chevron_right" at bounding box center [931, 641] width 1084 height 57
click at [1357, 635] on span "Money and Accounts" at bounding box center [1391, 642] width 134 height 14
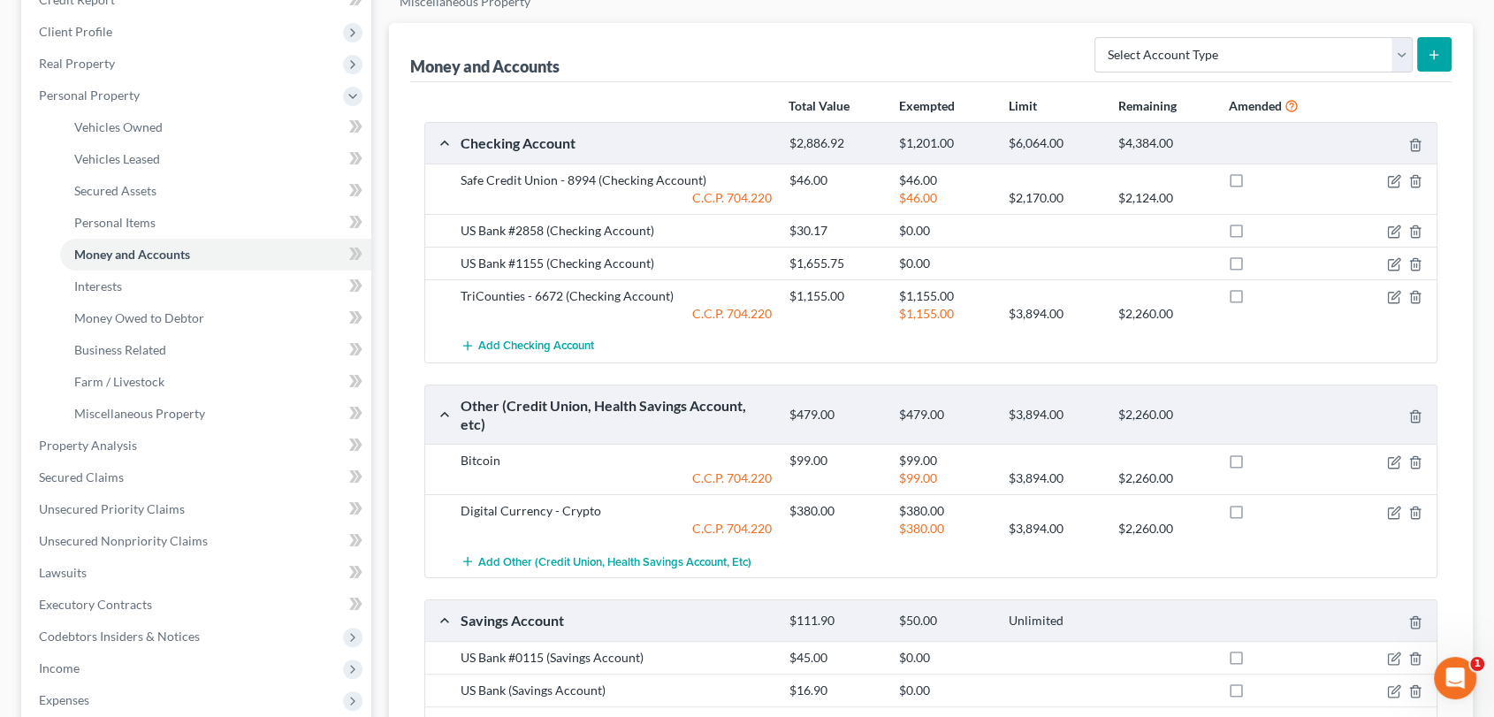
scroll to position [231, 0]
click at [1357, 184] on icon "button" at bounding box center [1394, 182] width 14 height 14
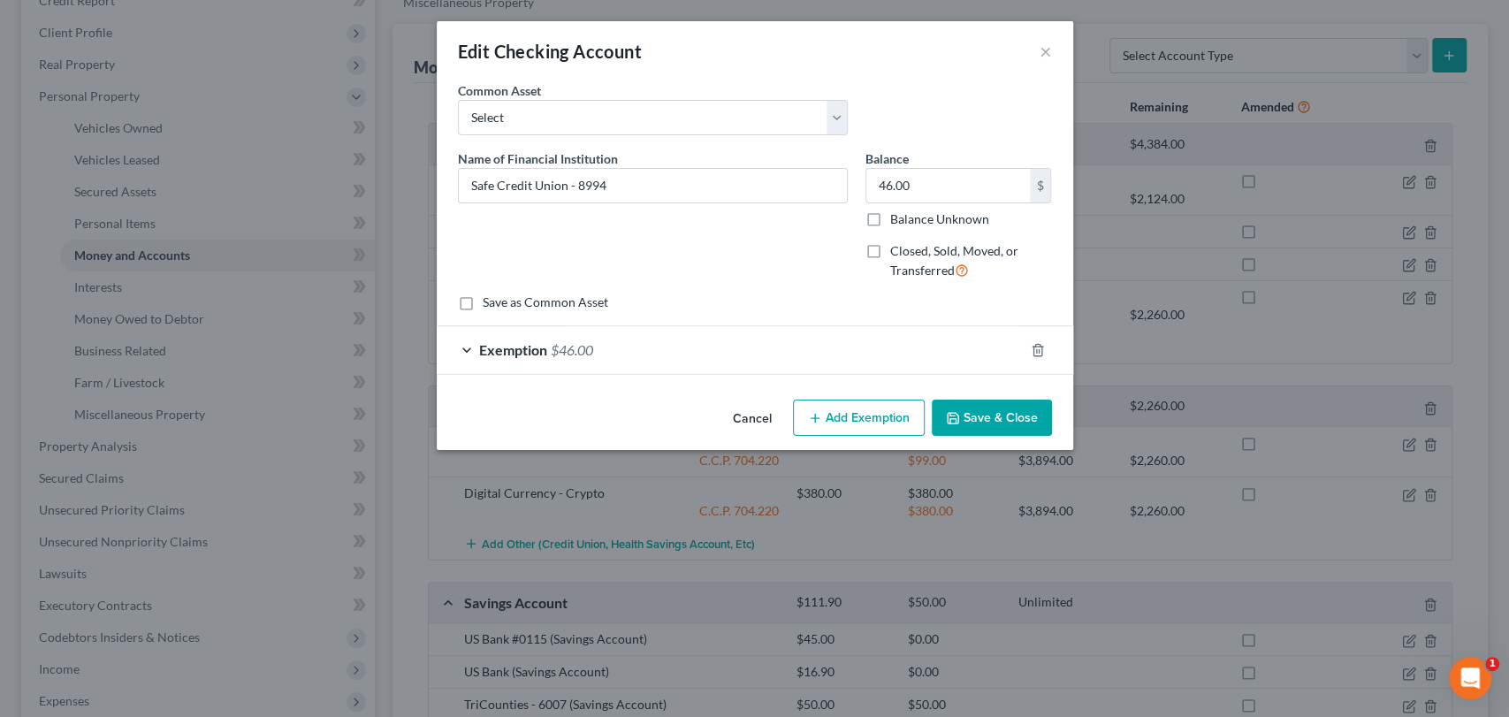
click at [749, 419] on button "Cancel" at bounding box center [752, 418] width 67 height 35
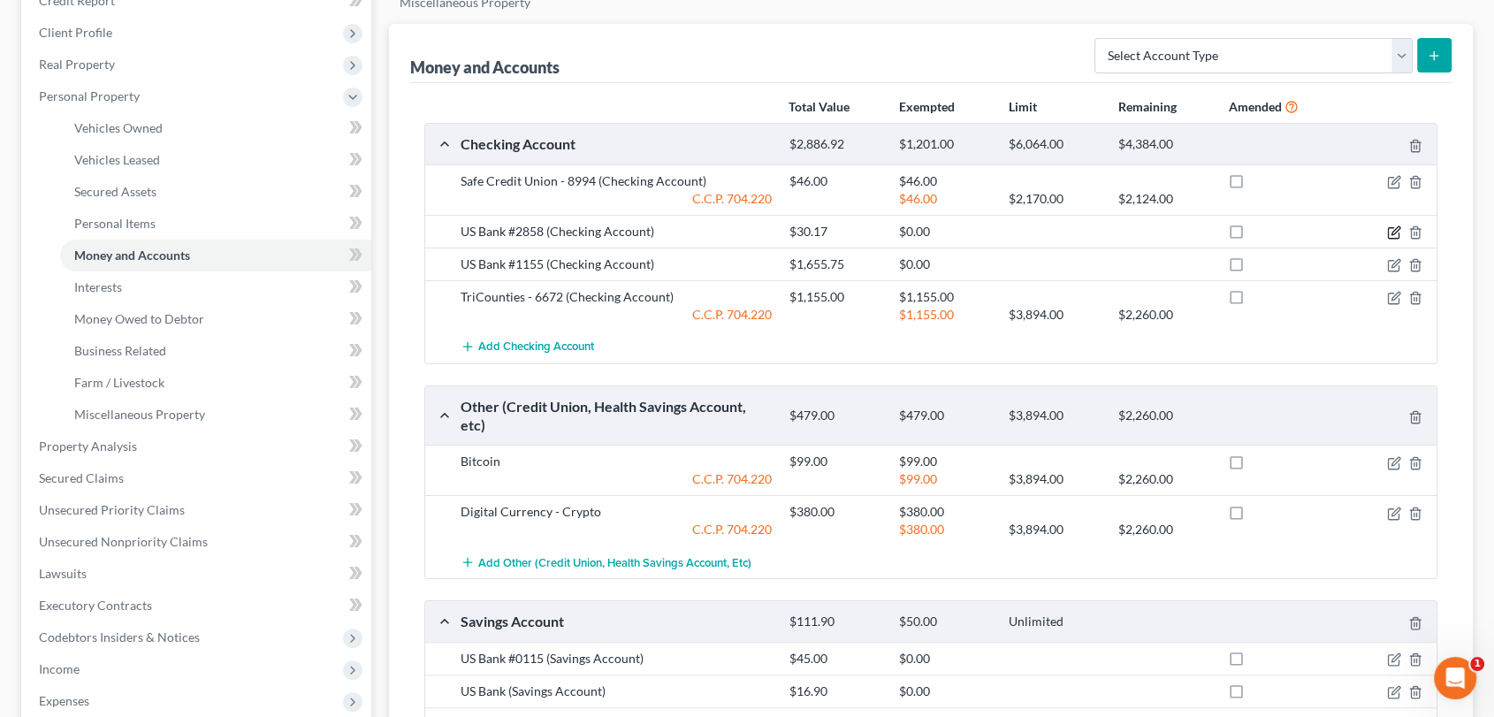
click at [1357, 233] on icon "button" at bounding box center [1394, 232] width 14 height 14
select select "4"
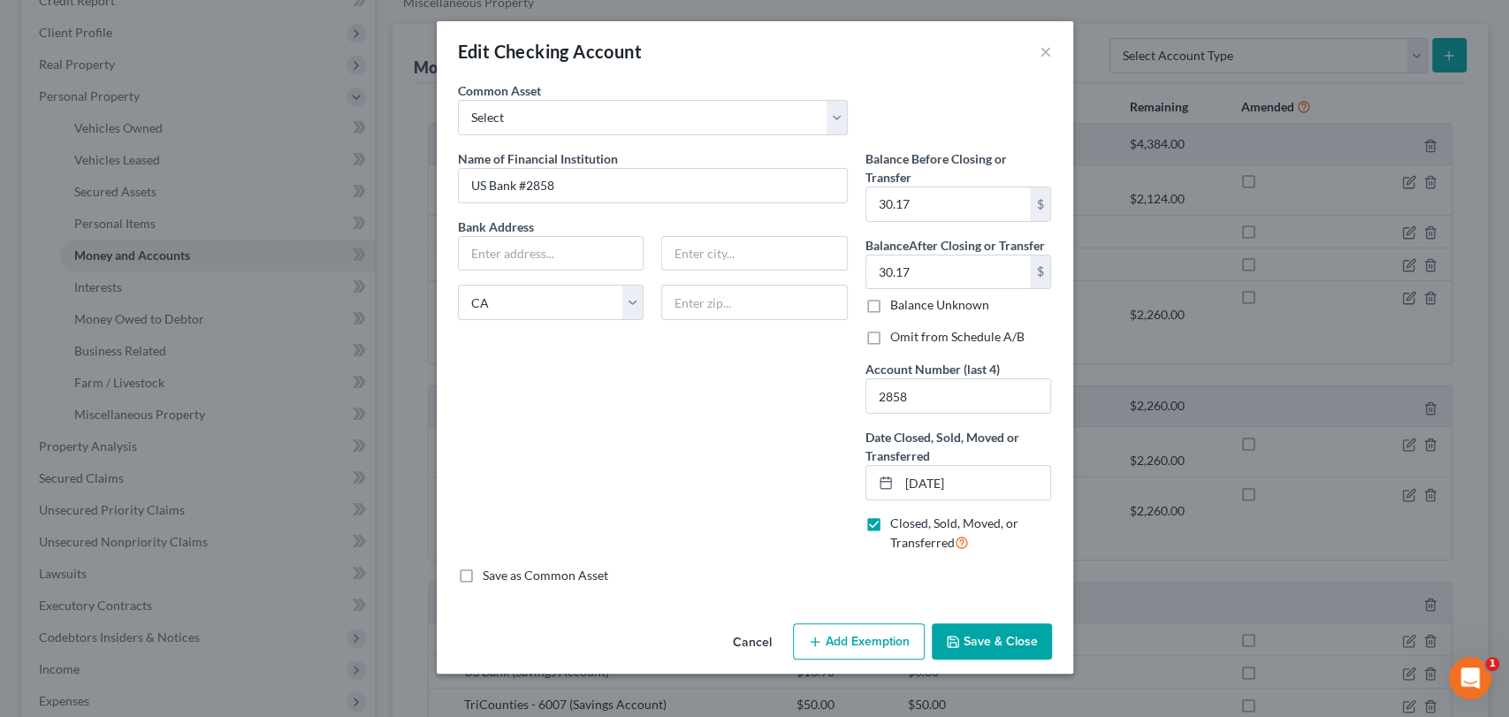
click at [608, 593] on div "An exemption set must first be selected from the Filing Information section. Co…" at bounding box center [755, 348] width 636 height 535
click at [741, 638] on button "Cancel" at bounding box center [752, 642] width 67 height 35
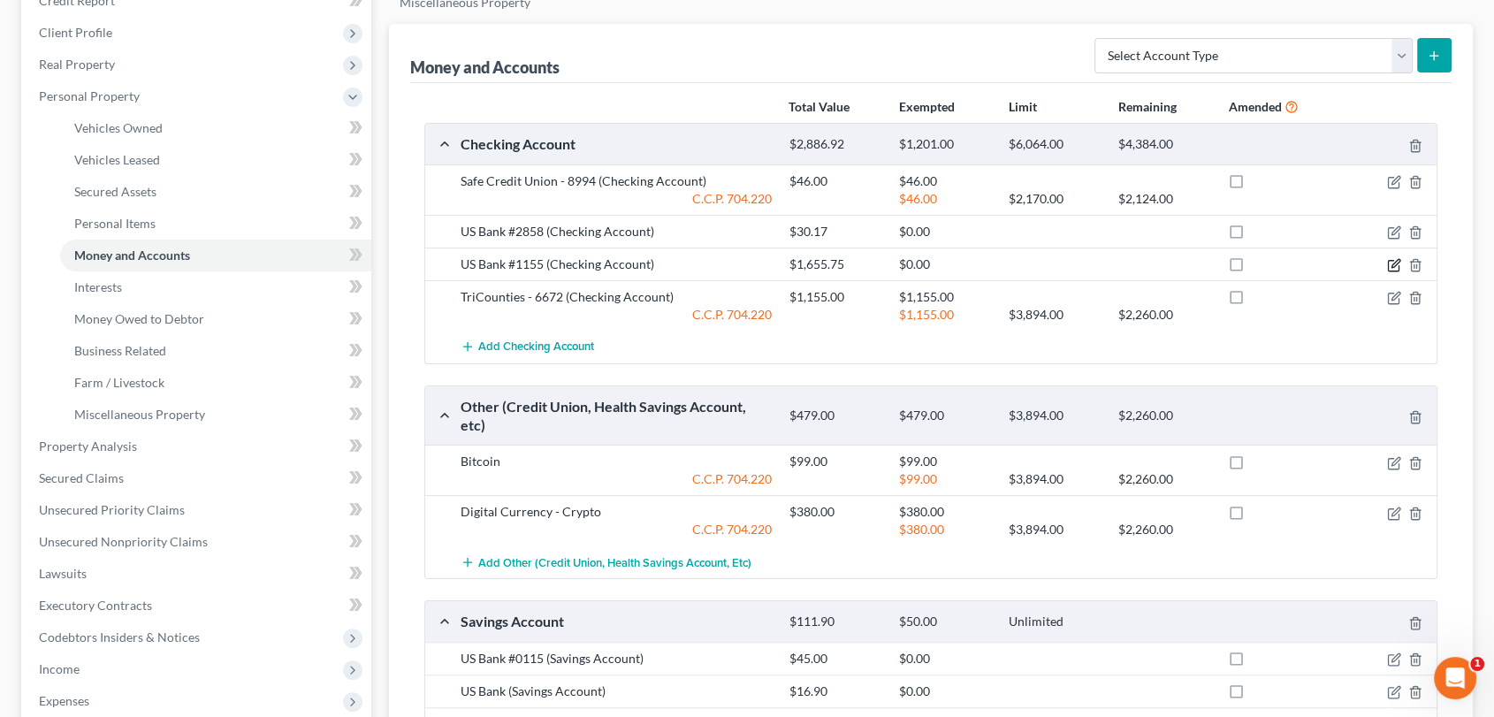
click at [1357, 266] on icon "button" at bounding box center [1395, 263] width 8 height 8
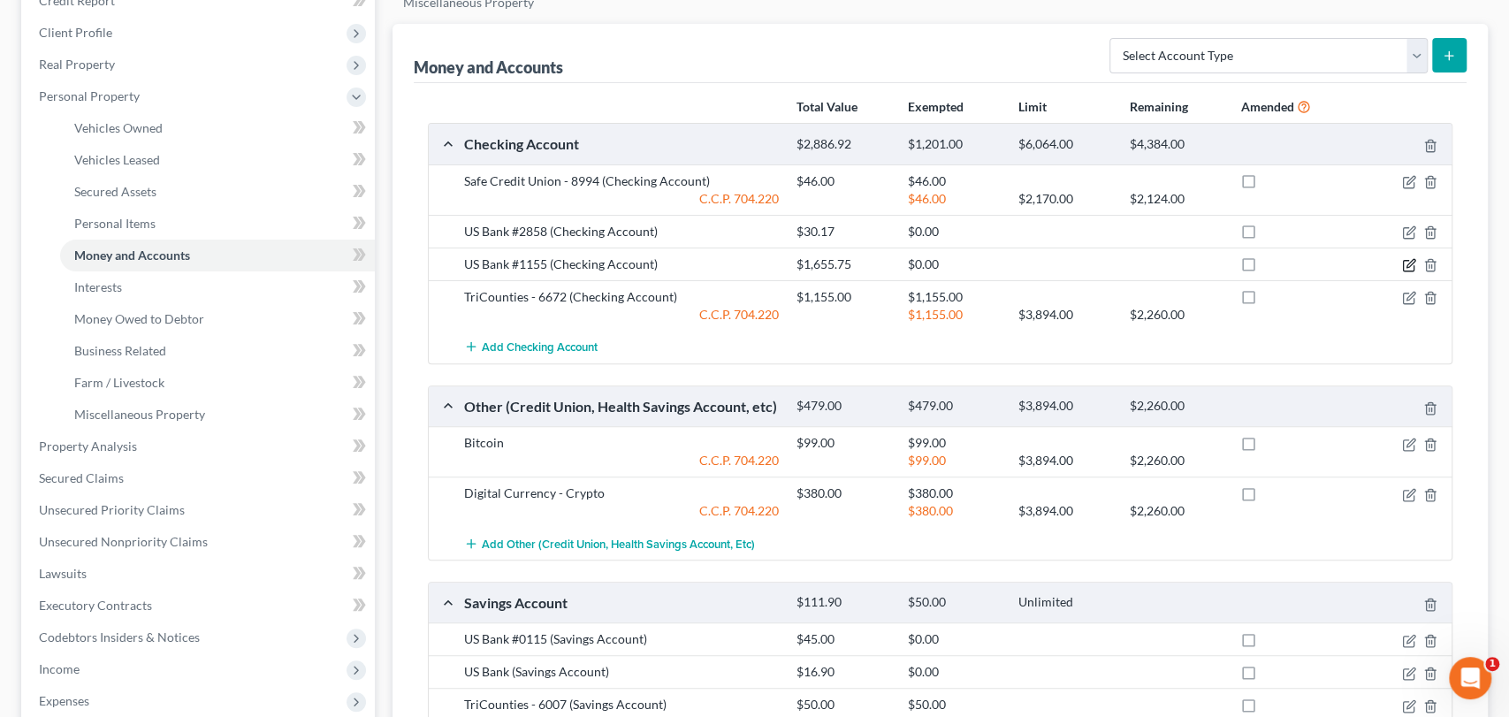
select select "4"
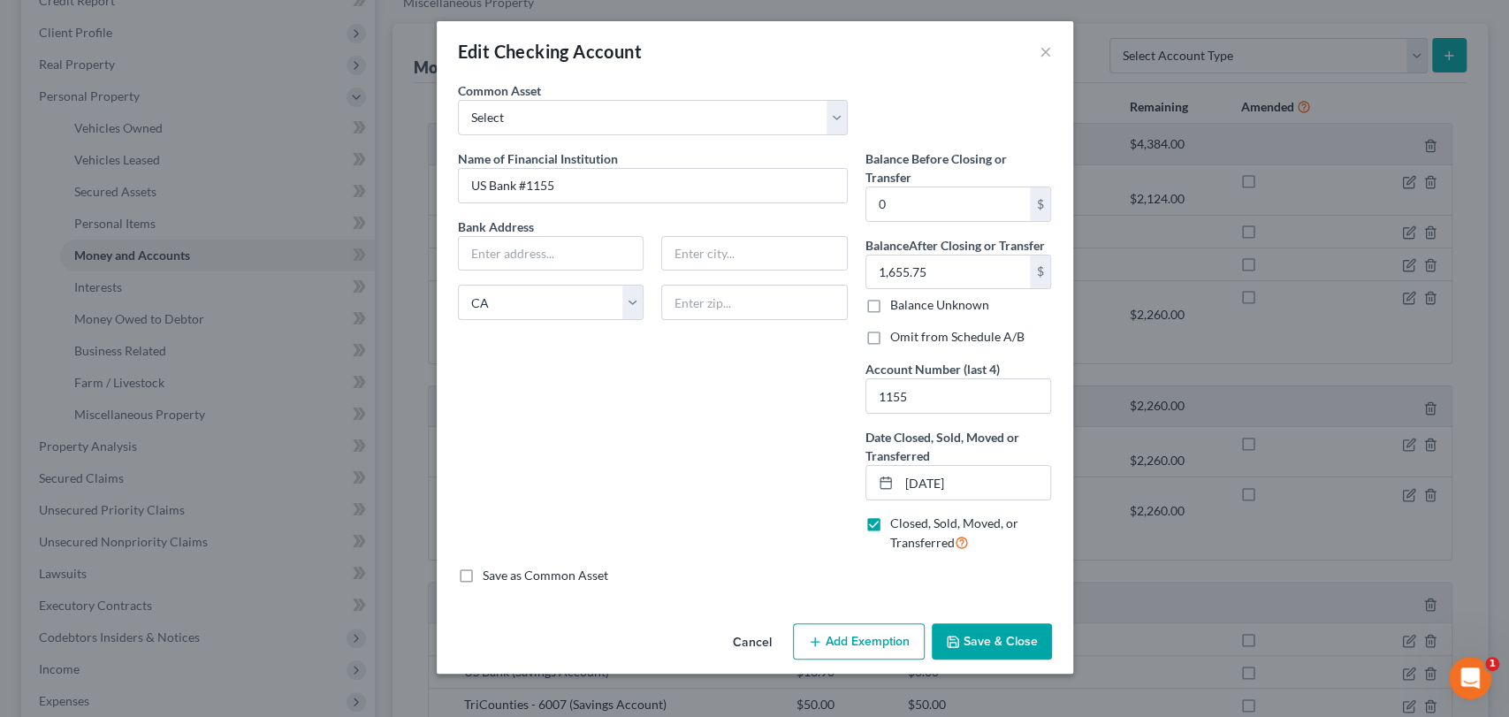
click at [757, 638] on button "Cancel" at bounding box center [752, 642] width 67 height 35
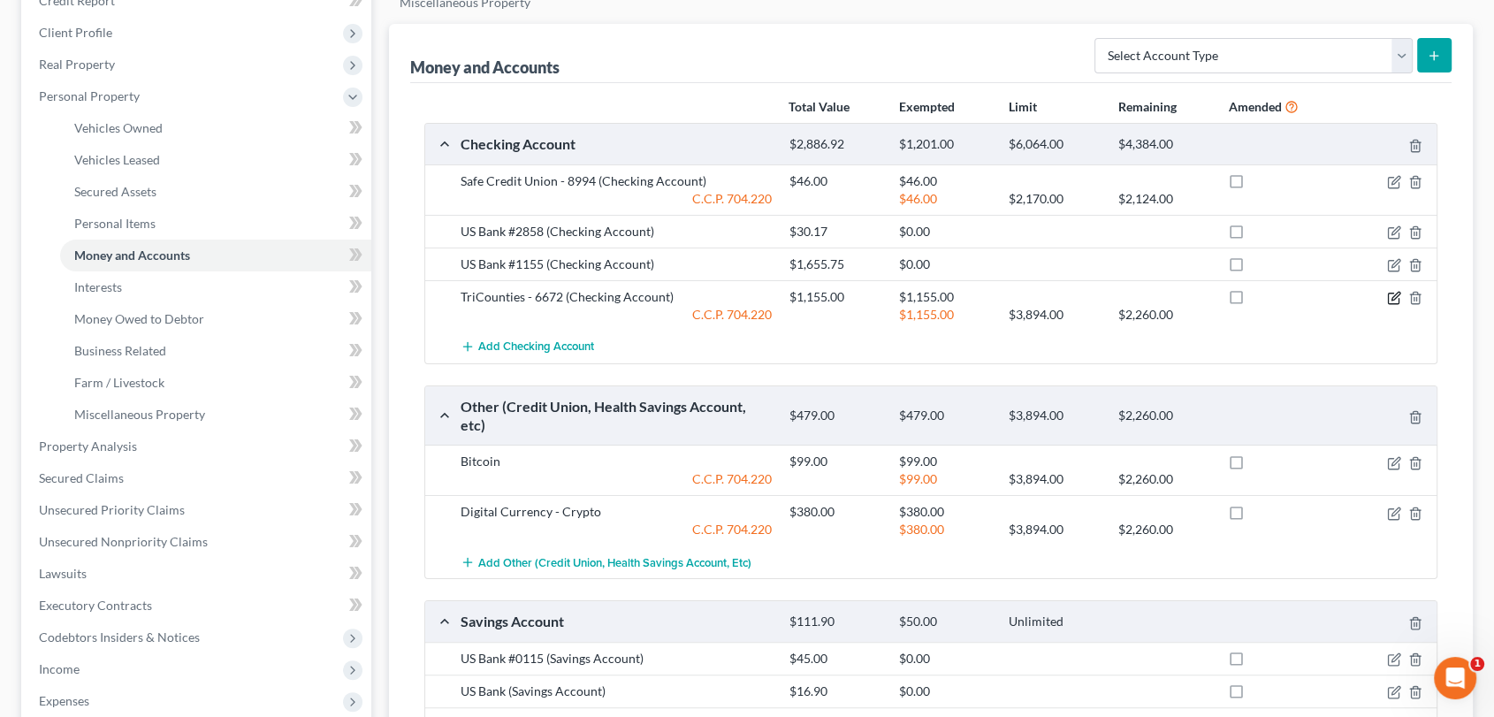
click at [1357, 297] on icon "button" at bounding box center [1395, 296] width 8 height 8
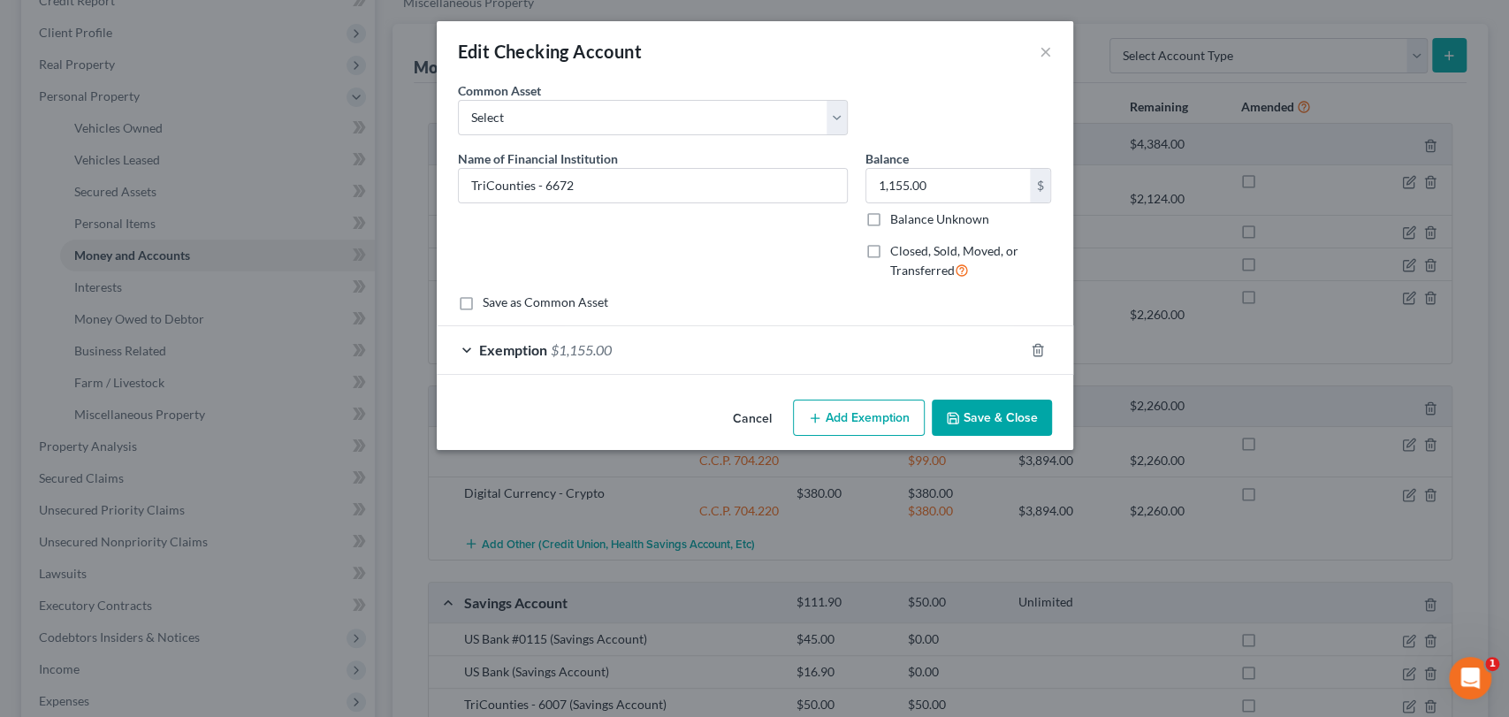
click at [760, 419] on button "Cancel" at bounding box center [752, 418] width 67 height 35
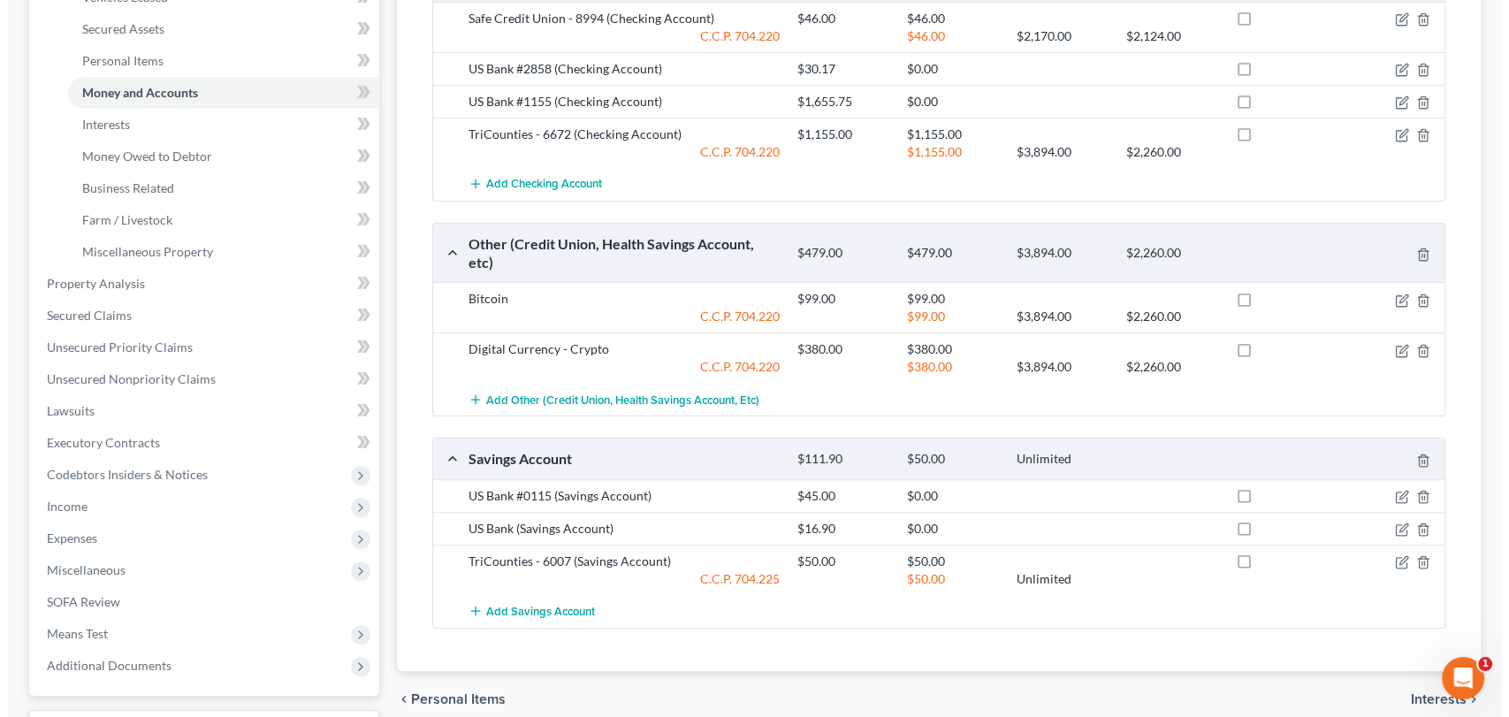
scroll to position [427, 0]
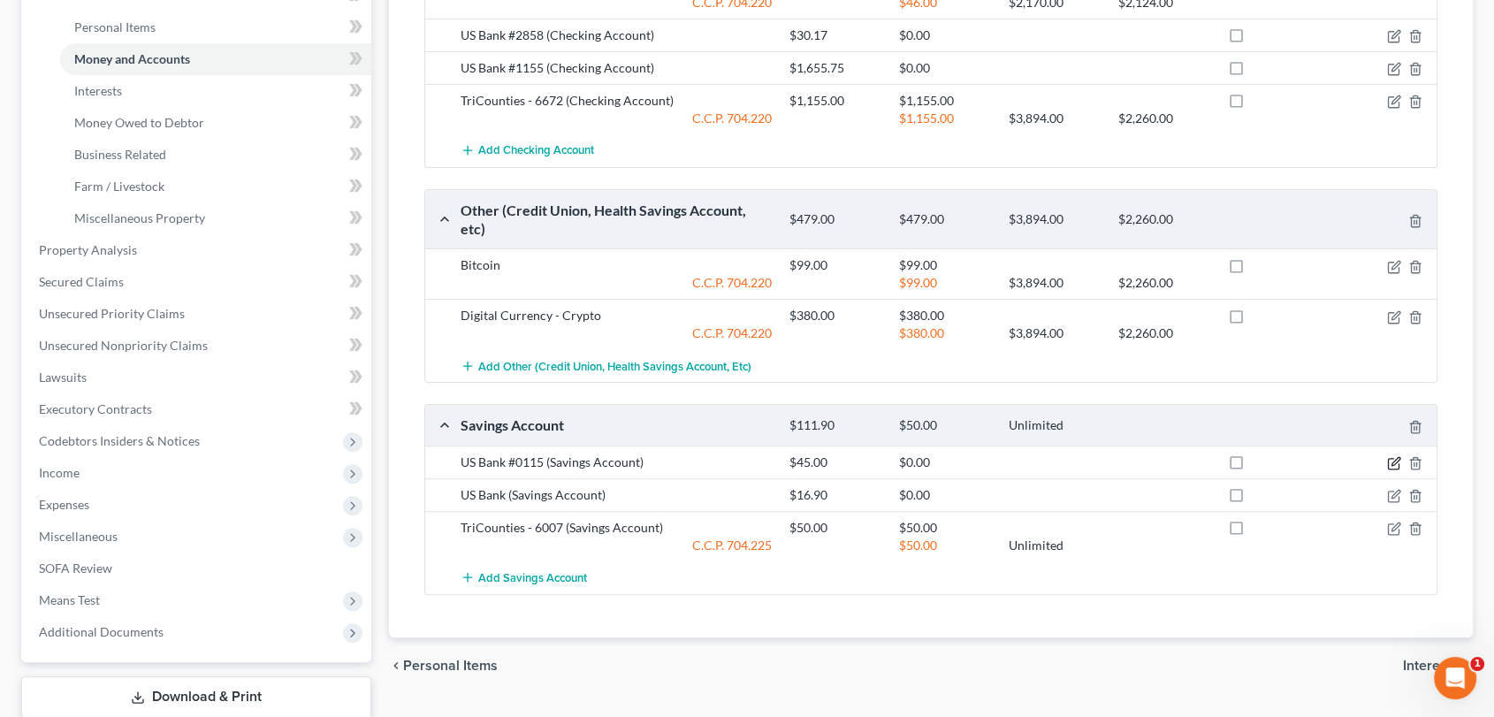
click at [1357, 456] on icon "button" at bounding box center [1394, 463] width 14 height 14
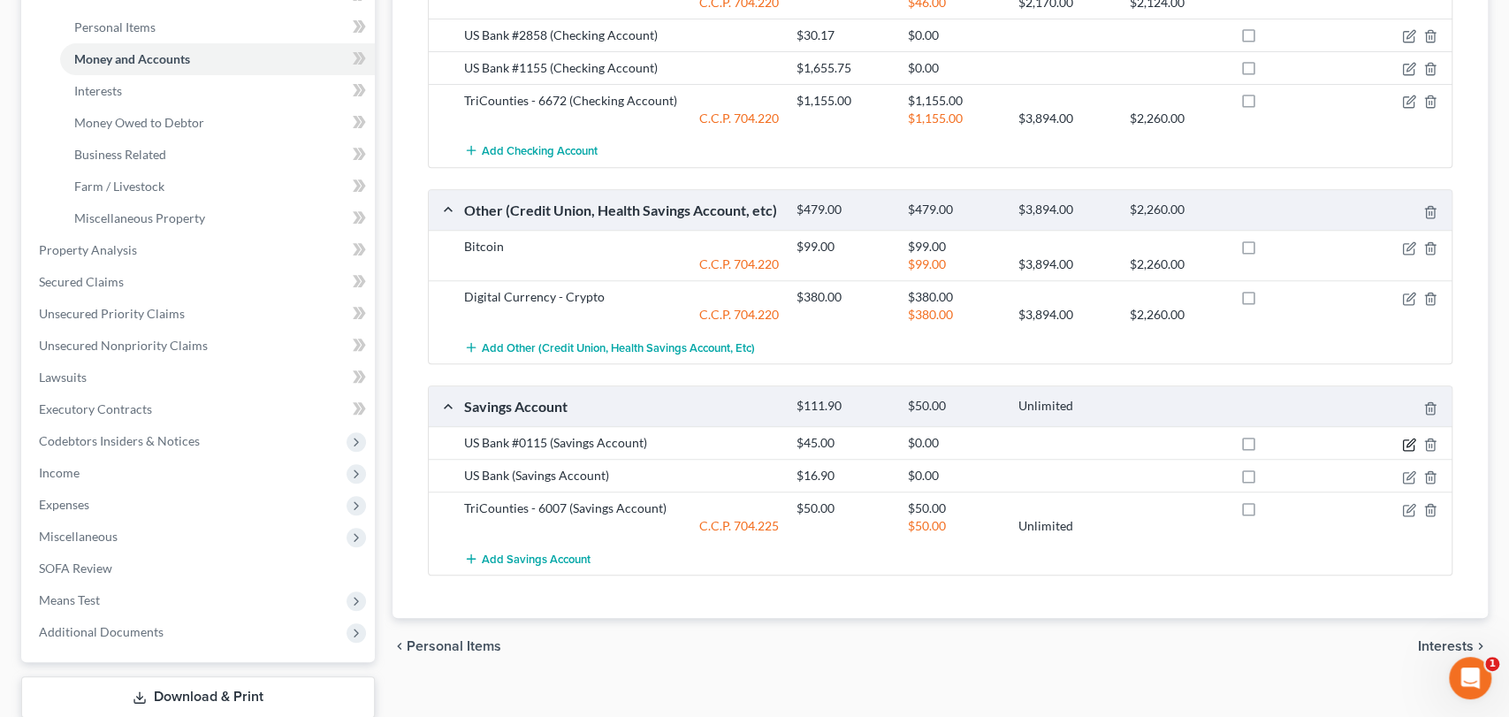
select select "4"
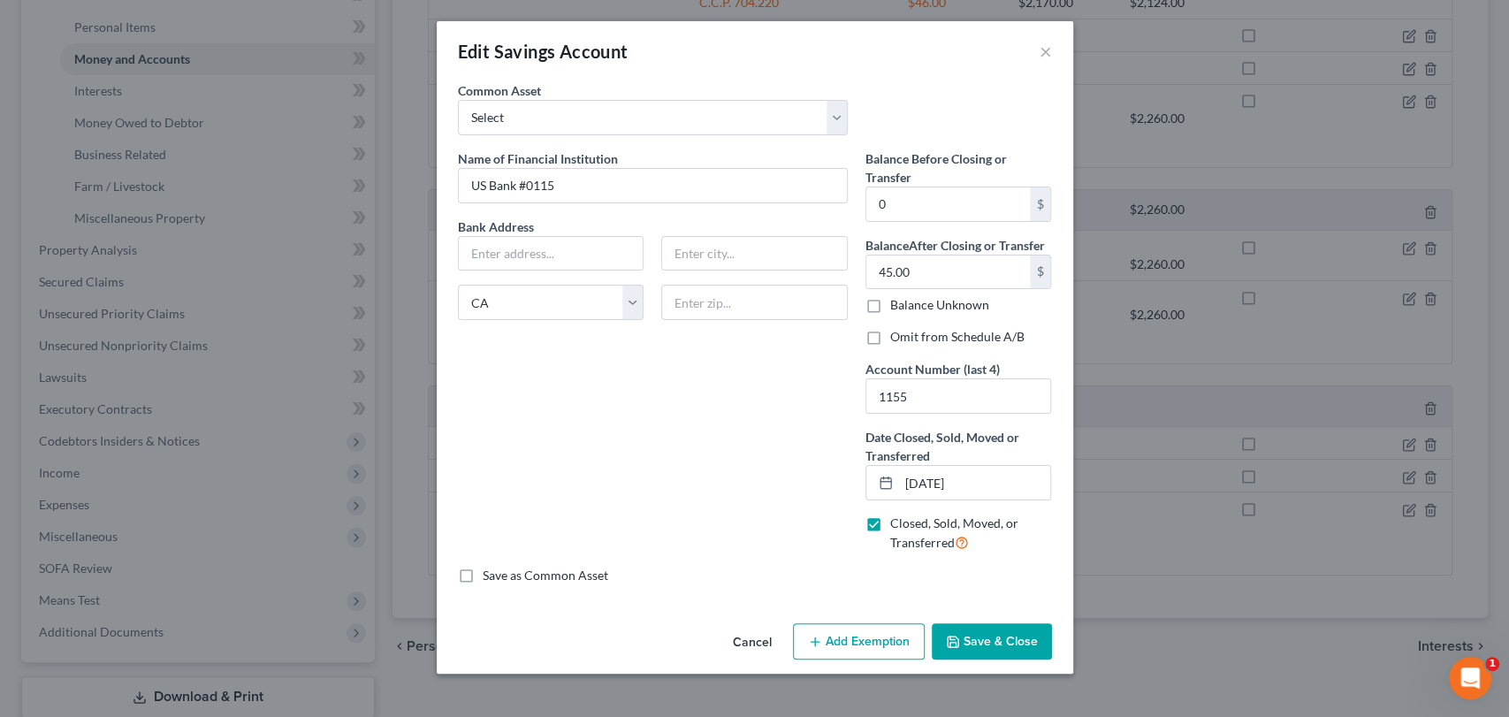
click at [657, 630] on div "Cancel Add Exemption Save & Close" at bounding box center [755, 645] width 636 height 58
click at [764, 638] on button "Cancel" at bounding box center [752, 642] width 67 height 35
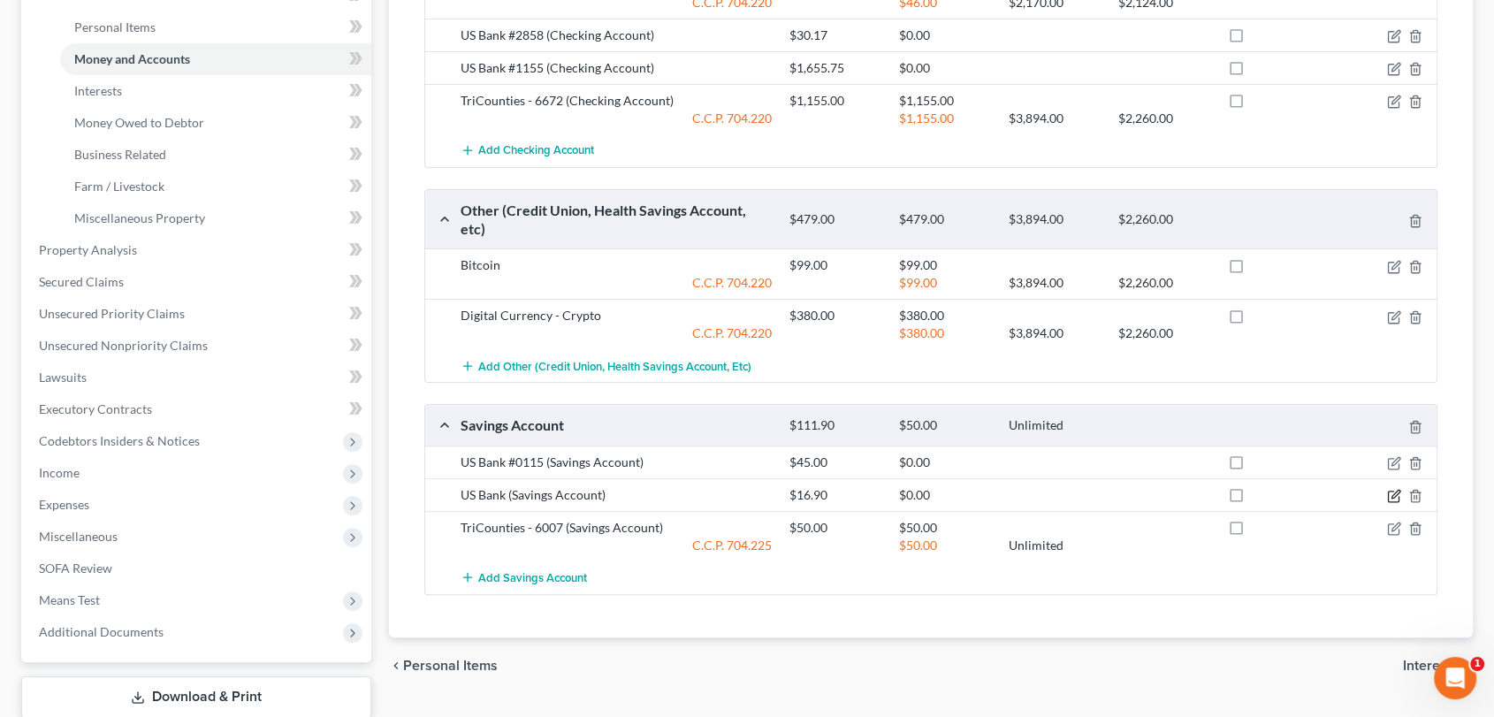
click at [1357, 489] on icon "button" at bounding box center [1394, 496] width 14 height 14
select select "4"
